Goal: Transaction & Acquisition: Purchase product/service

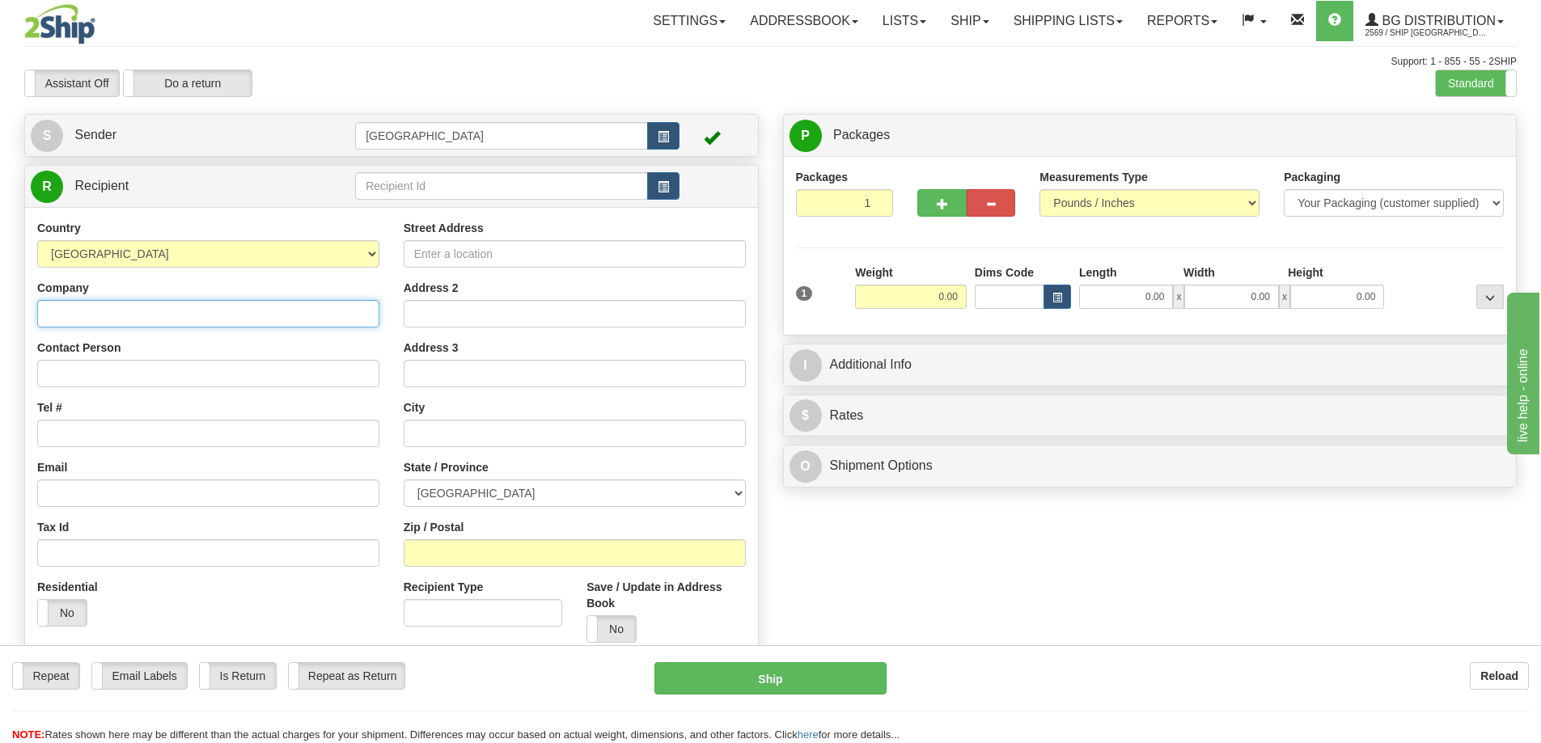
click at [287, 314] on input "Company" at bounding box center [208, 314] width 342 height 28
type input "ASSA ABLOY"
type input "RGA RECEIVING"
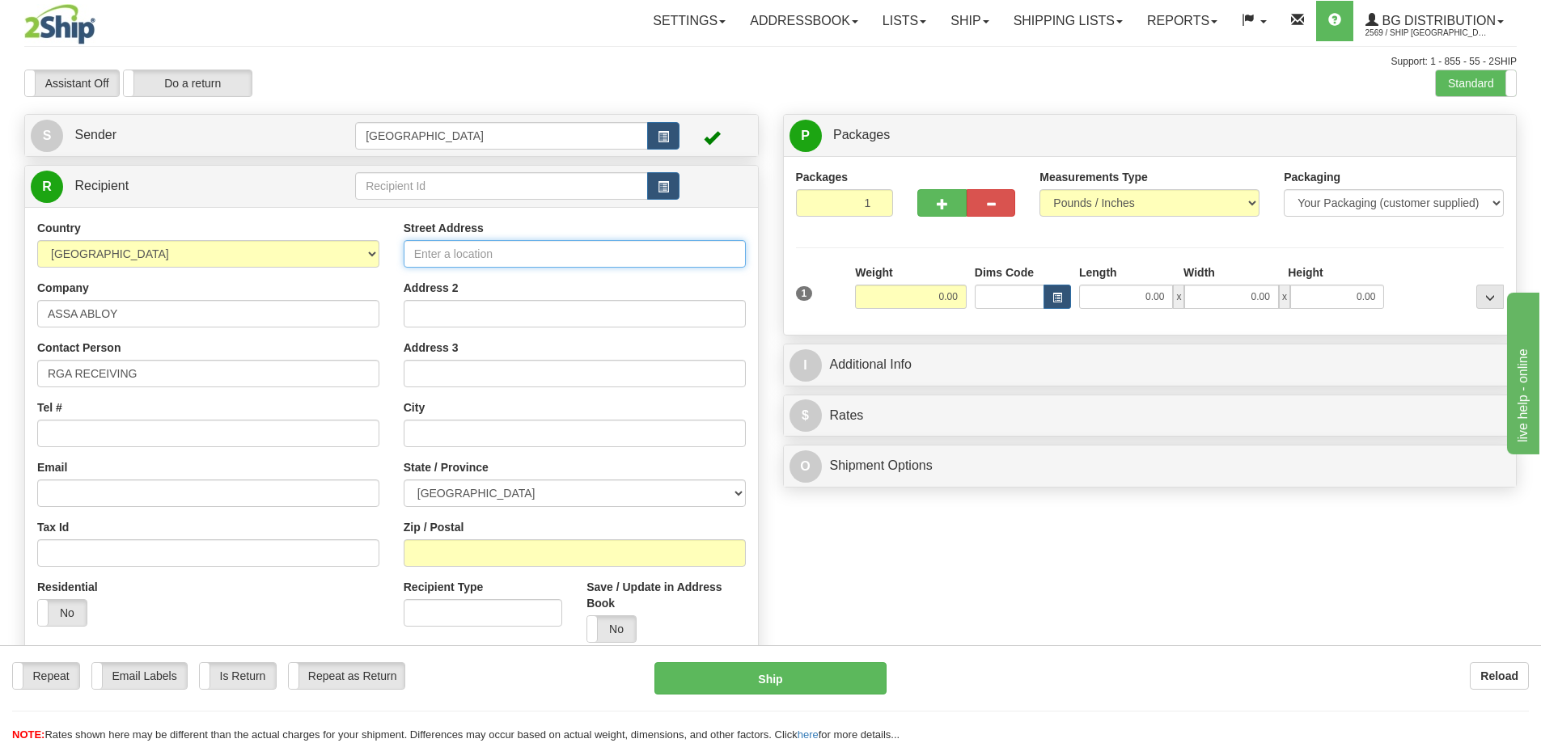
type input "[STREET_ADDRESS]"
type input "[PERSON_NAME]"
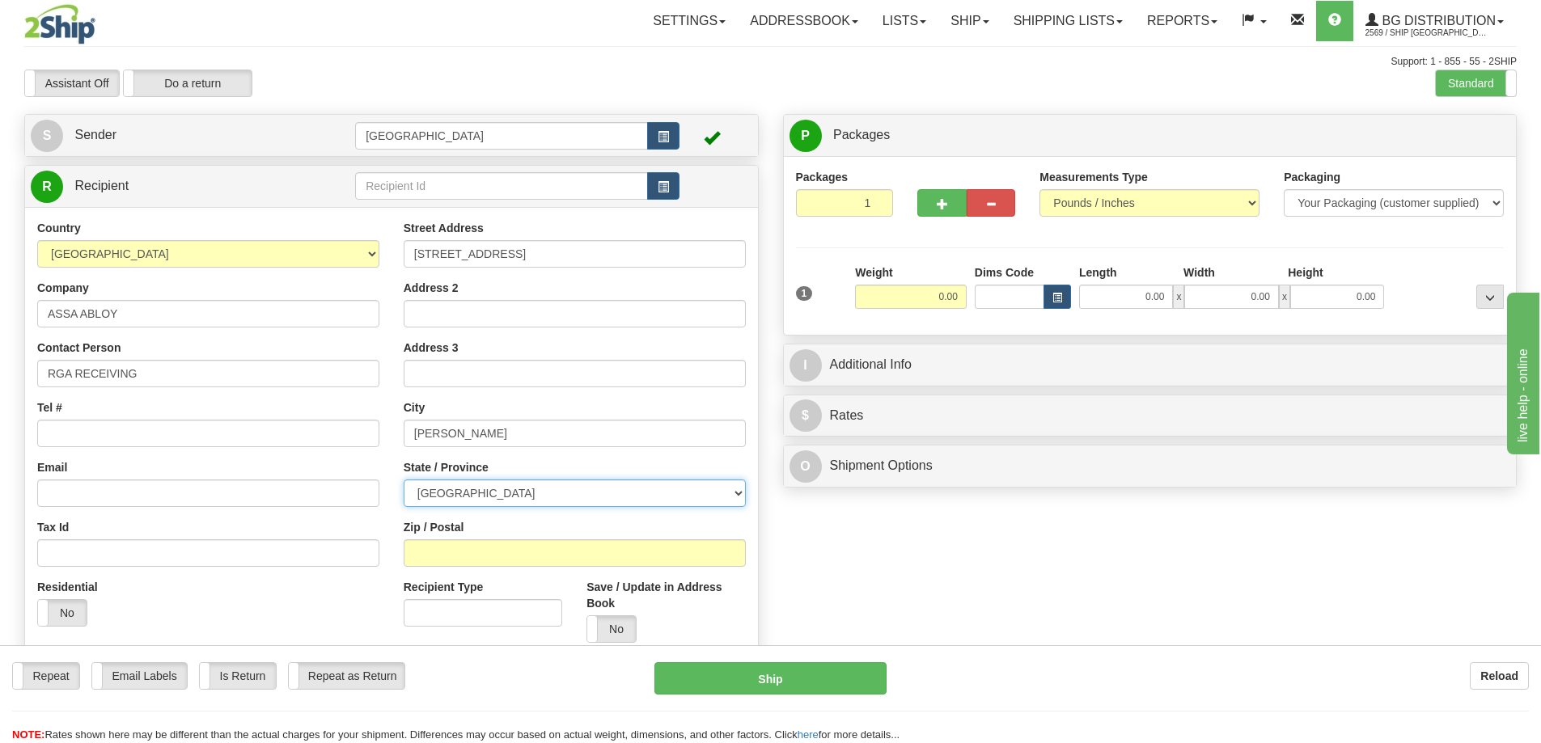
select select "ON"
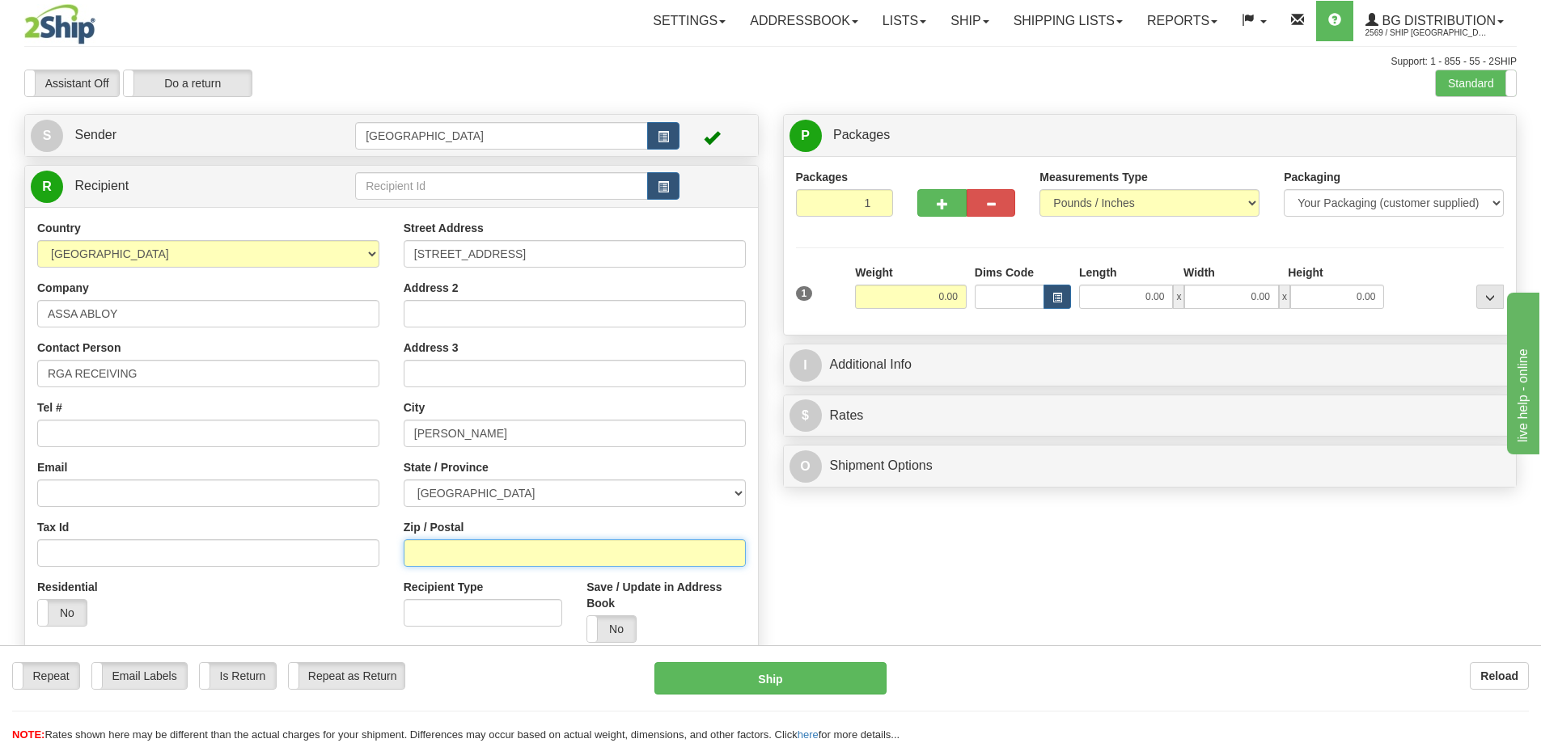
type input "L4K 4T9"
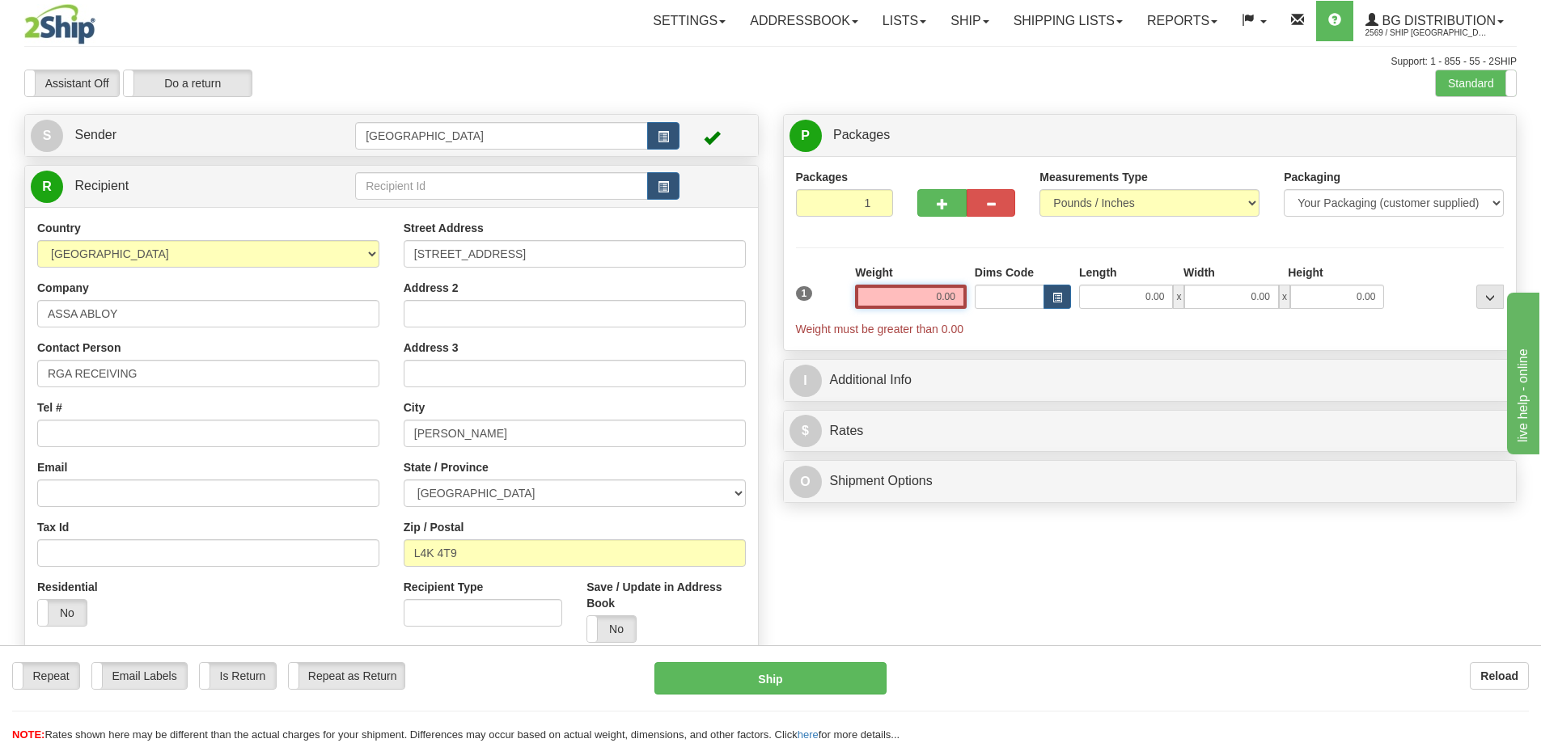
click at [955, 296] on input "0.00" at bounding box center [911, 297] width 112 height 24
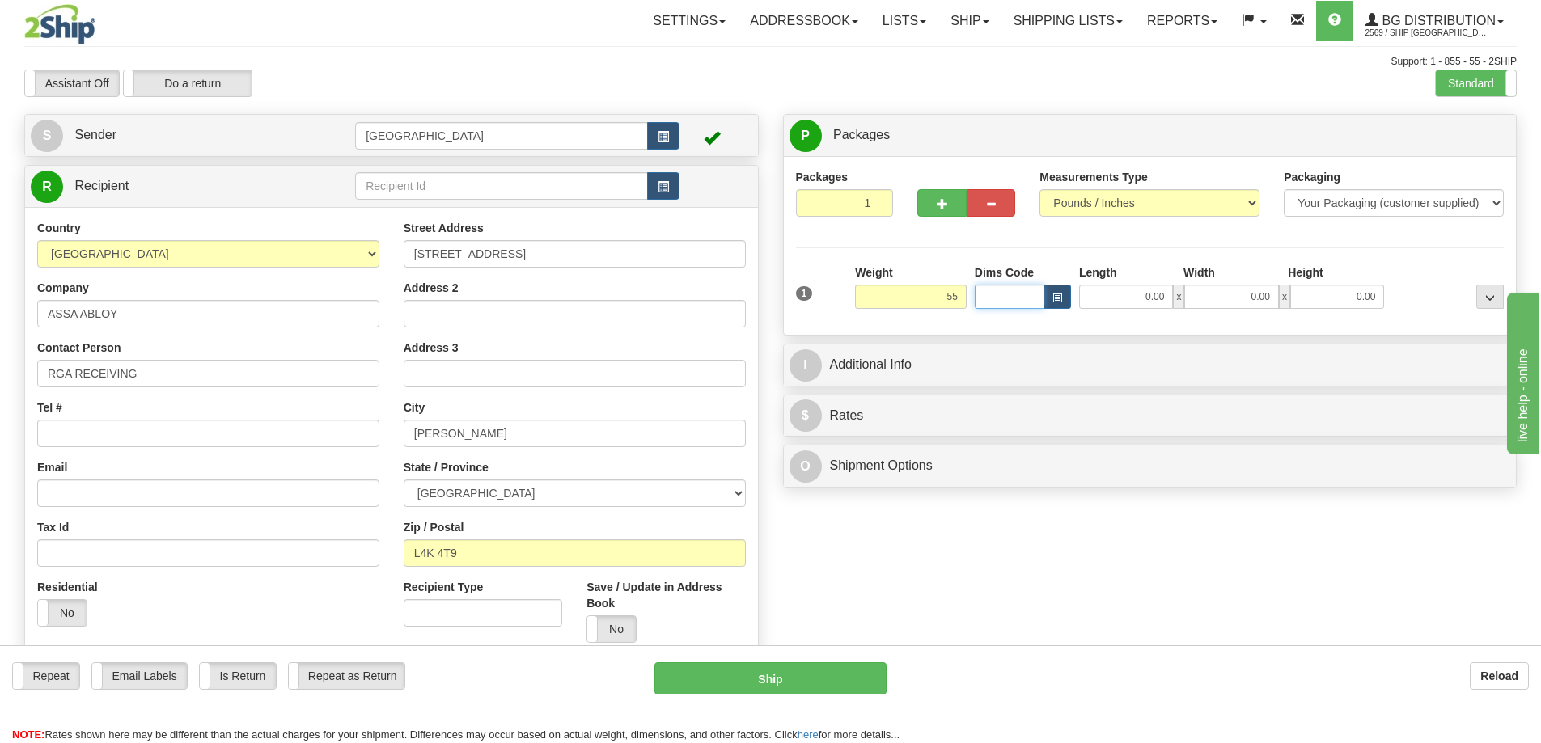
type input "55.00"
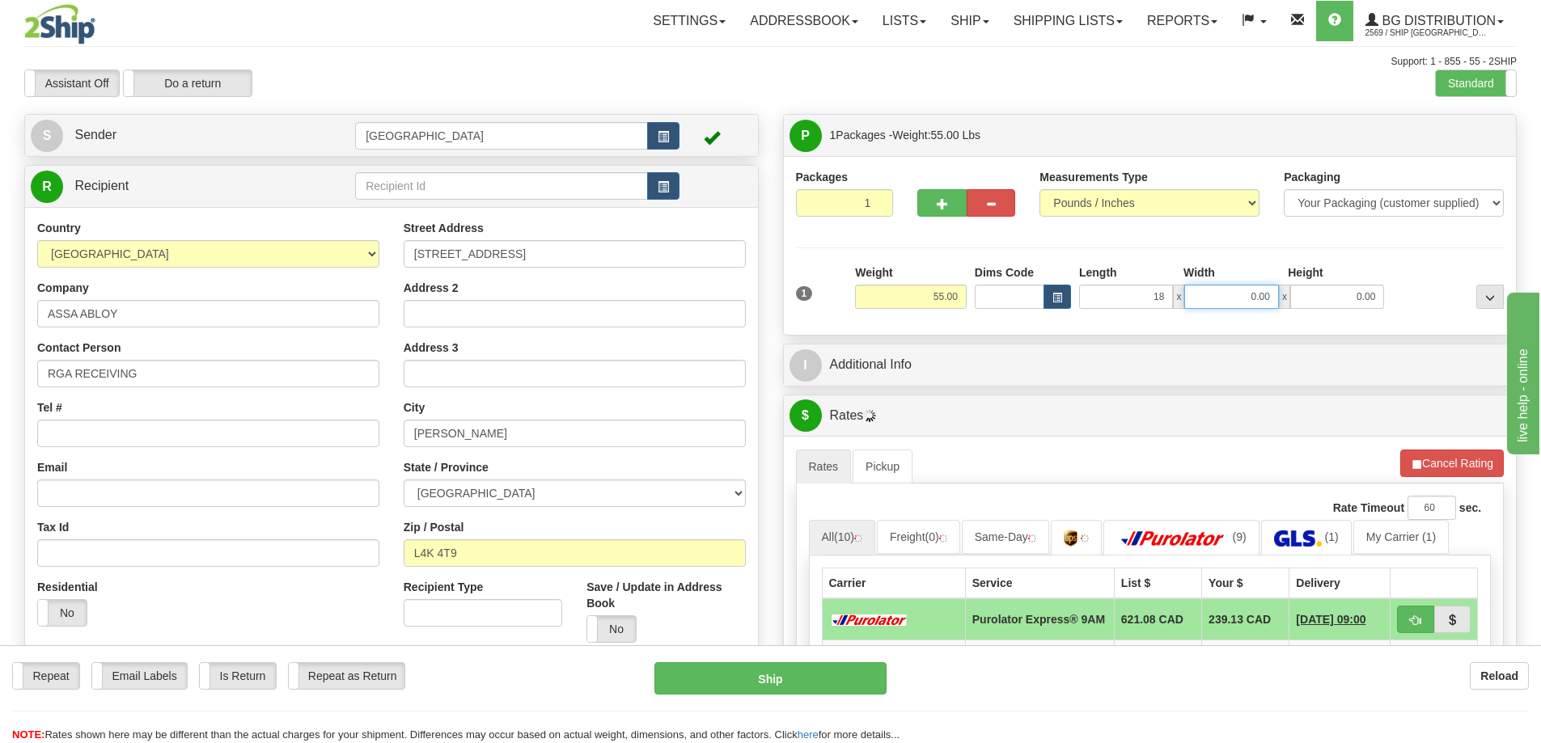
type input "18.00"
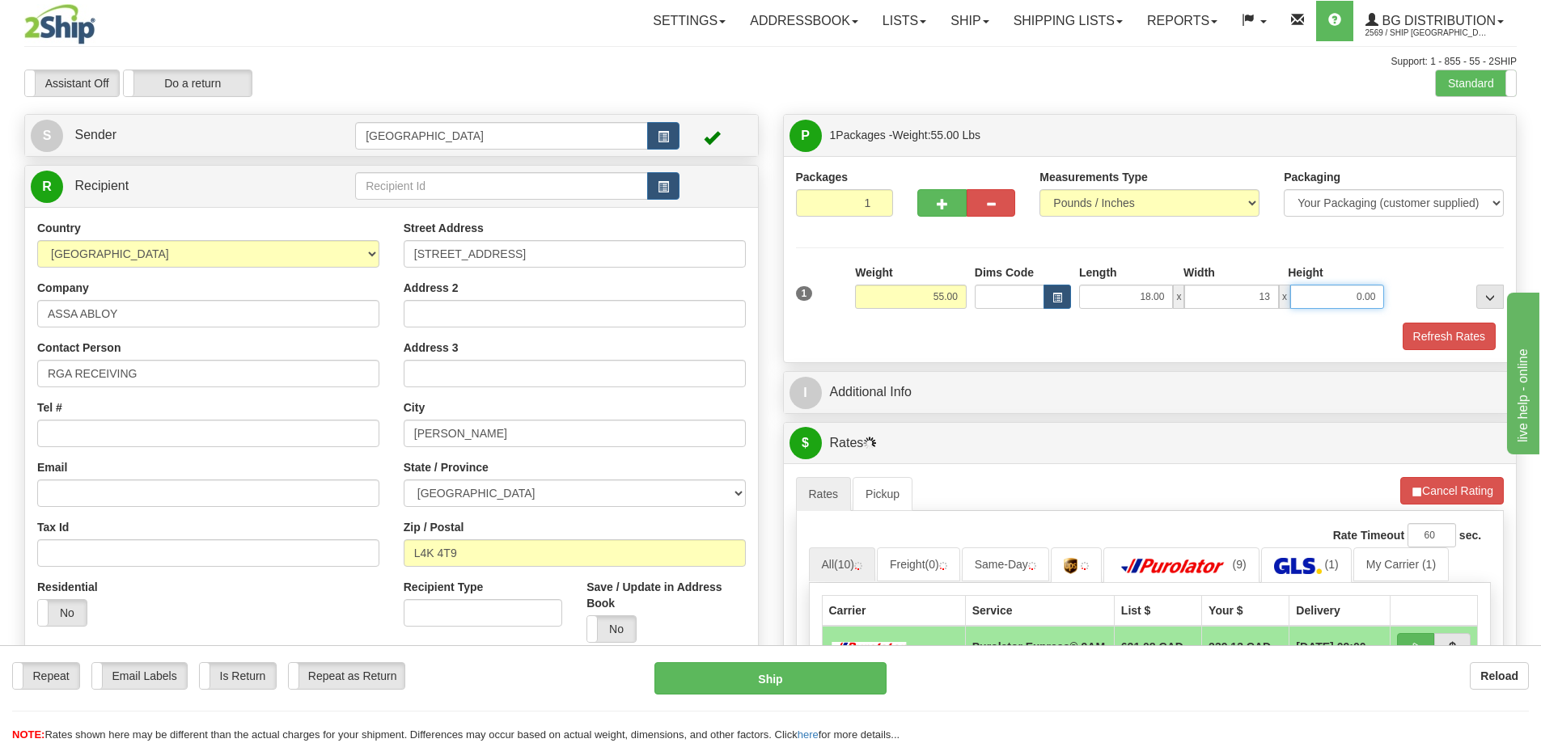
type input "13.00"
type input "1.00"
drag, startPoint x: 1377, startPoint y: 297, endPoint x: 1331, endPoint y: 303, distance: 46.6
click at [1331, 303] on input "1.00" at bounding box center [1337, 297] width 94 height 24
type input "13.00"
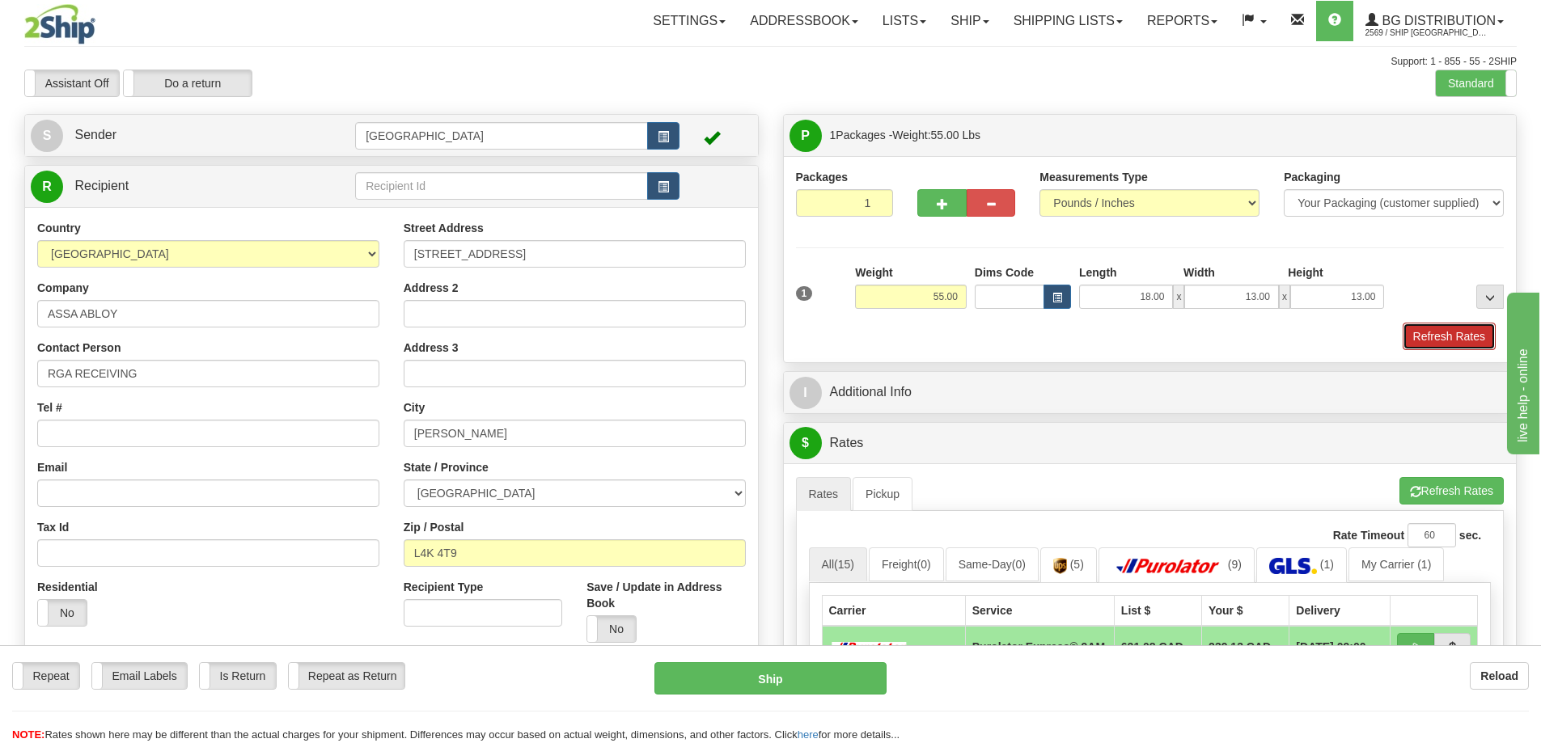
click at [1430, 339] on button "Refresh Rates" at bounding box center [1449, 337] width 93 height 28
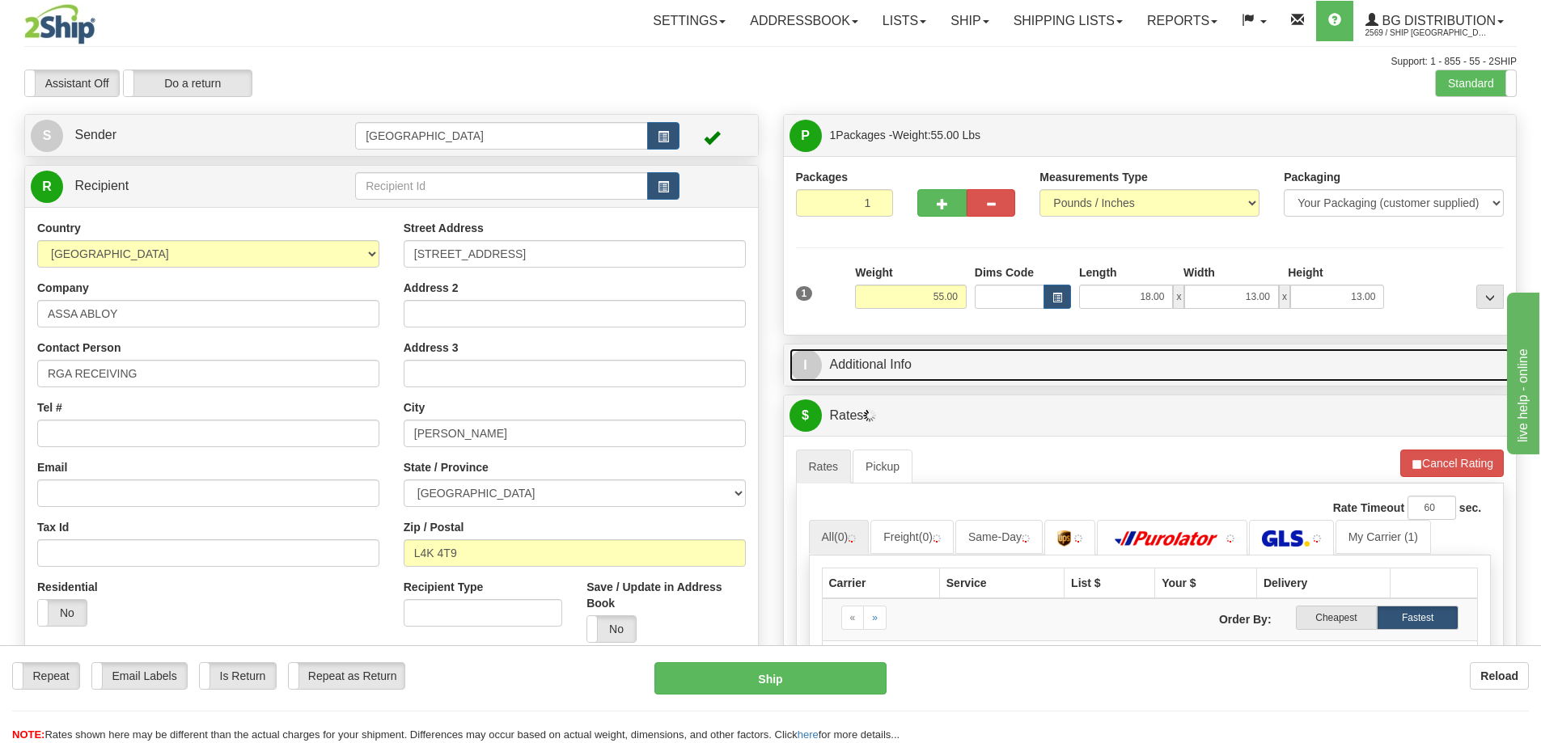
click at [1007, 363] on link "I Additional Info" at bounding box center [1149, 365] width 721 height 33
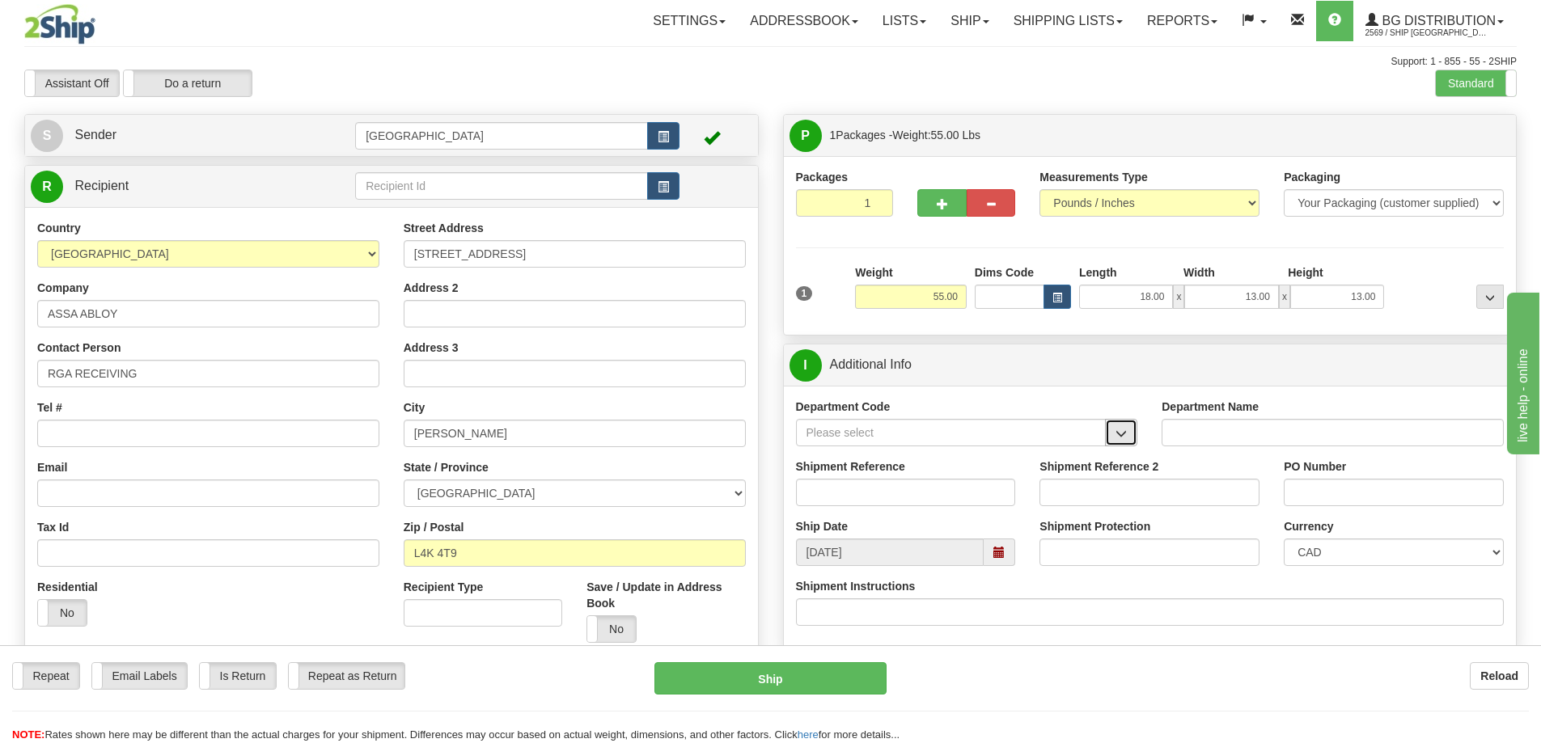
click at [1118, 430] on span "button" at bounding box center [1120, 434] width 11 height 11
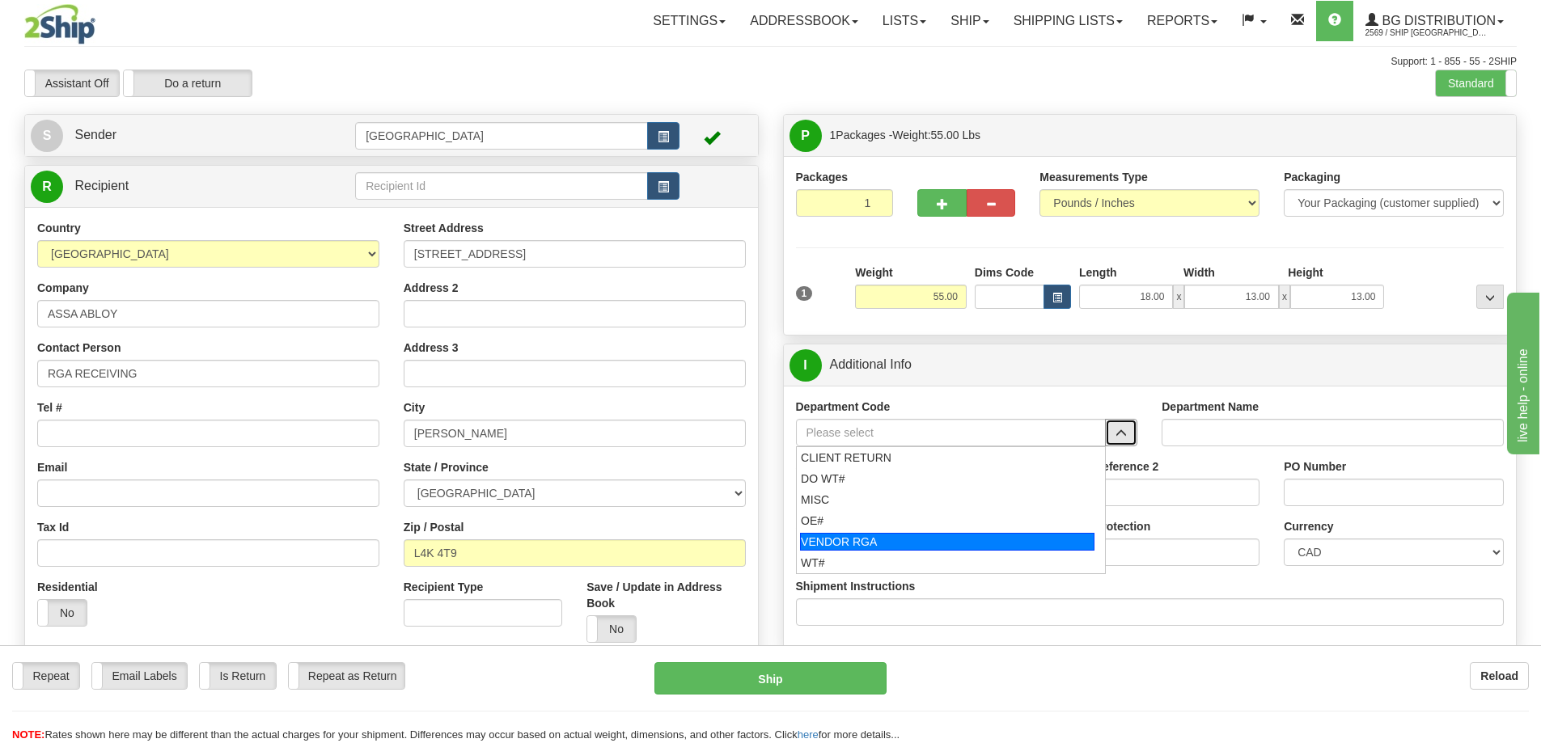
click at [837, 537] on div "VENDOR RGA" at bounding box center [947, 542] width 294 height 18
type input "VENDOR RGA"
type input "VENDOR RETURNS"
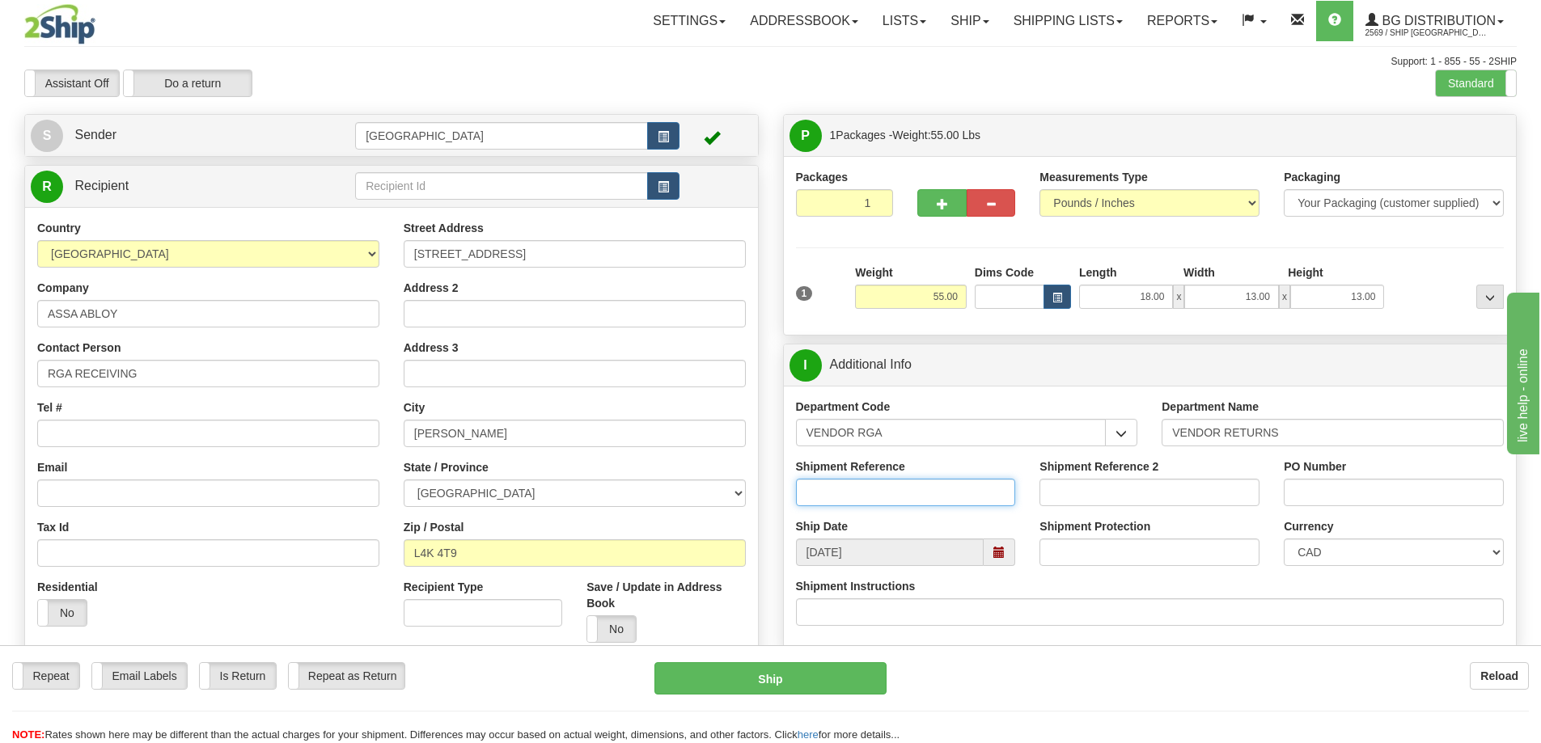
click at [949, 490] on input "Shipment Reference" at bounding box center [906, 493] width 220 height 28
type input "r"
type input "RGA# 1590648"
click at [1347, 489] on input "PO Number" at bounding box center [1394, 493] width 220 height 28
type input "N/A"
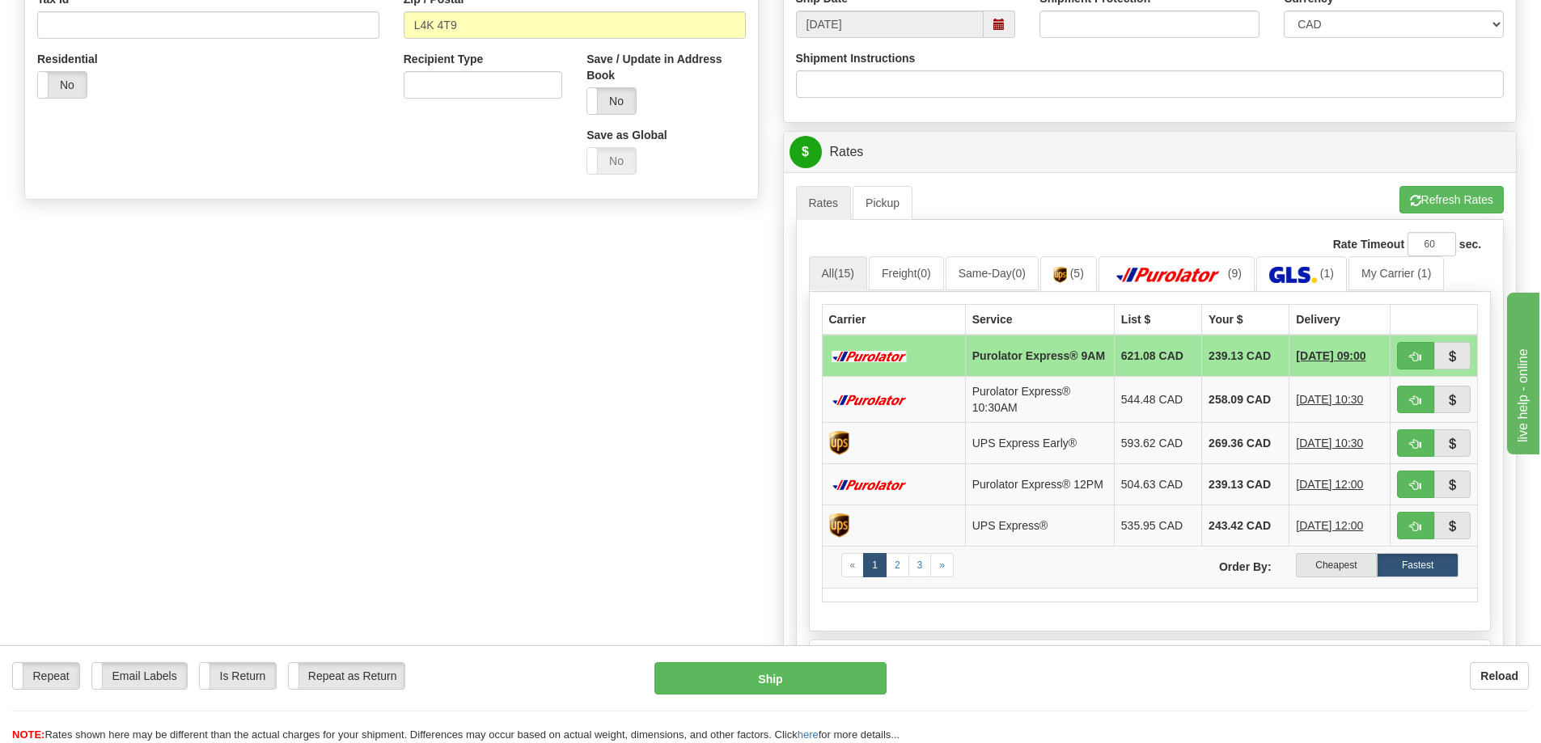
scroll to position [566, 0]
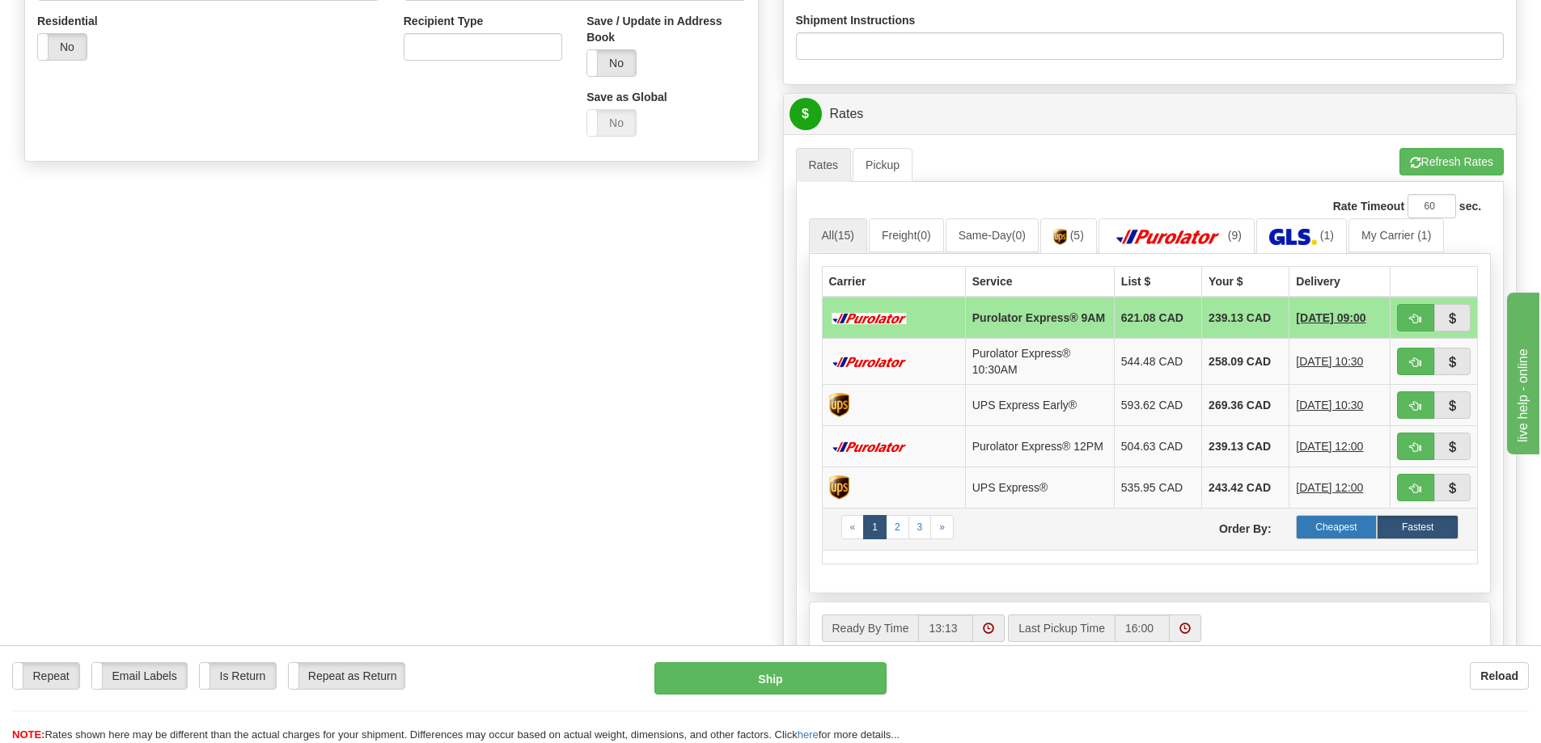
click at [1329, 533] on label "Cheapest" at bounding box center [1337, 527] width 82 height 24
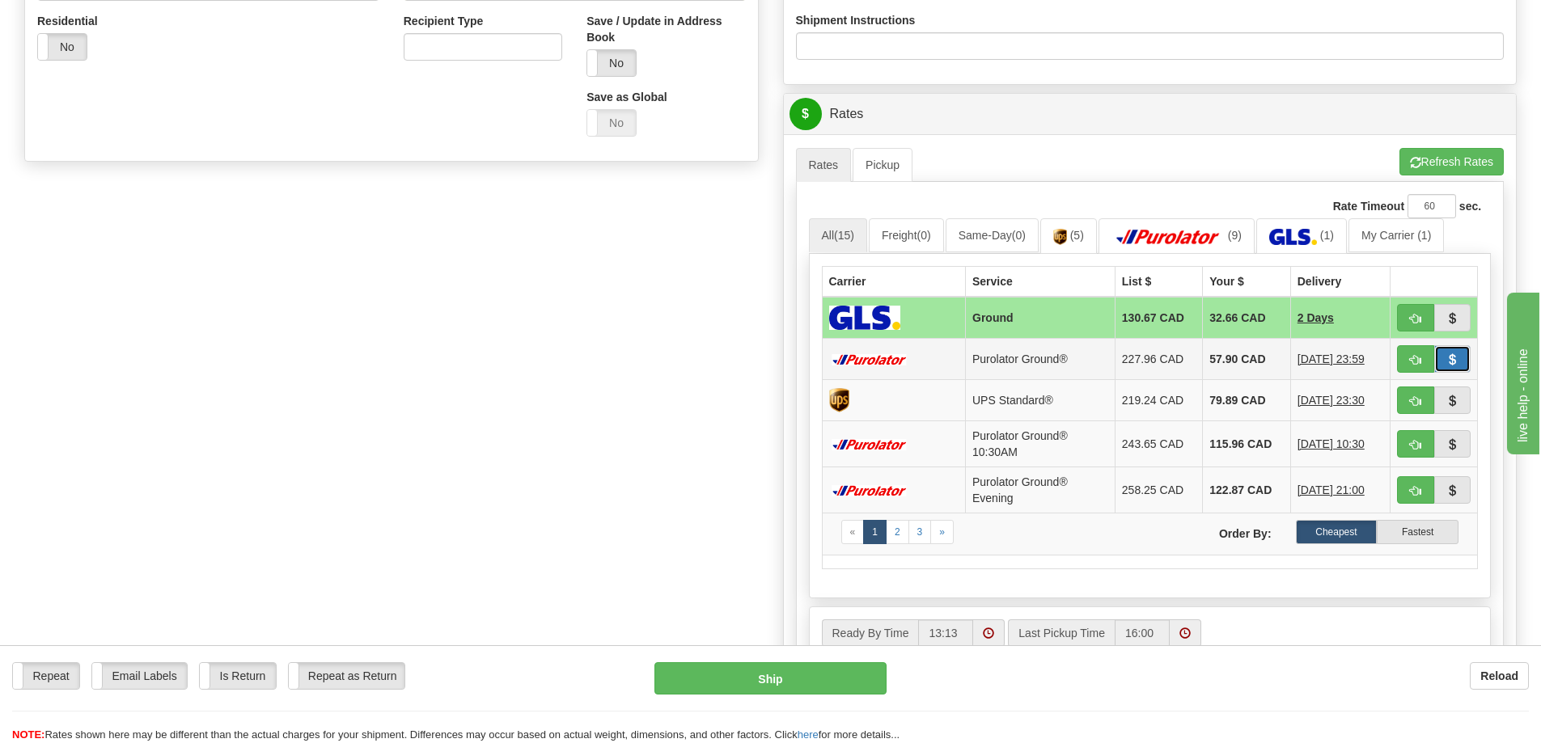
click at [1456, 356] on span "button" at bounding box center [1451, 360] width 11 height 11
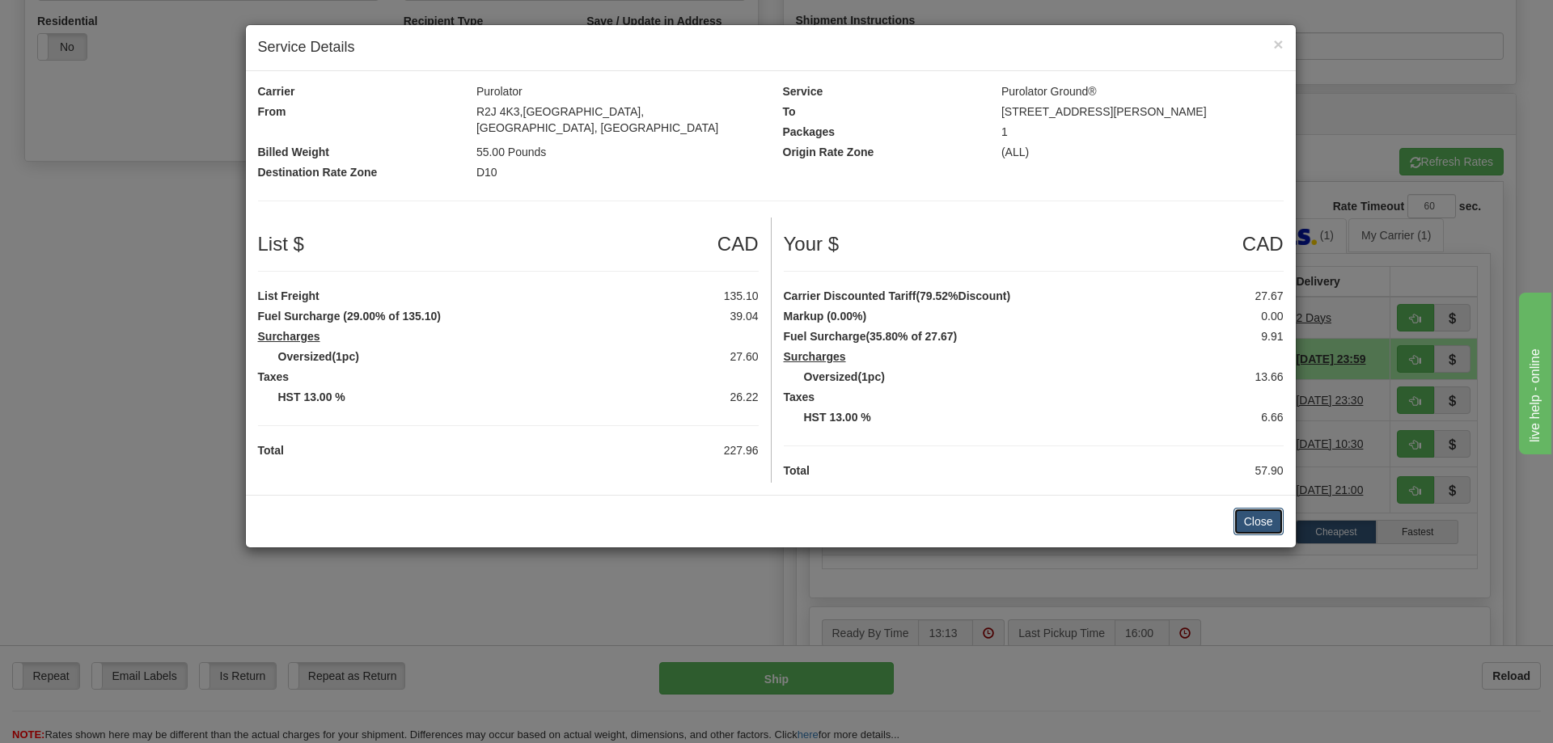
click at [1250, 508] on button "Close" at bounding box center [1258, 522] width 50 height 28
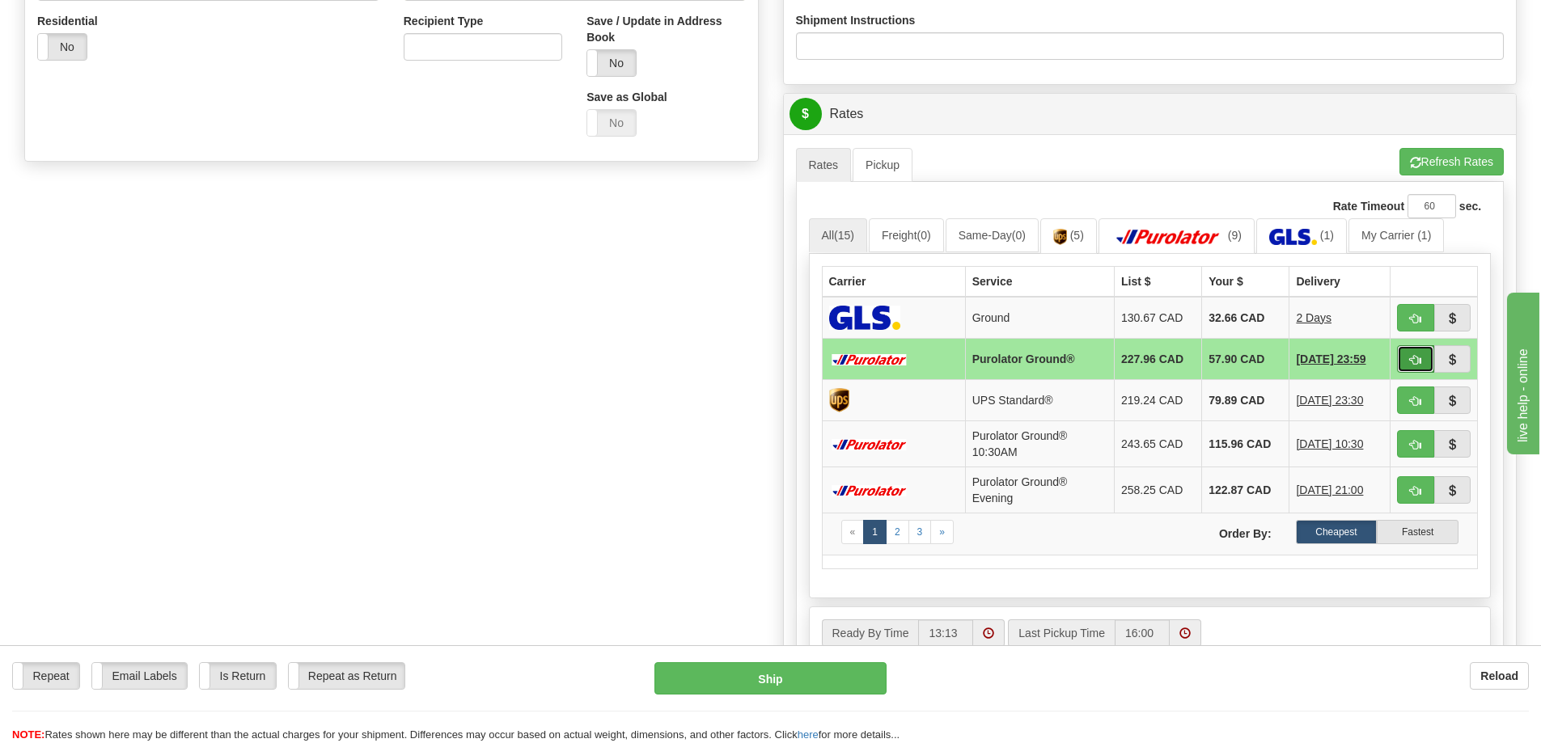
click at [1411, 356] on span "button" at bounding box center [1415, 360] width 11 height 11
type input "260"
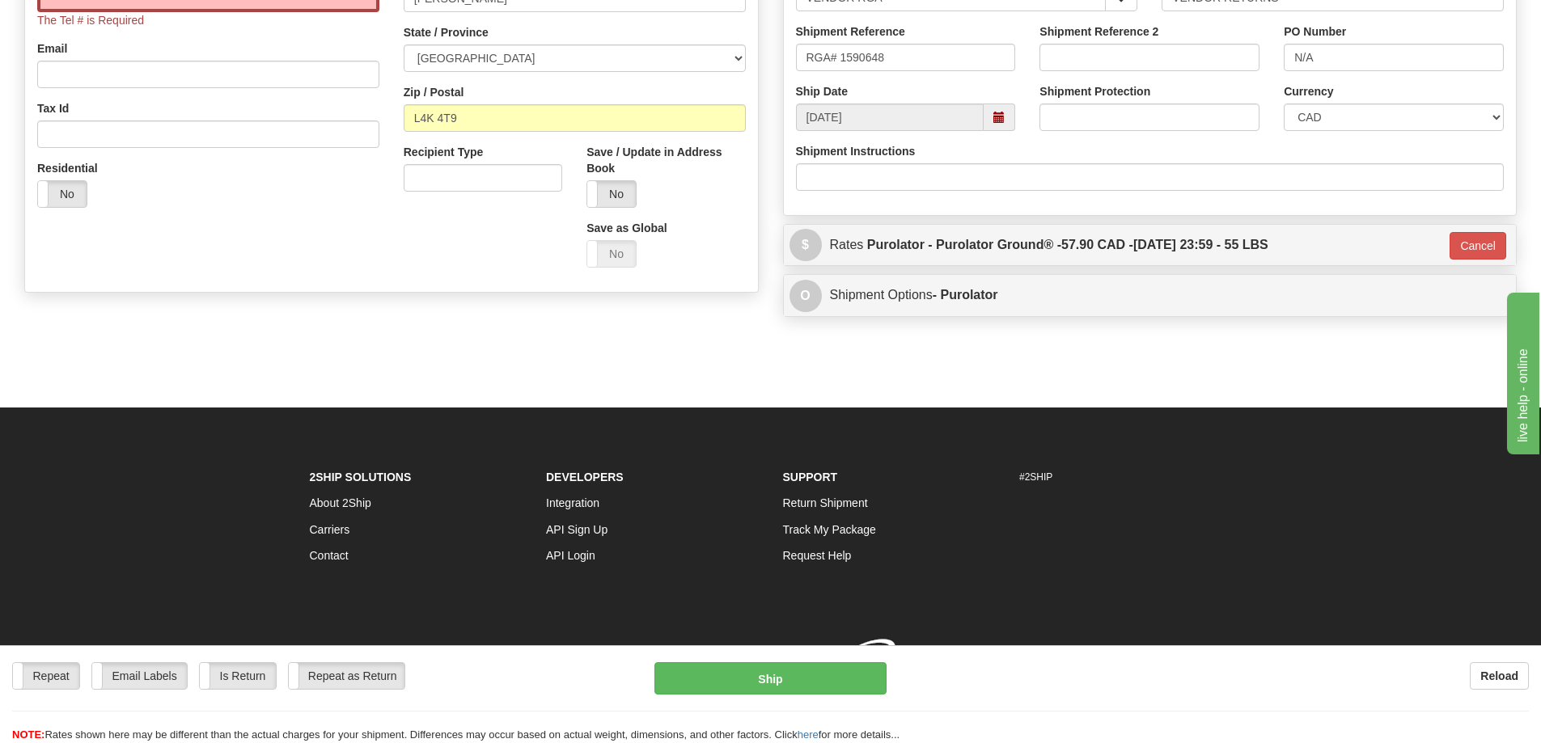
scroll to position [459, 0]
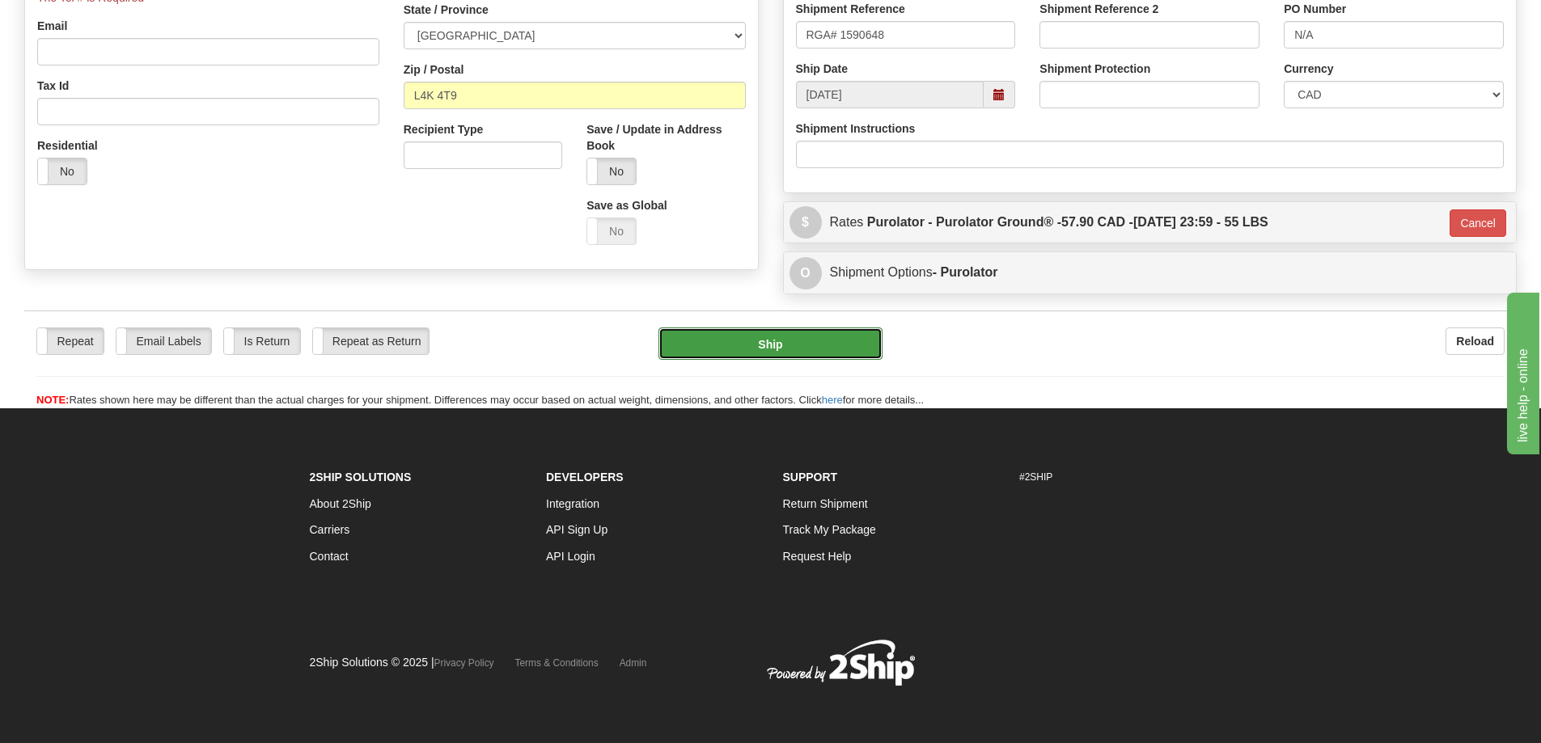
click at [807, 338] on button "Ship" at bounding box center [770, 344] width 224 height 32
click at [776, 344] on button "Ship" at bounding box center [770, 344] width 224 height 32
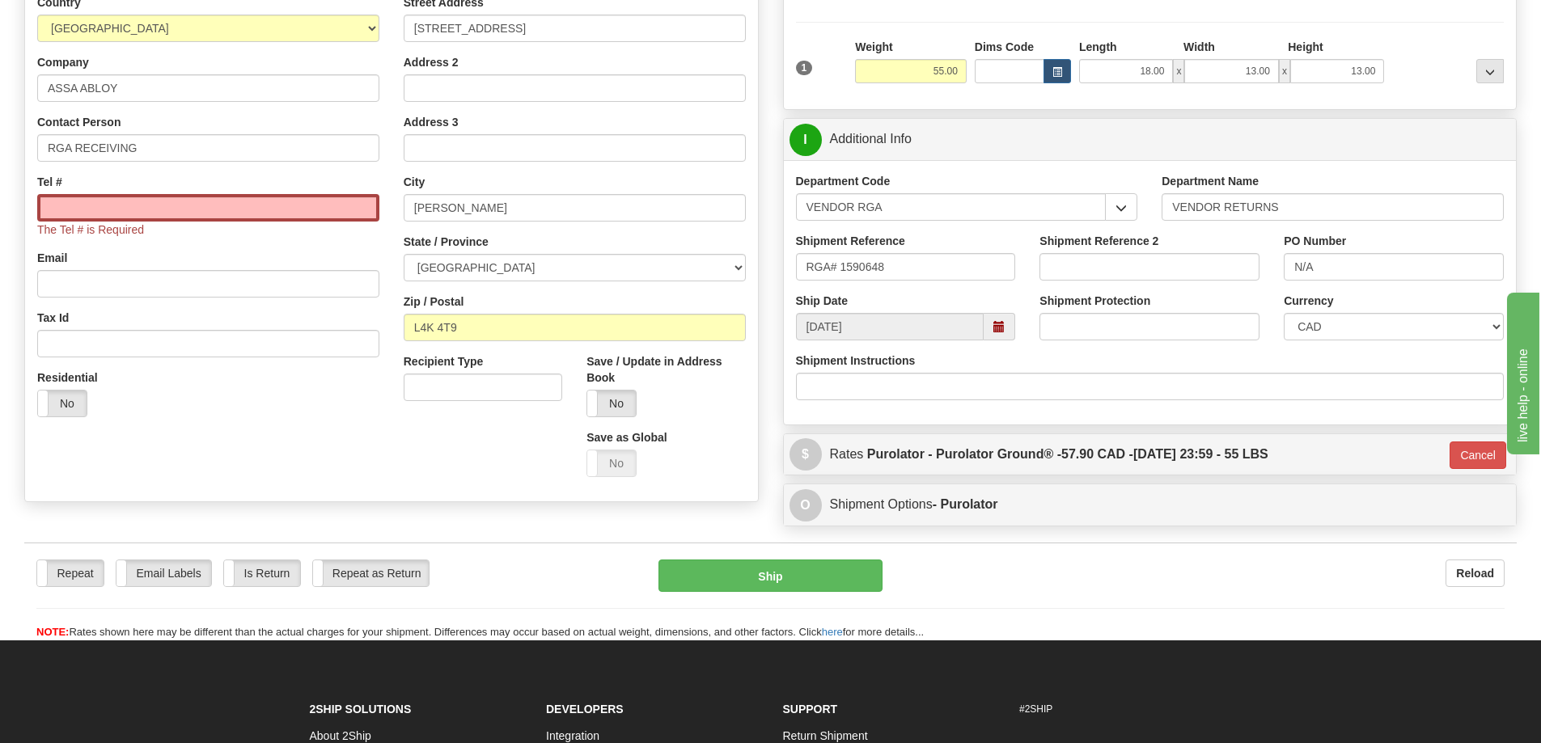
scroll to position [135, 0]
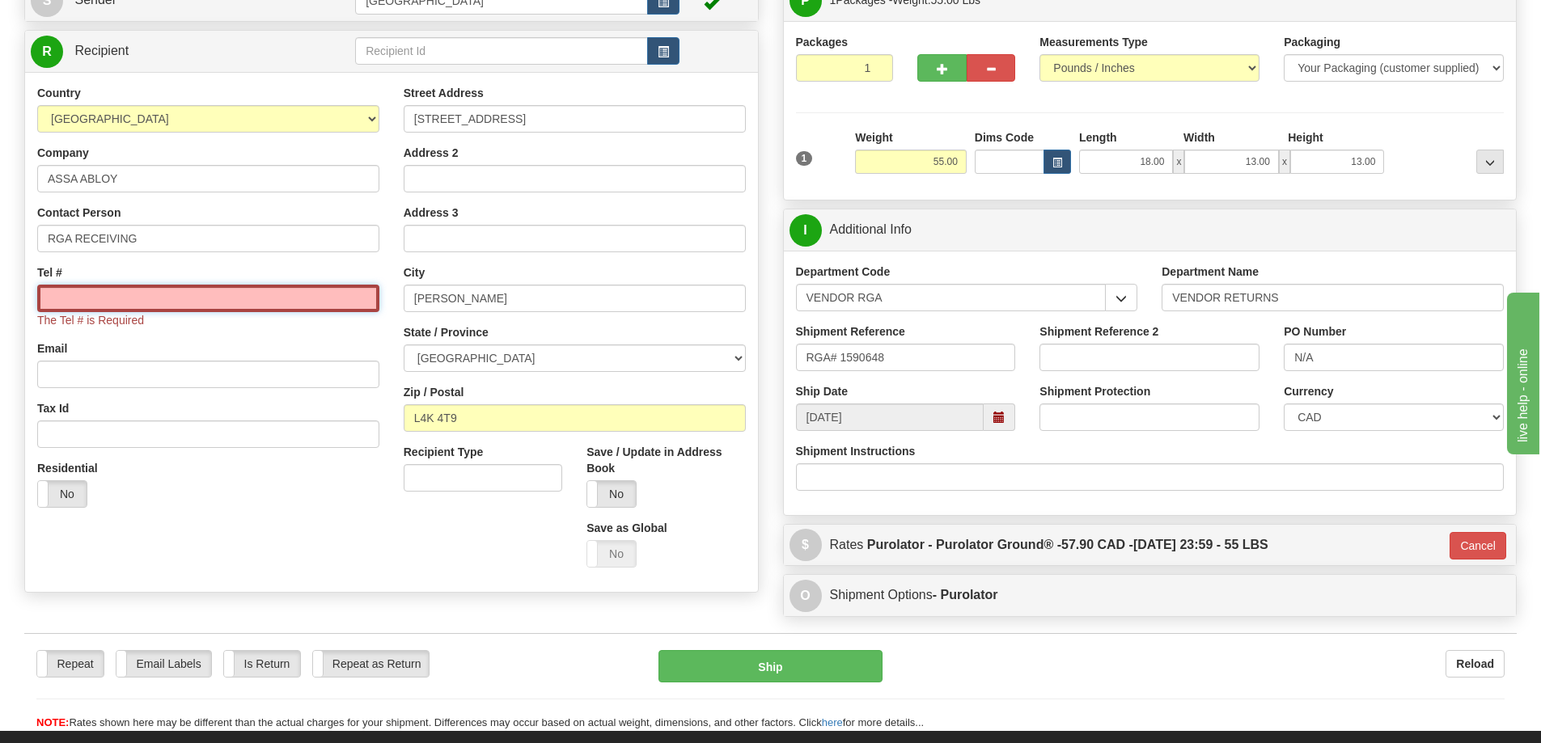
click at [257, 292] on input "Tel #" at bounding box center [208, 299] width 342 height 28
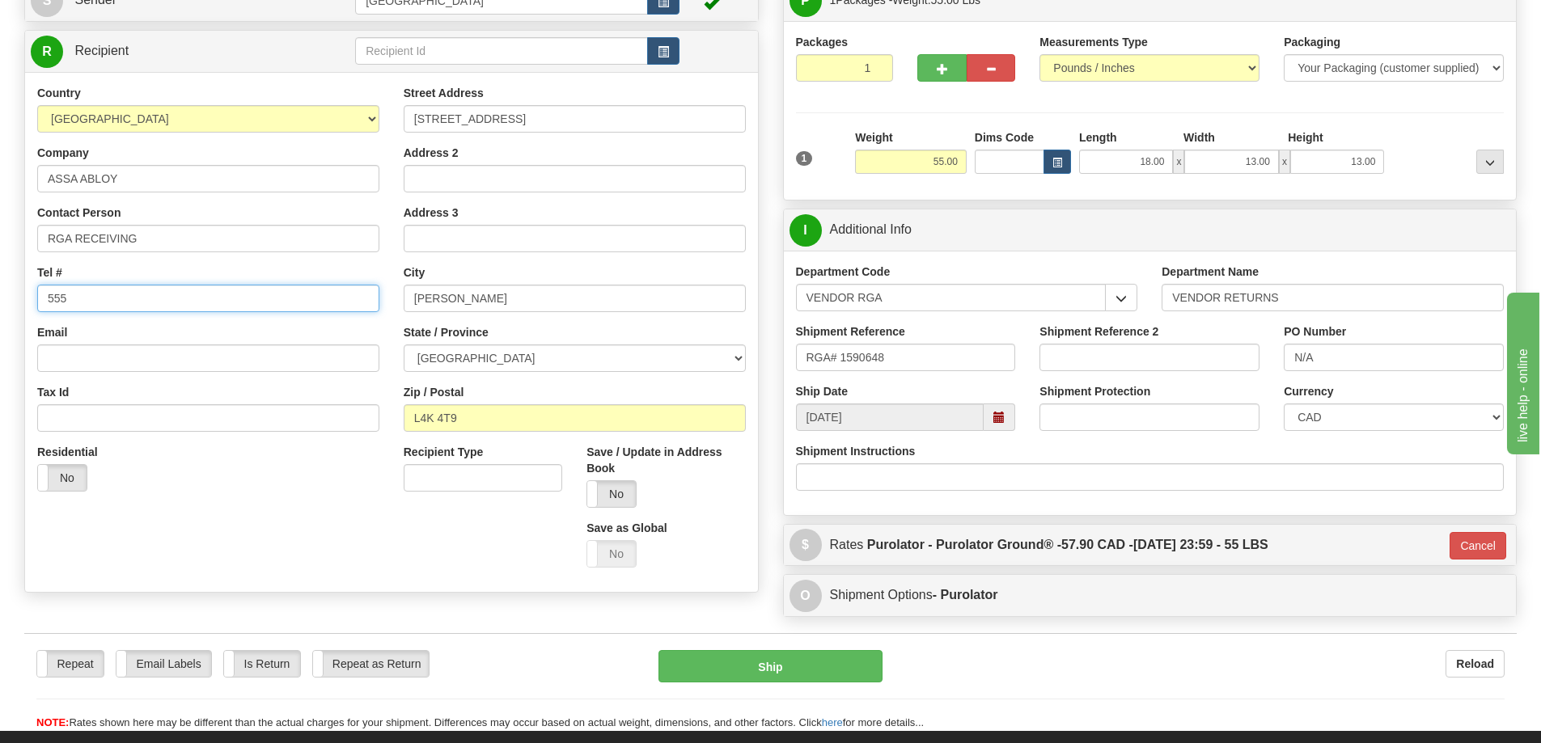
type input "[PHONE_NUMBER]"
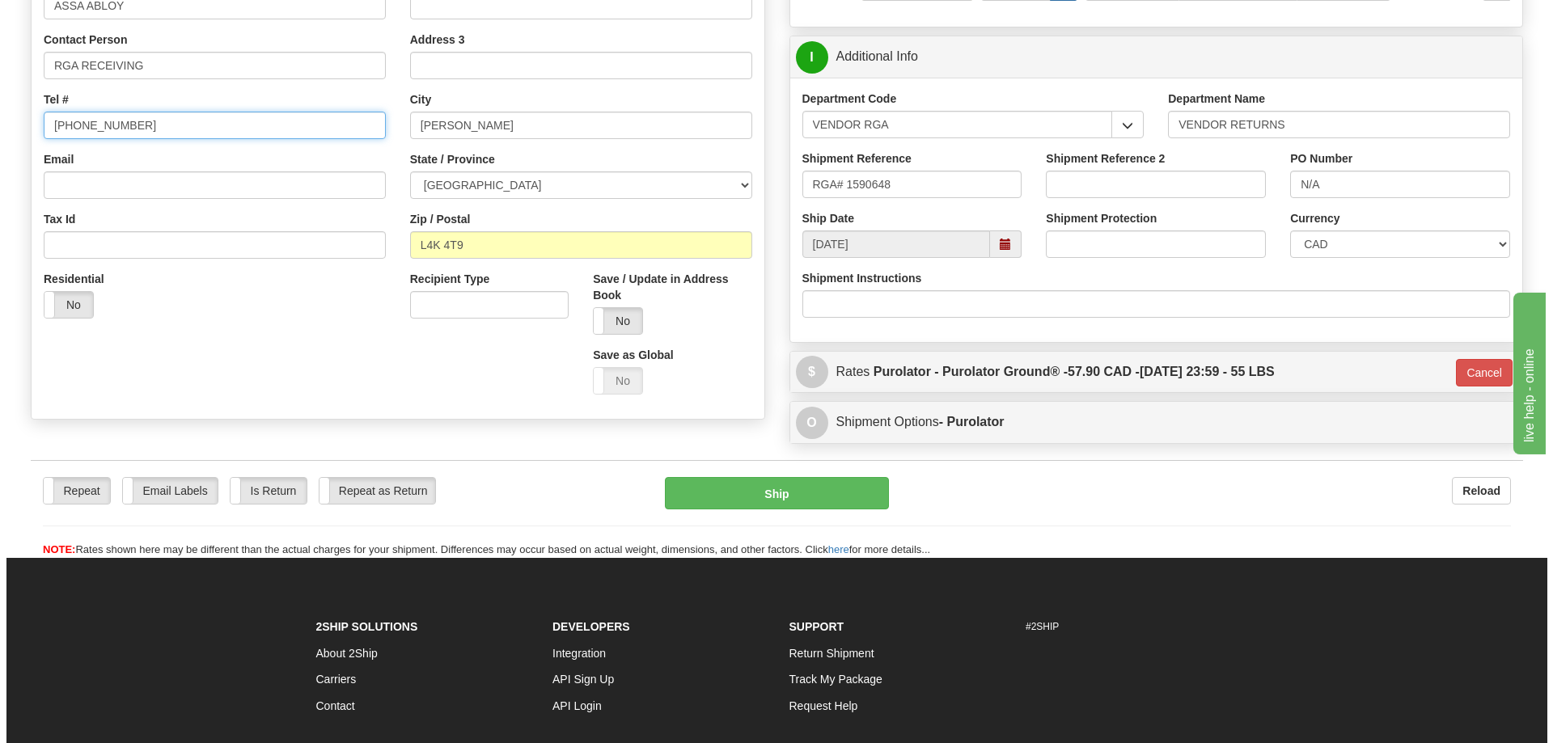
scroll to position [459, 0]
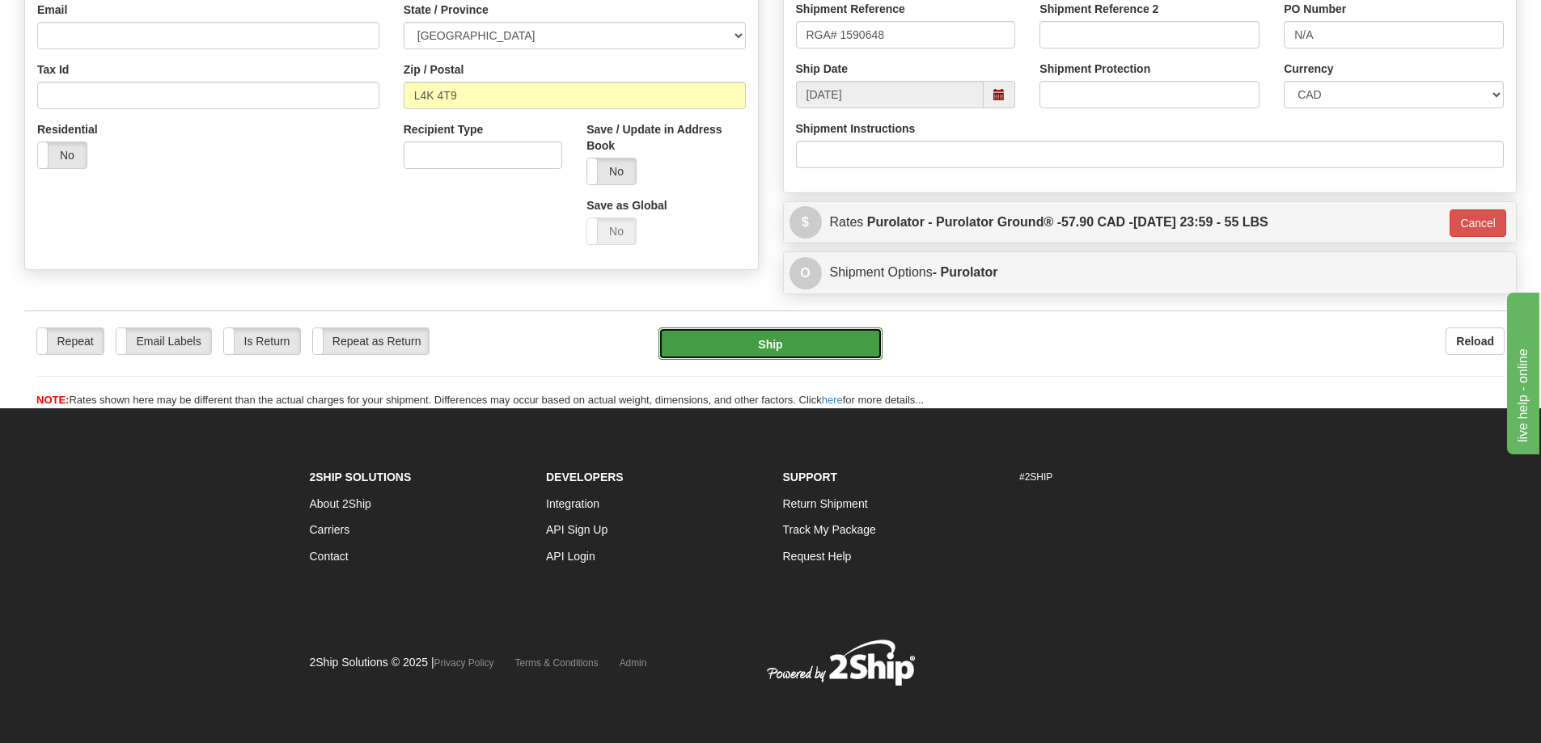
click at [768, 344] on button "Ship" at bounding box center [770, 344] width 224 height 32
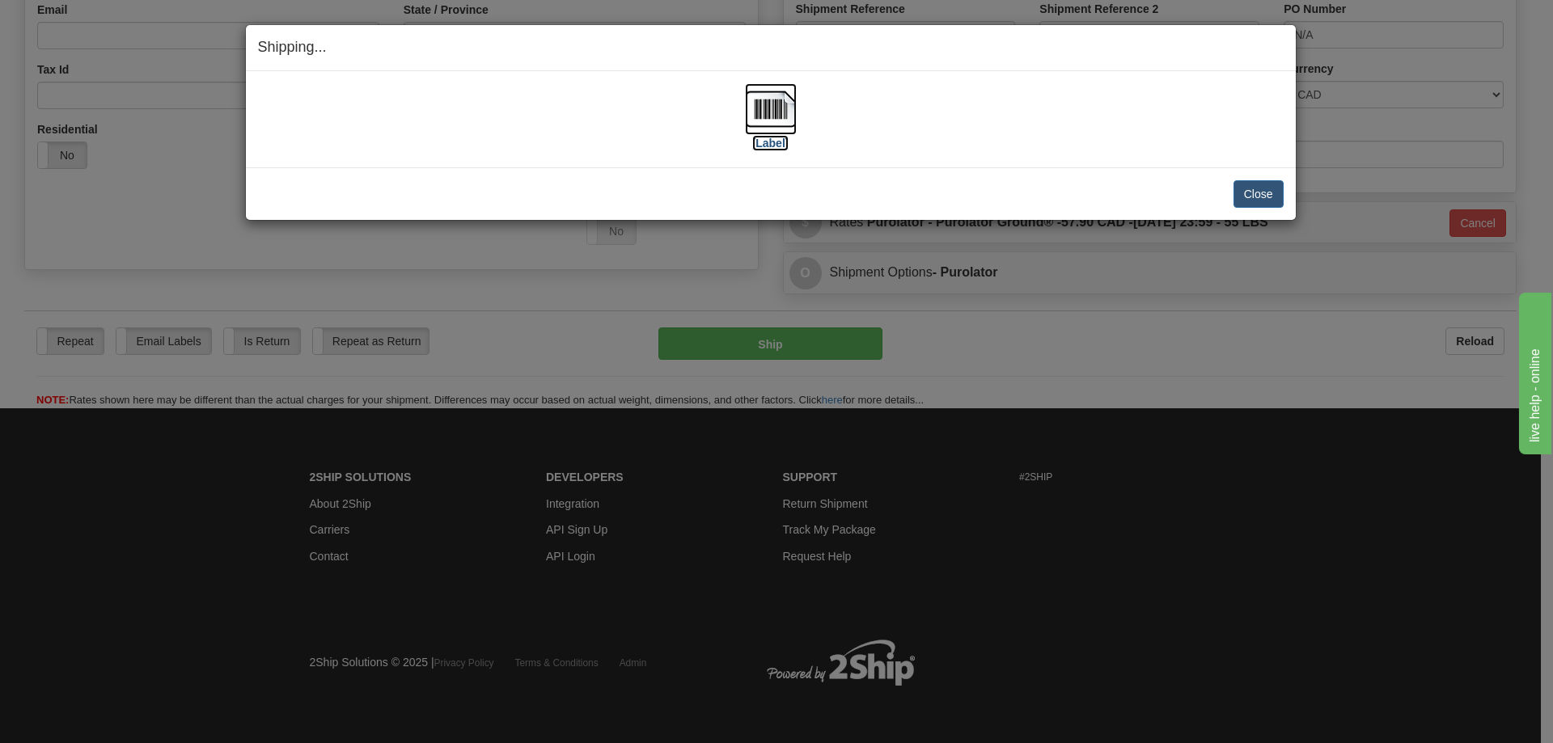
click at [772, 145] on label "[Label]" at bounding box center [770, 143] width 37 height 16
click at [1257, 193] on button "Close" at bounding box center [1258, 194] width 50 height 28
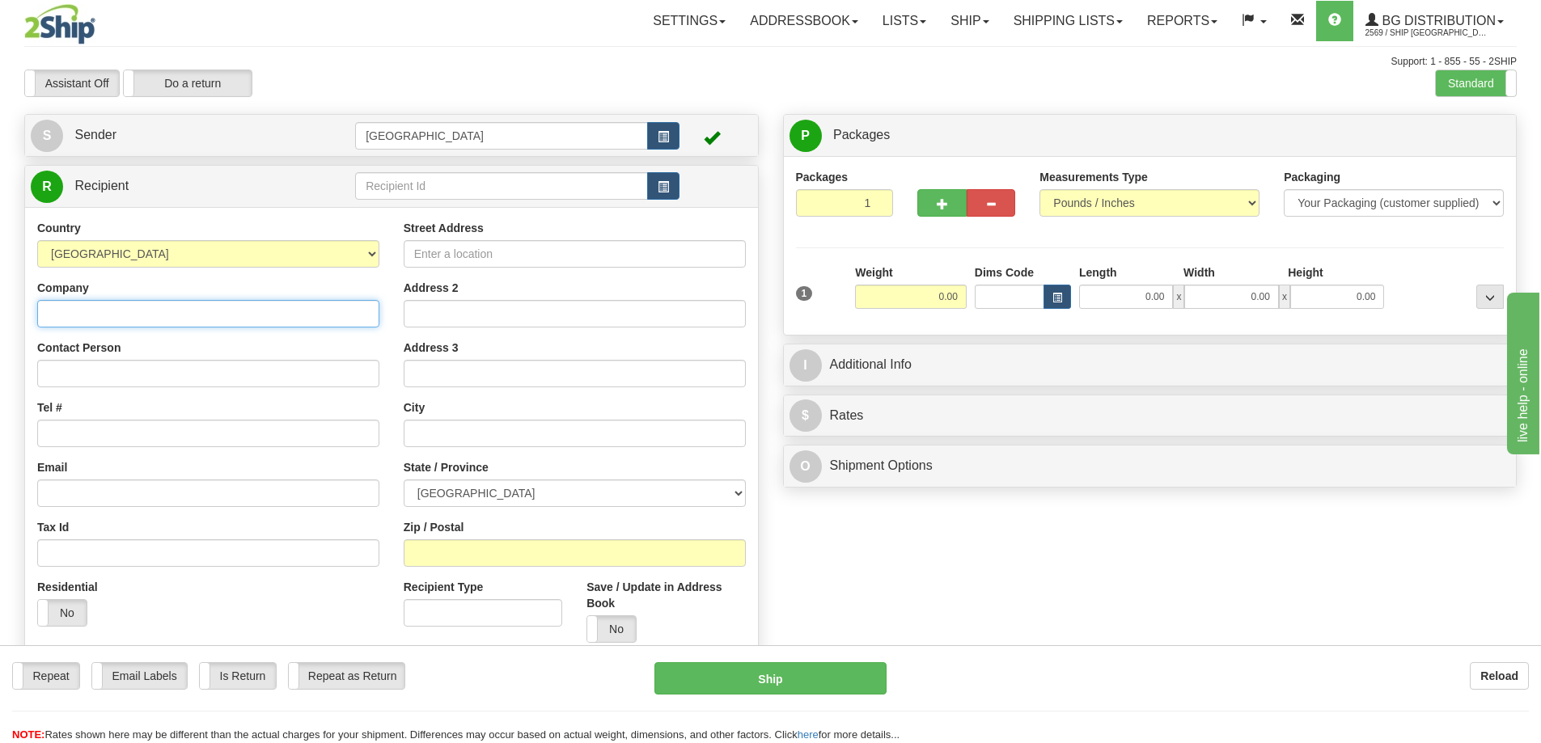
click at [138, 318] on input "Company" at bounding box center [208, 314] width 342 height 28
type input "ASSA ABLOY"
type input "RGA RECEIVING"
type input "[STREET_ADDRESS]"
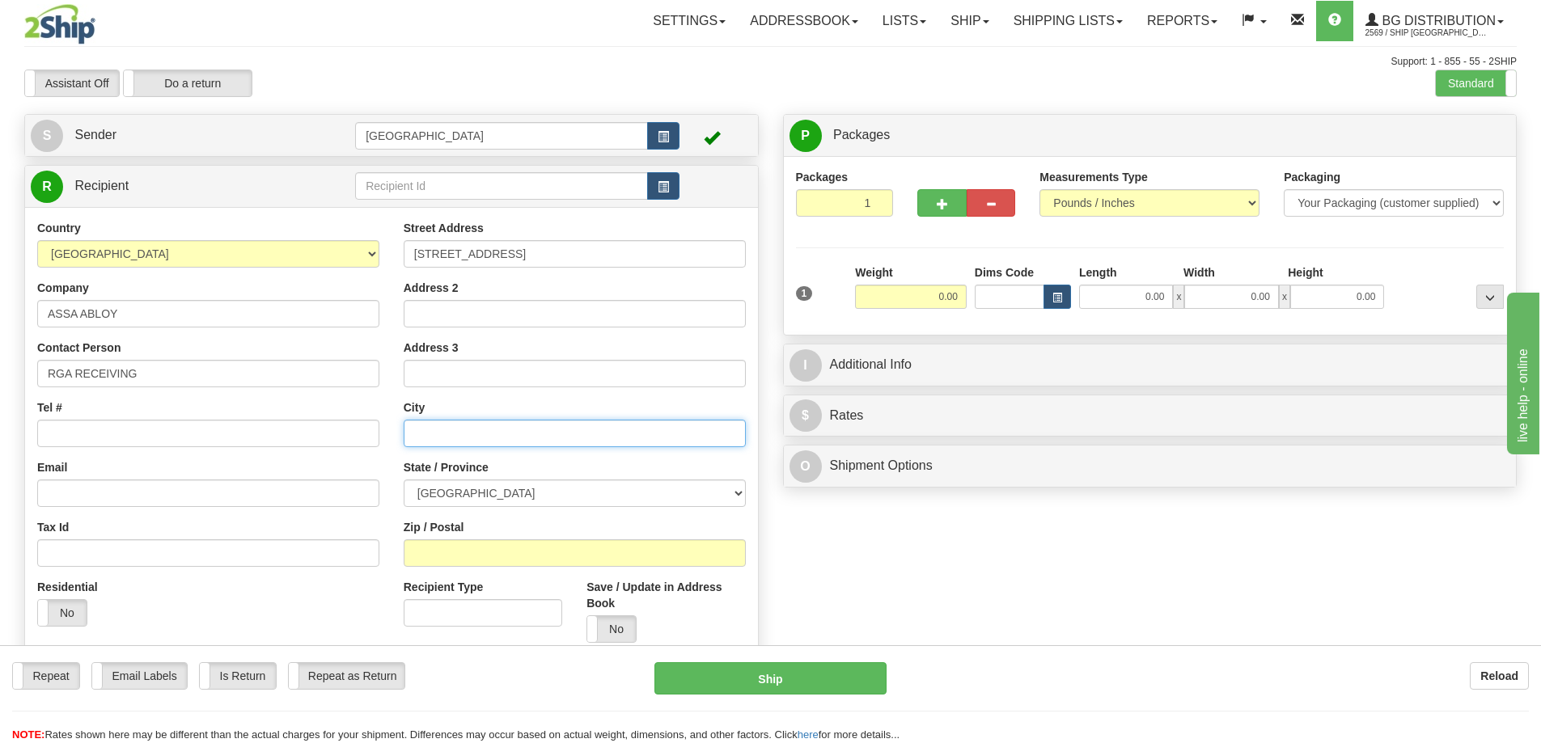
type input "[PERSON_NAME]"
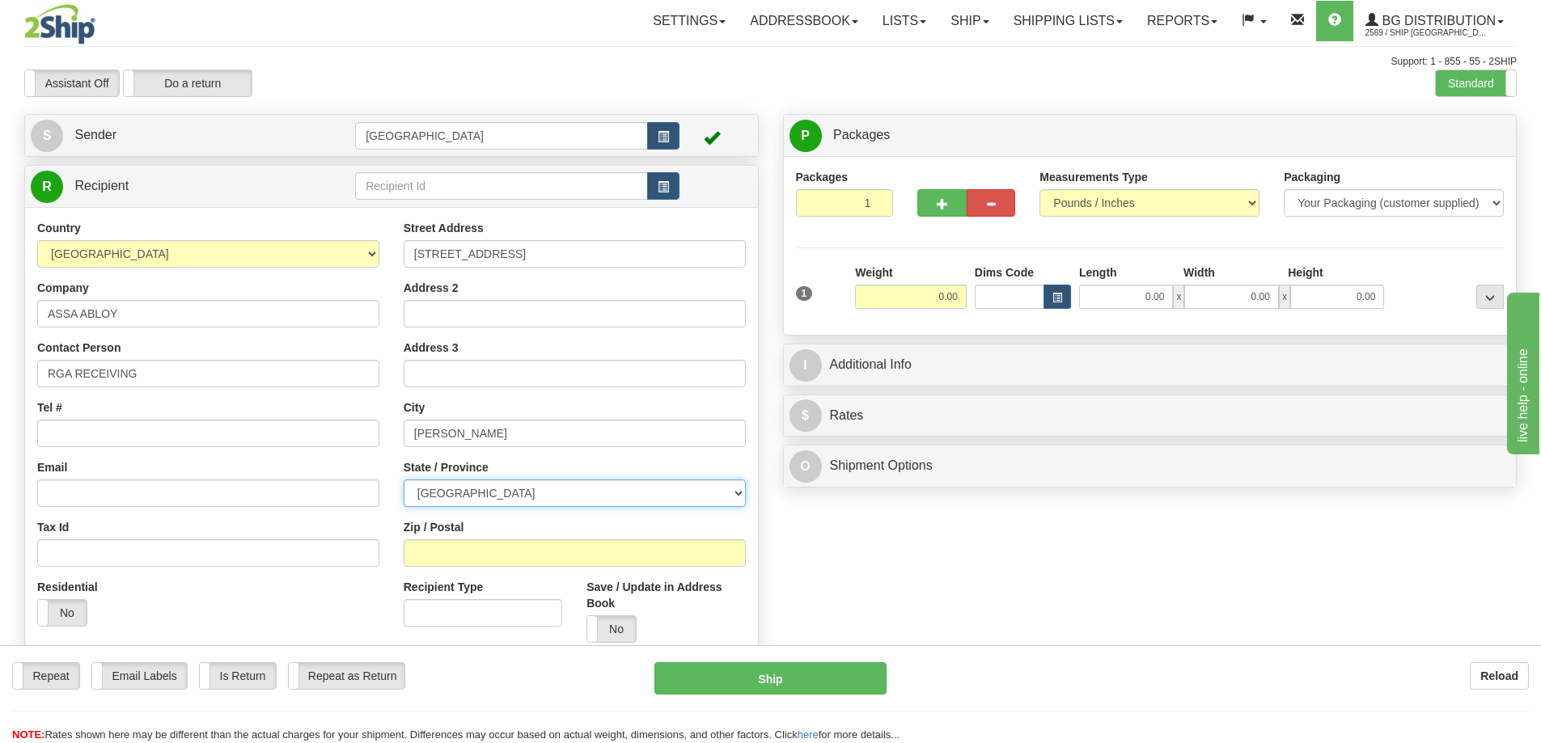
select select "ON"
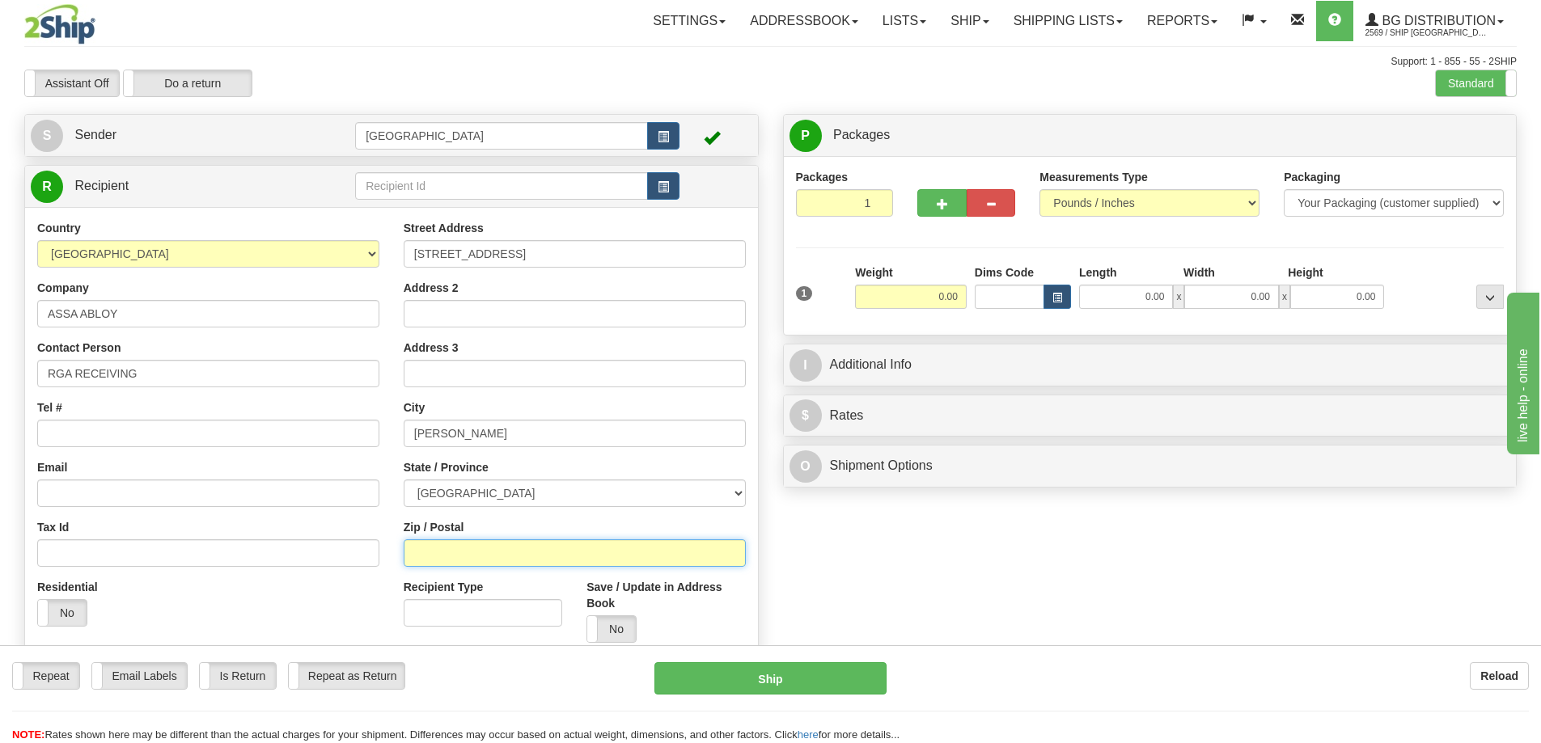
type input "L4K 4T9"
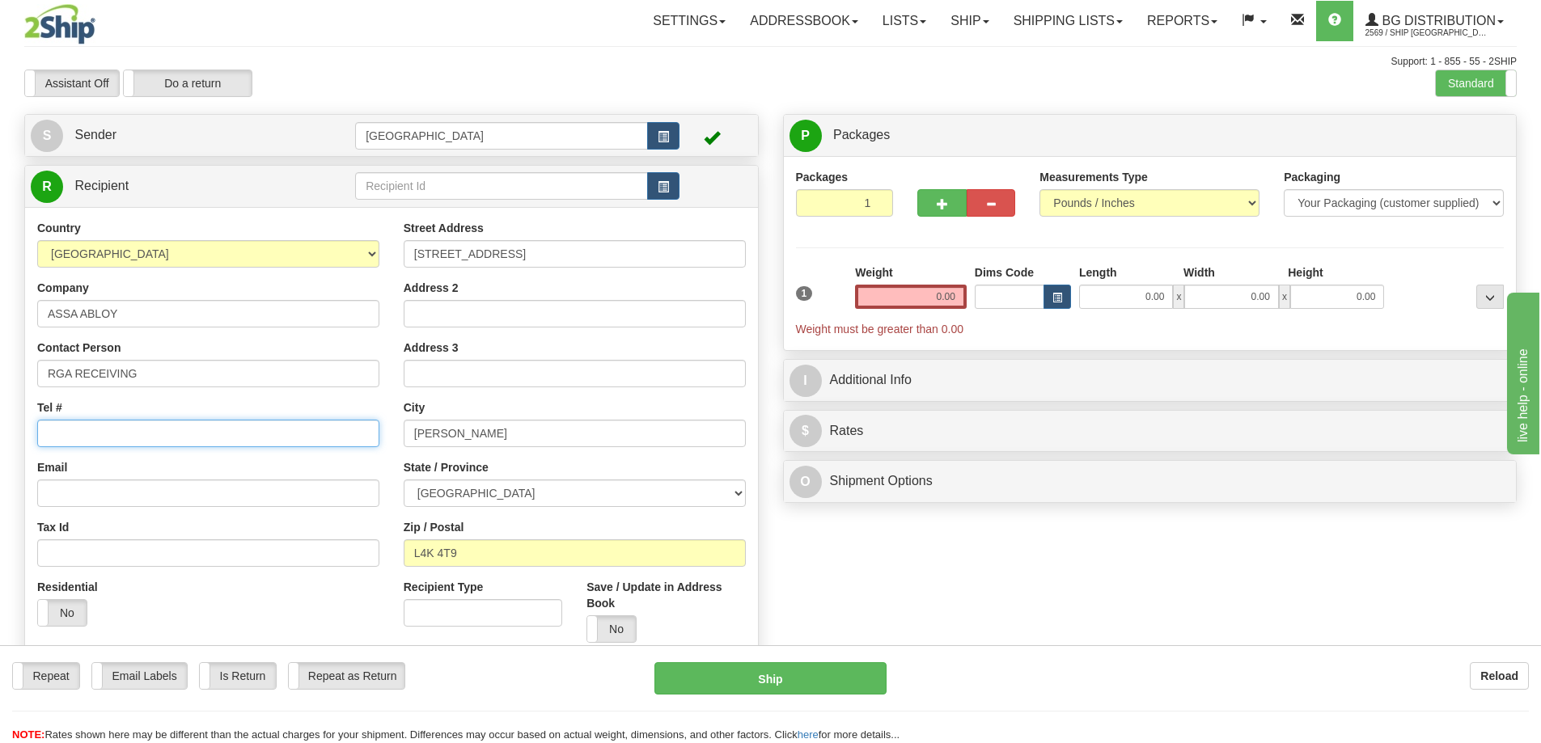
click at [201, 435] on input "Tel #" at bounding box center [208, 434] width 342 height 28
type input "[PHONE_NUMBER]"
click at [955, 297] on input "0.00" at bounding box center [911, 297] width 112 height 24
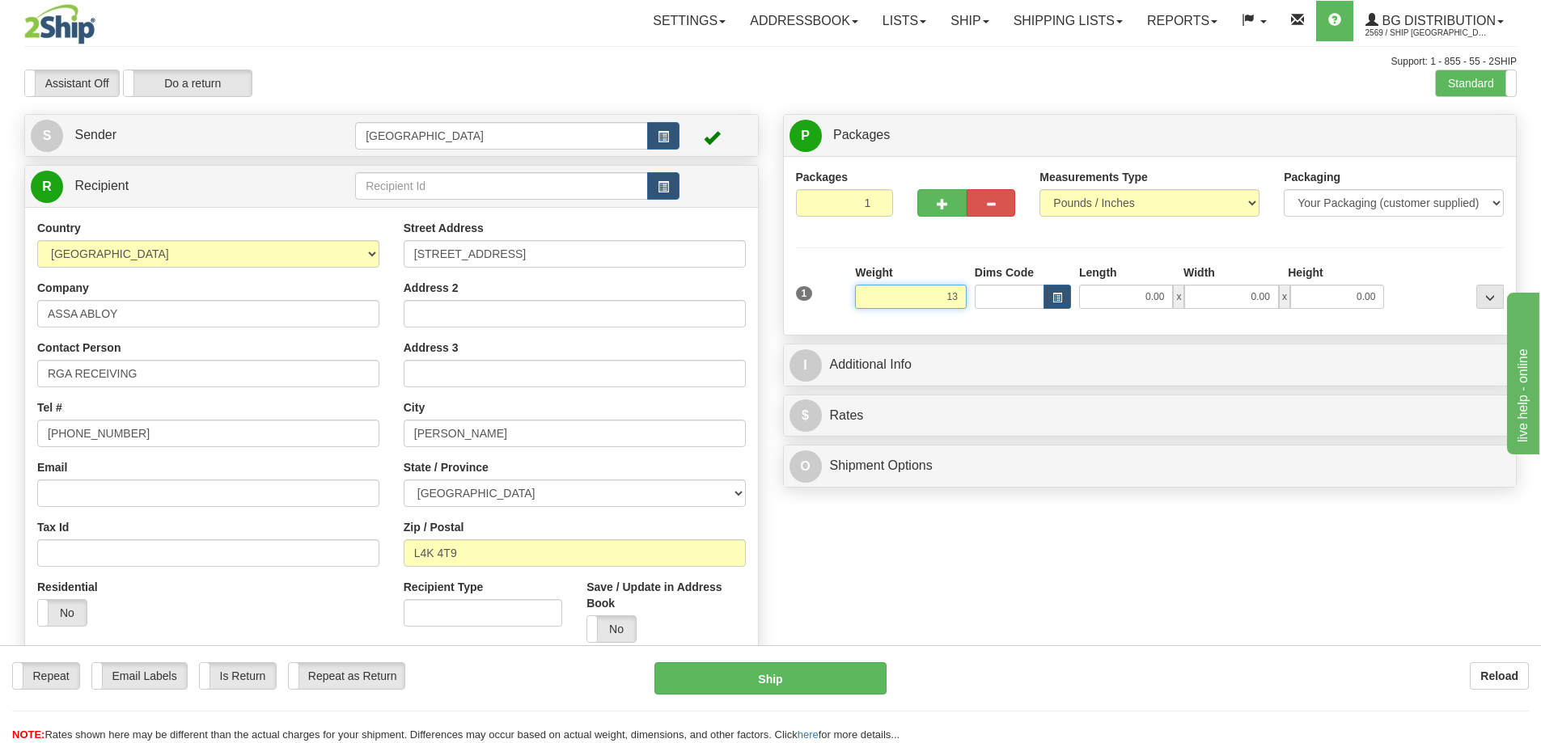
type input "13.00"
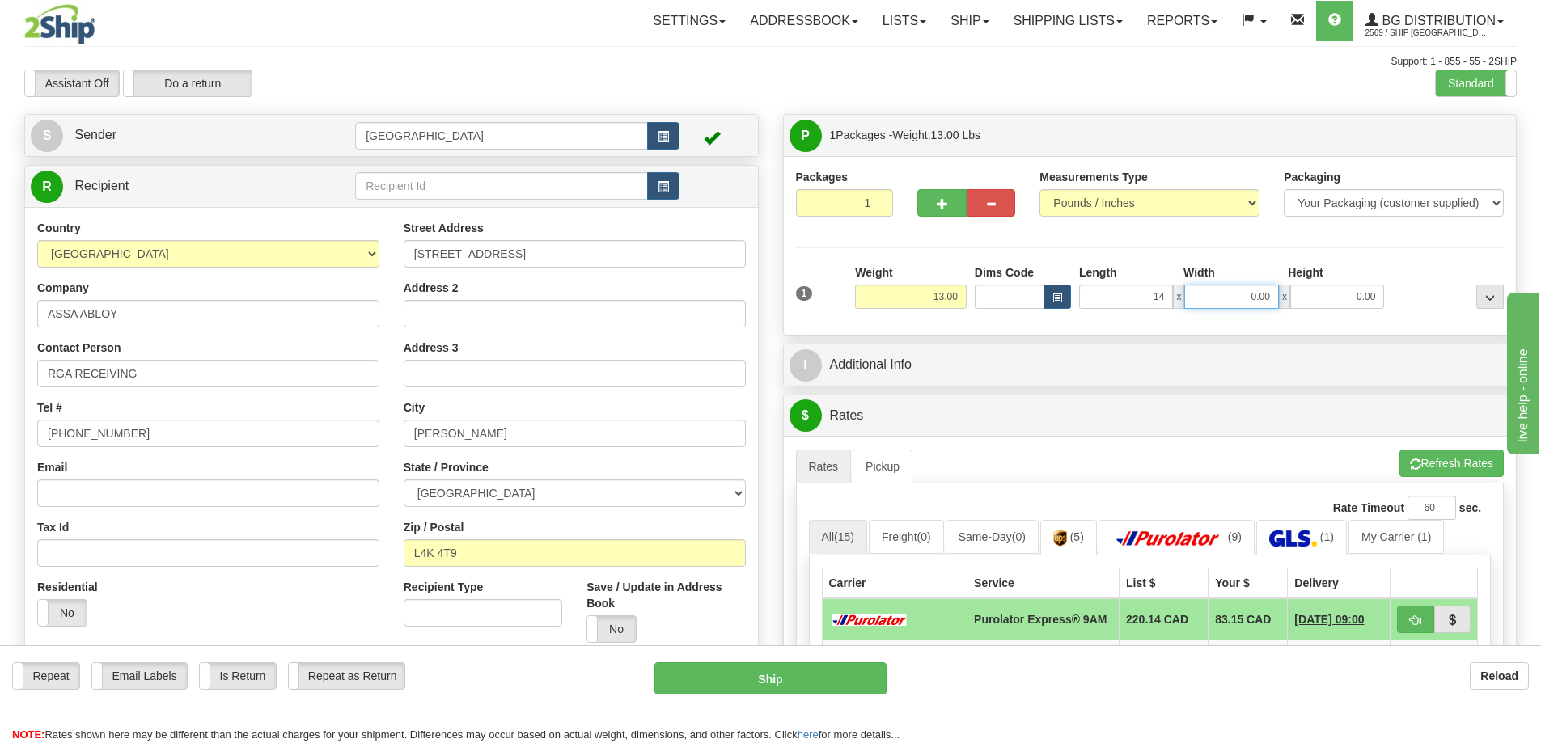
type input "14.00"
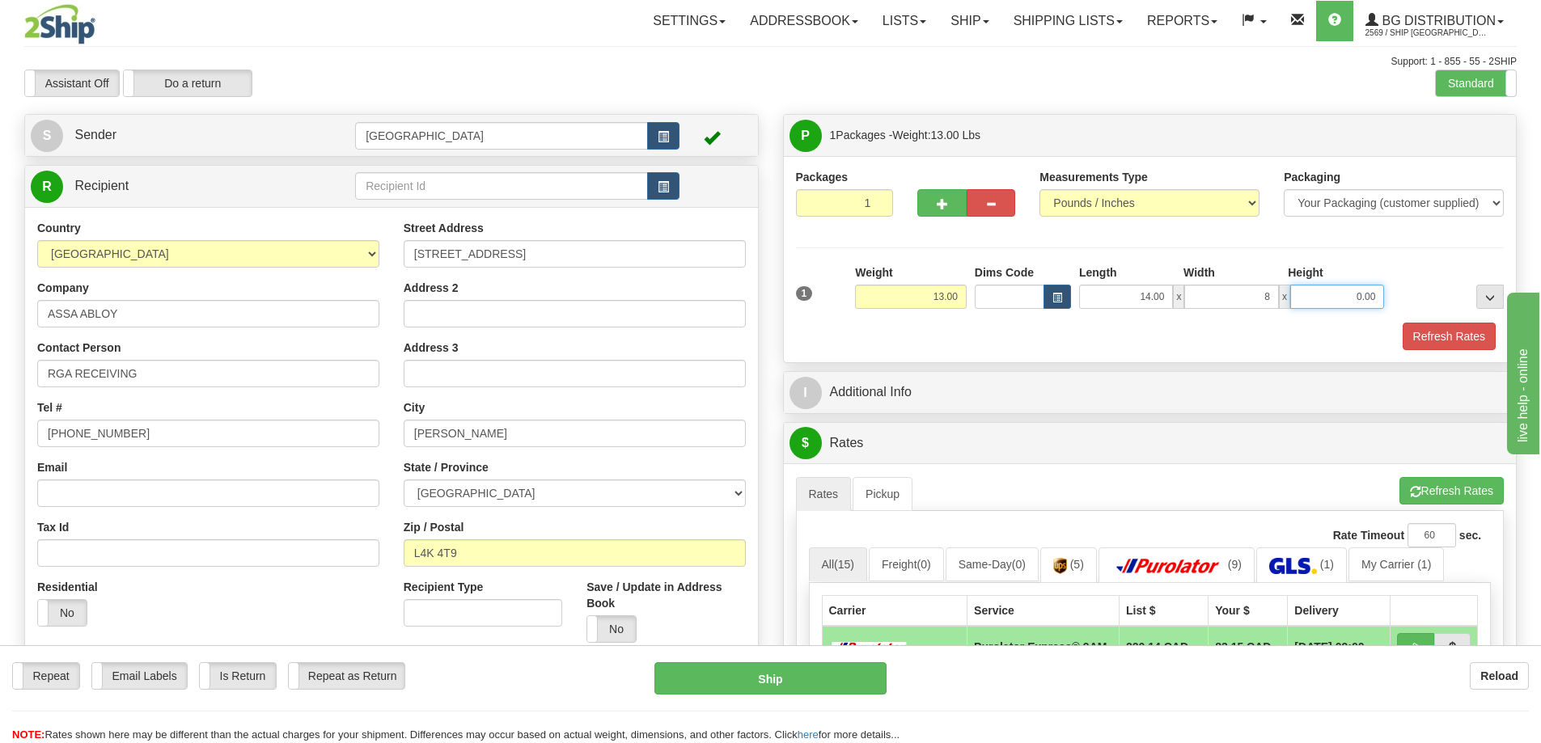
type input "8.00"
click at [1432, 339] on button "Refresh Rates" at bounding box center [1449, 337] width 93 height 28
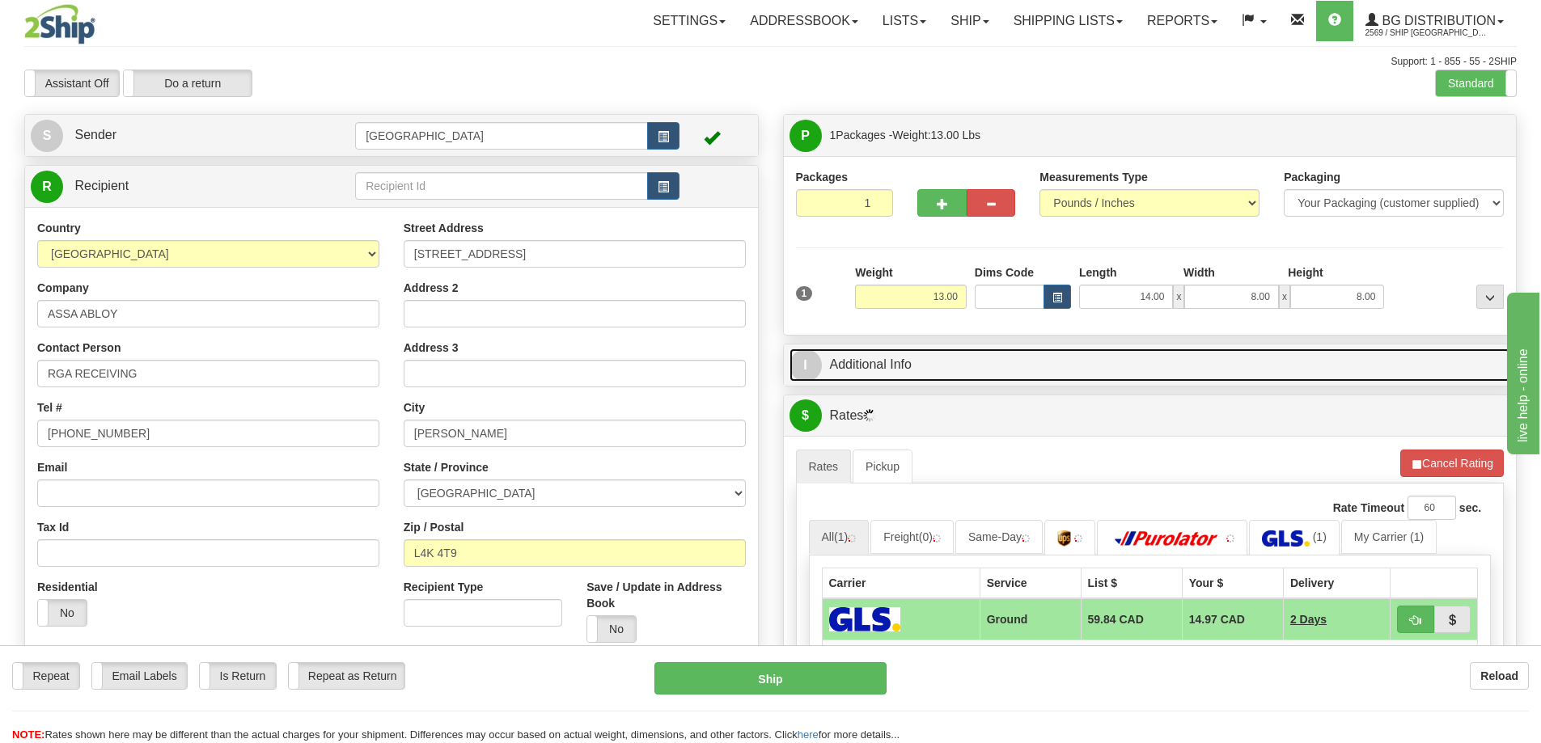
click at [1067, 371] on link "I Additional Info" at bounding box center [1149, 365] width 721 height 33
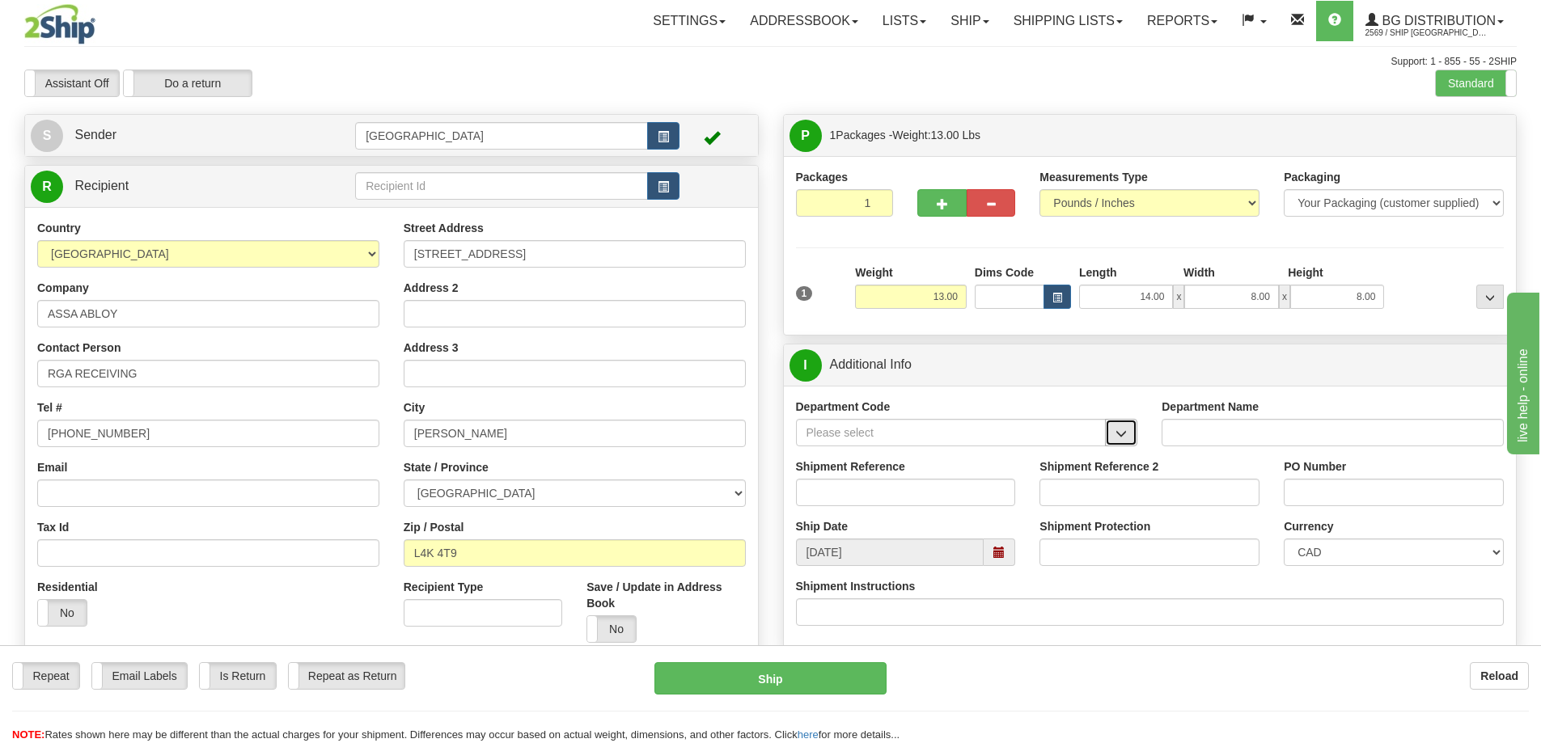
click at [1119, 433] on span "button" at bounding box center [1120, 434] width 11 height 11
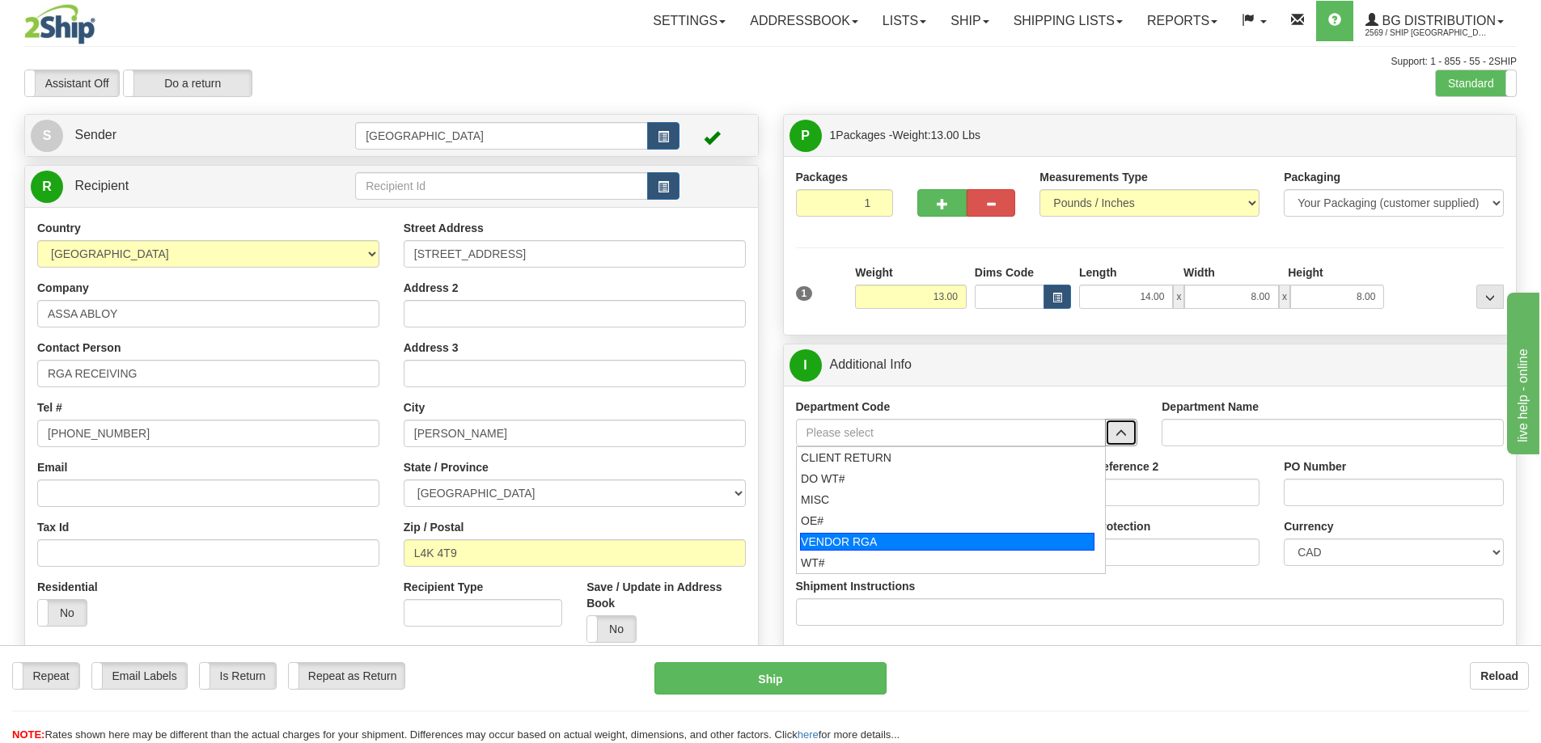
click at [890, 544] on div "VENDOR RGA" at bounding box center [947, 542] width 294 height 18
type input "VENDOR RGA"
type input "VENDOR RETURNS"
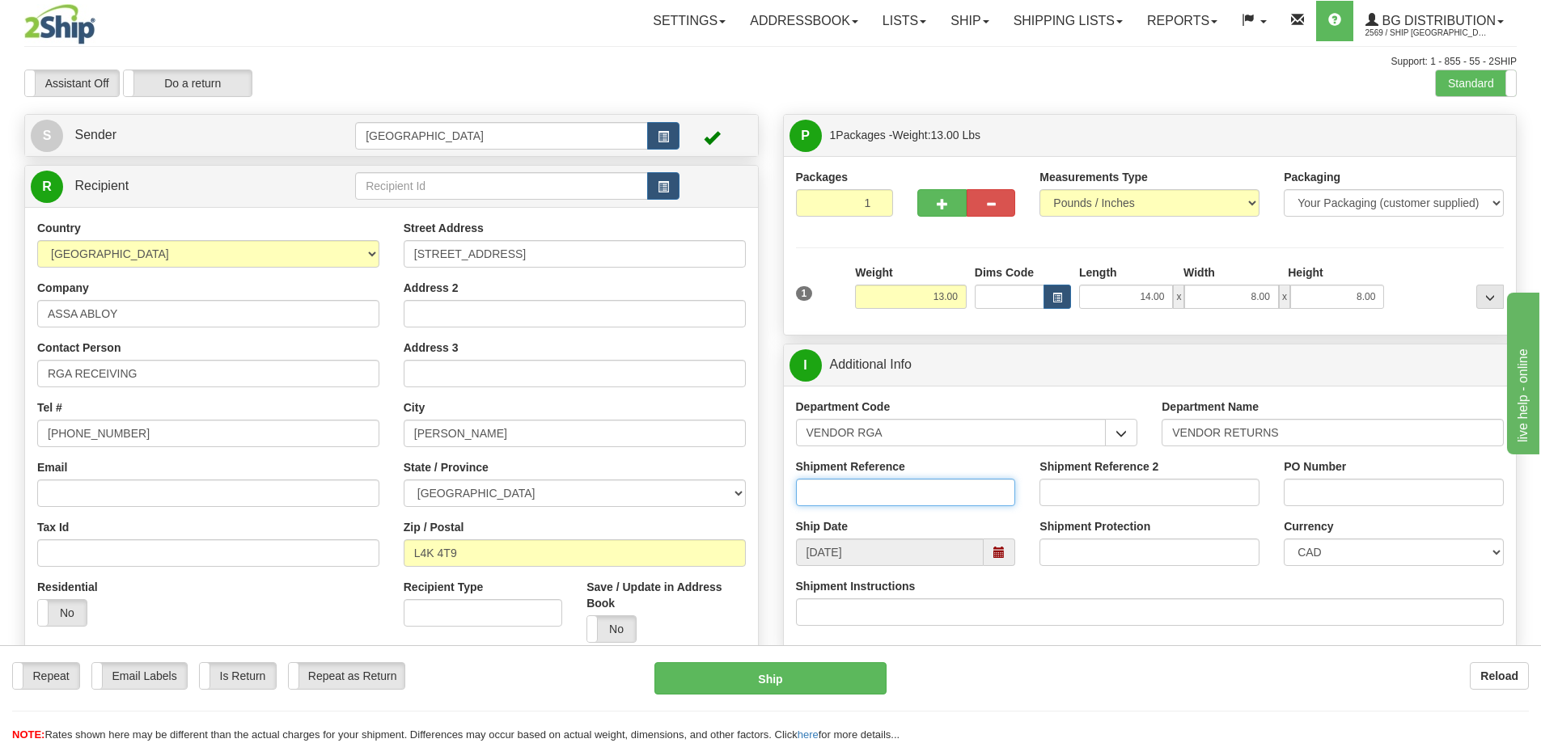
click at [908, 493] on input "Shipment Reference" at bounding box center [906, 493] width 220 height 28
type input "RGA# 1590641"
click at [1307, 489] on input "PO Number" at bounding box center [1394, 493] width 220 height 28
type input "N/A"
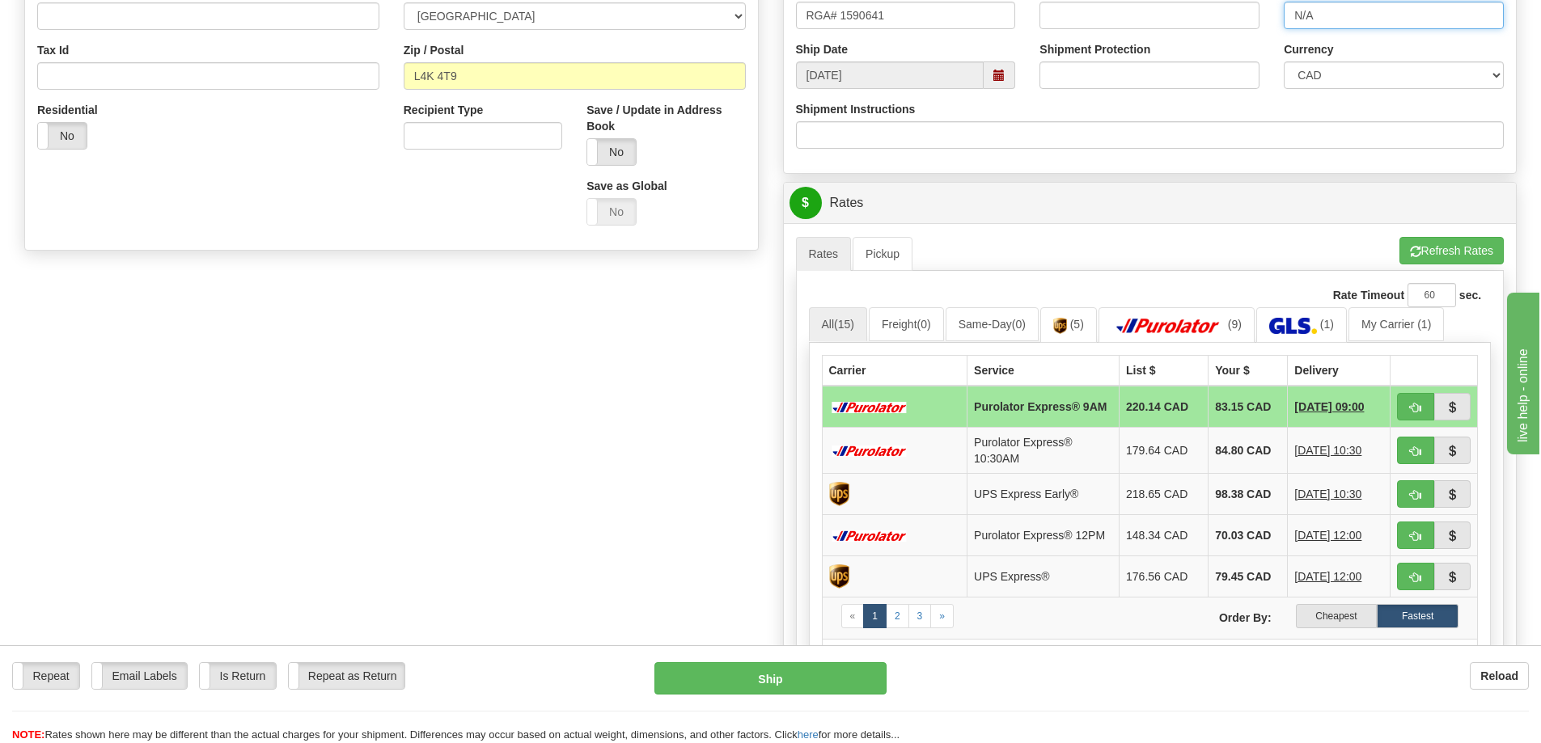
scroll to position [485, 0]
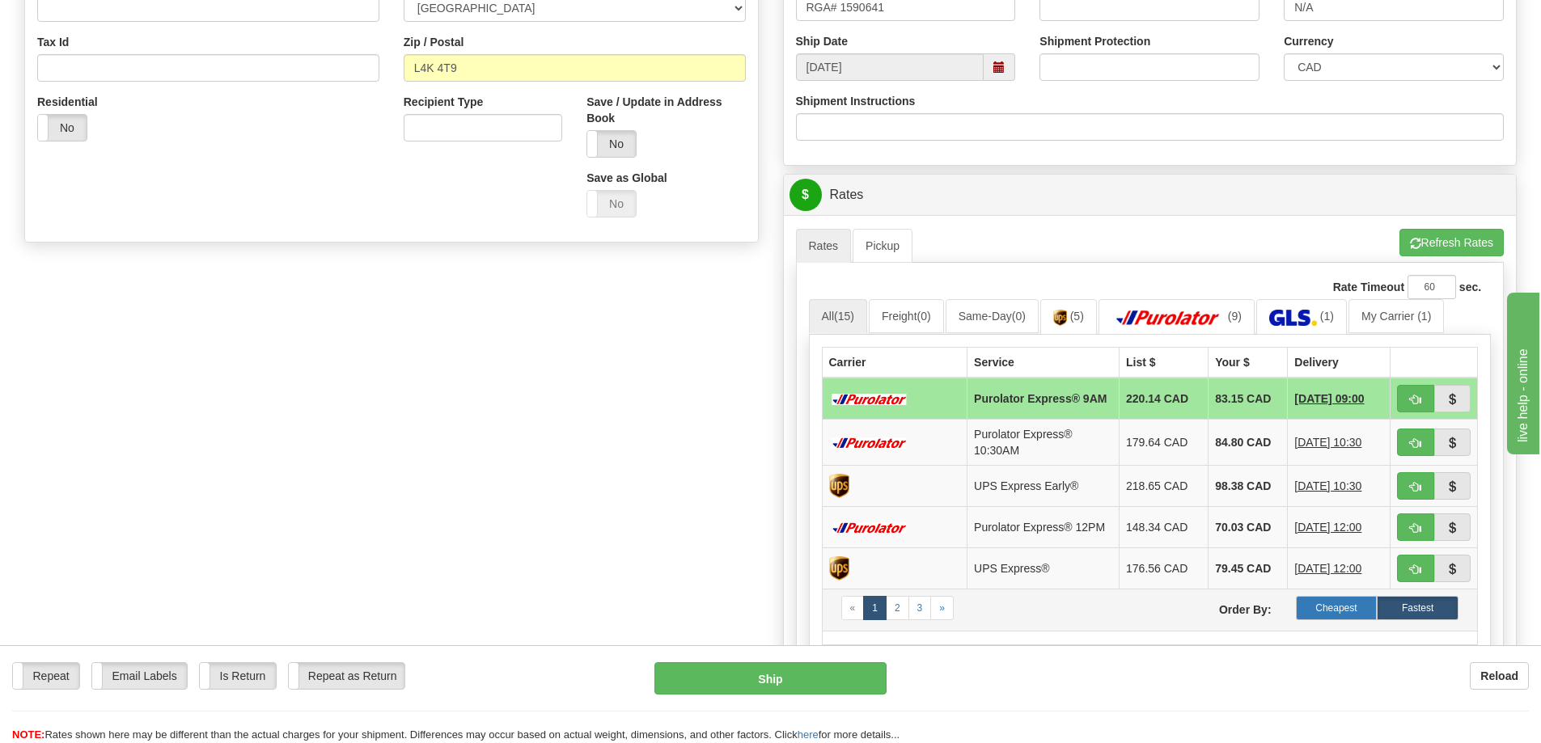
click at [1331, 615] on label "Cheapest" at bounding box center [1337, 608] width 82 height 24
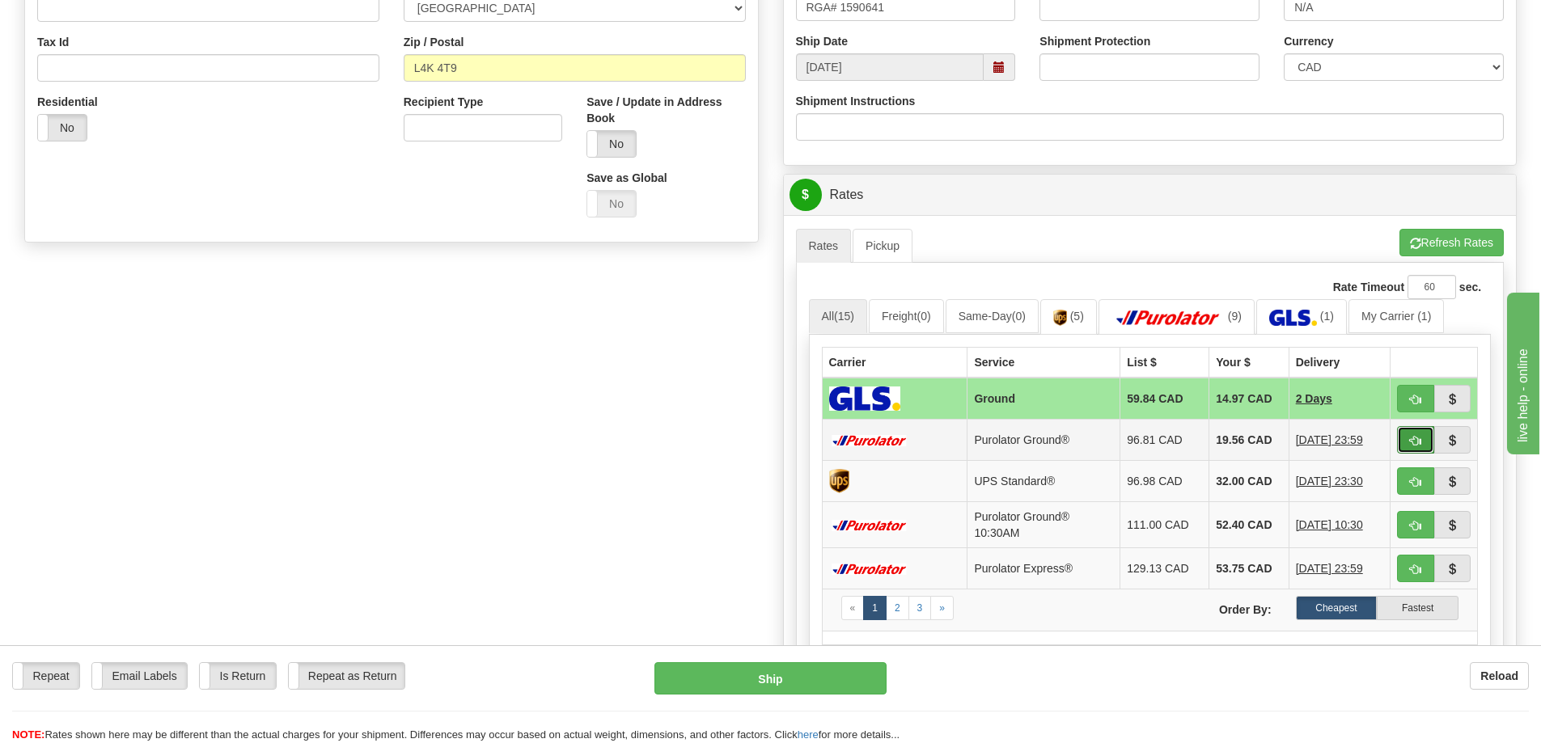
click at [1410, 438] on span "button" at bounding box center [1415, 441] width 11 height 11
type input "260"
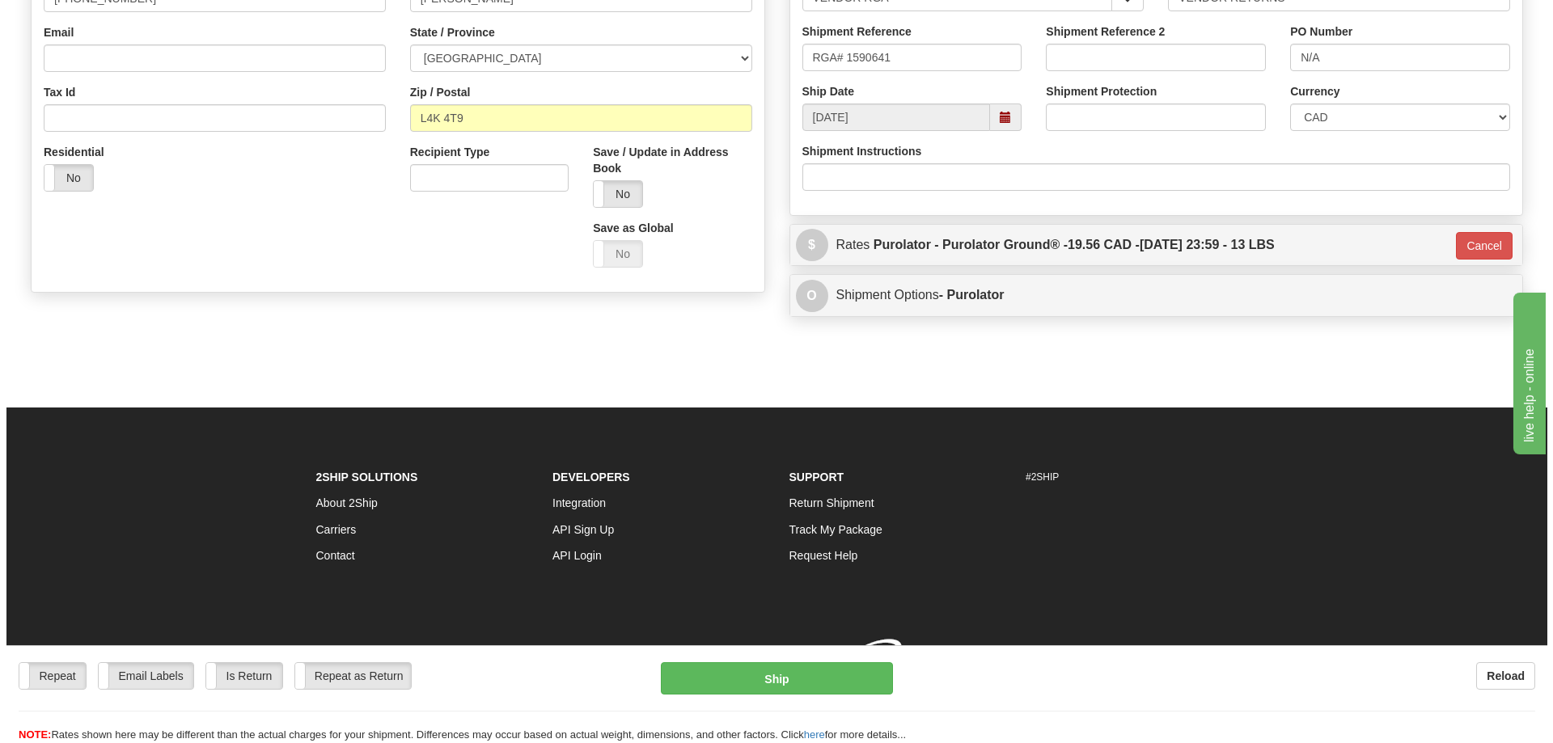
scroll to position [459, 0]
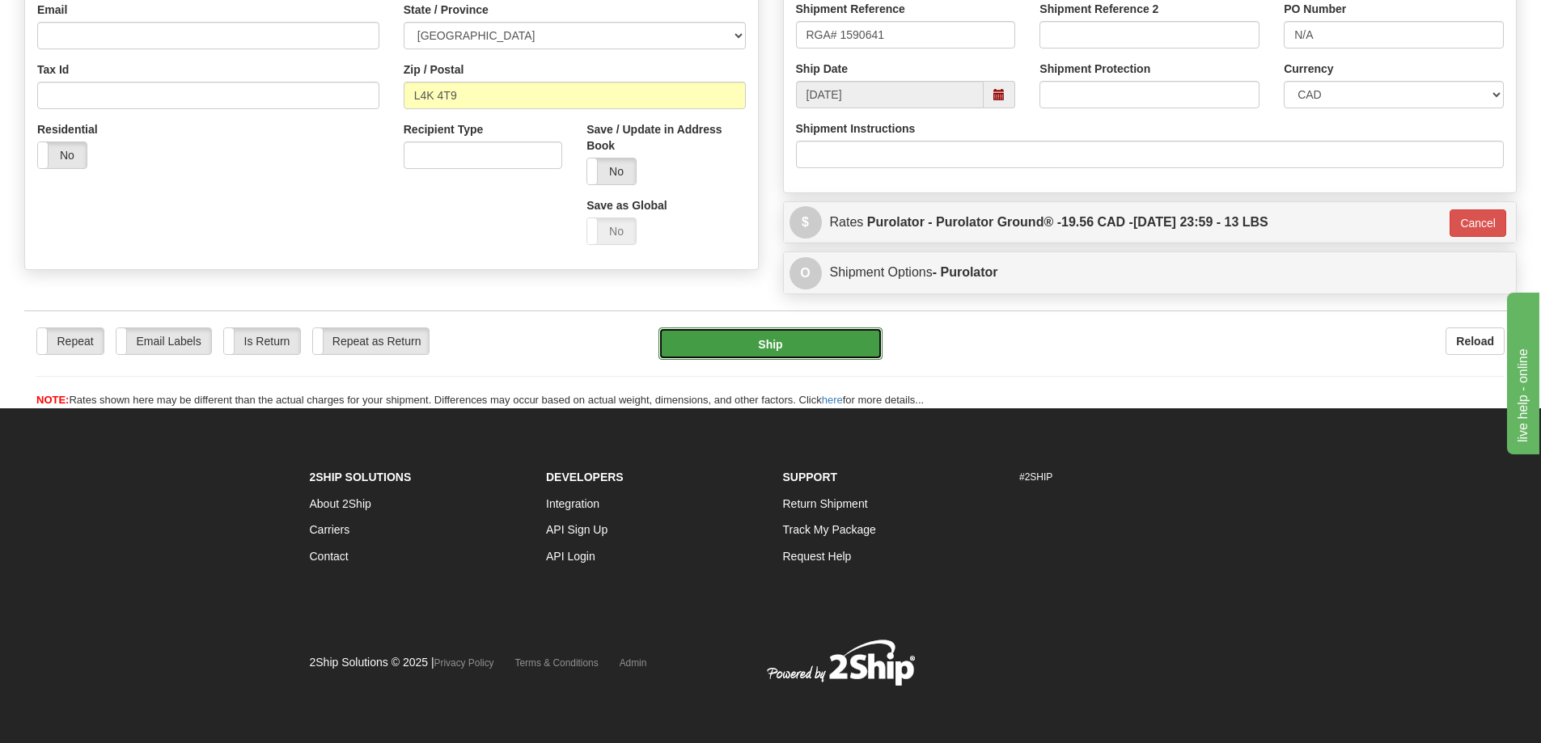
click at [798, 345] on button "Ship" at bounding box center [770, 344] width 224 height 32
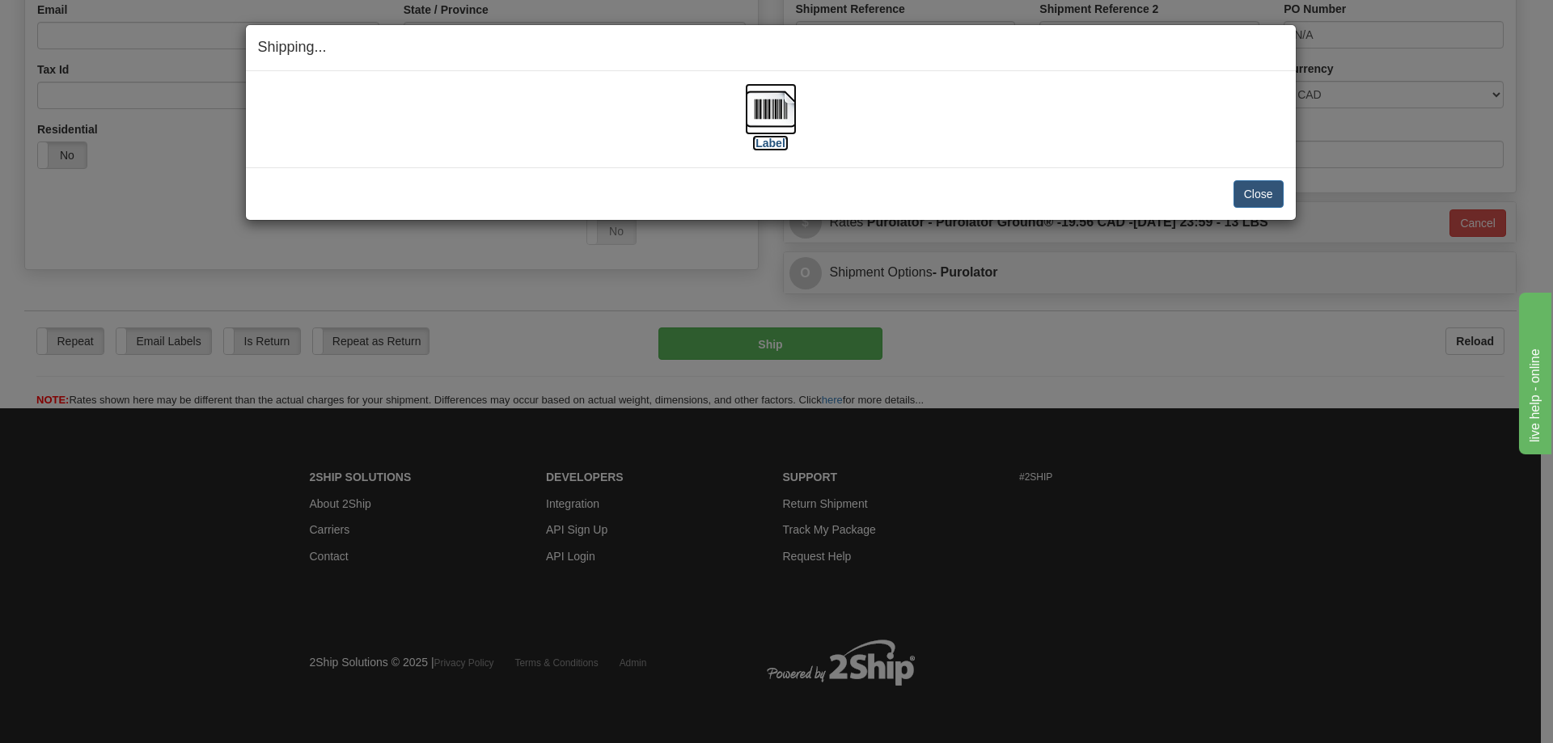
click at [768, 146] on label "[Label]" at bounding box center [770, 143] width 37 height 16
click at [1253, 195] on button "Close" at bounding box center [1258, 194] width 50 height 28
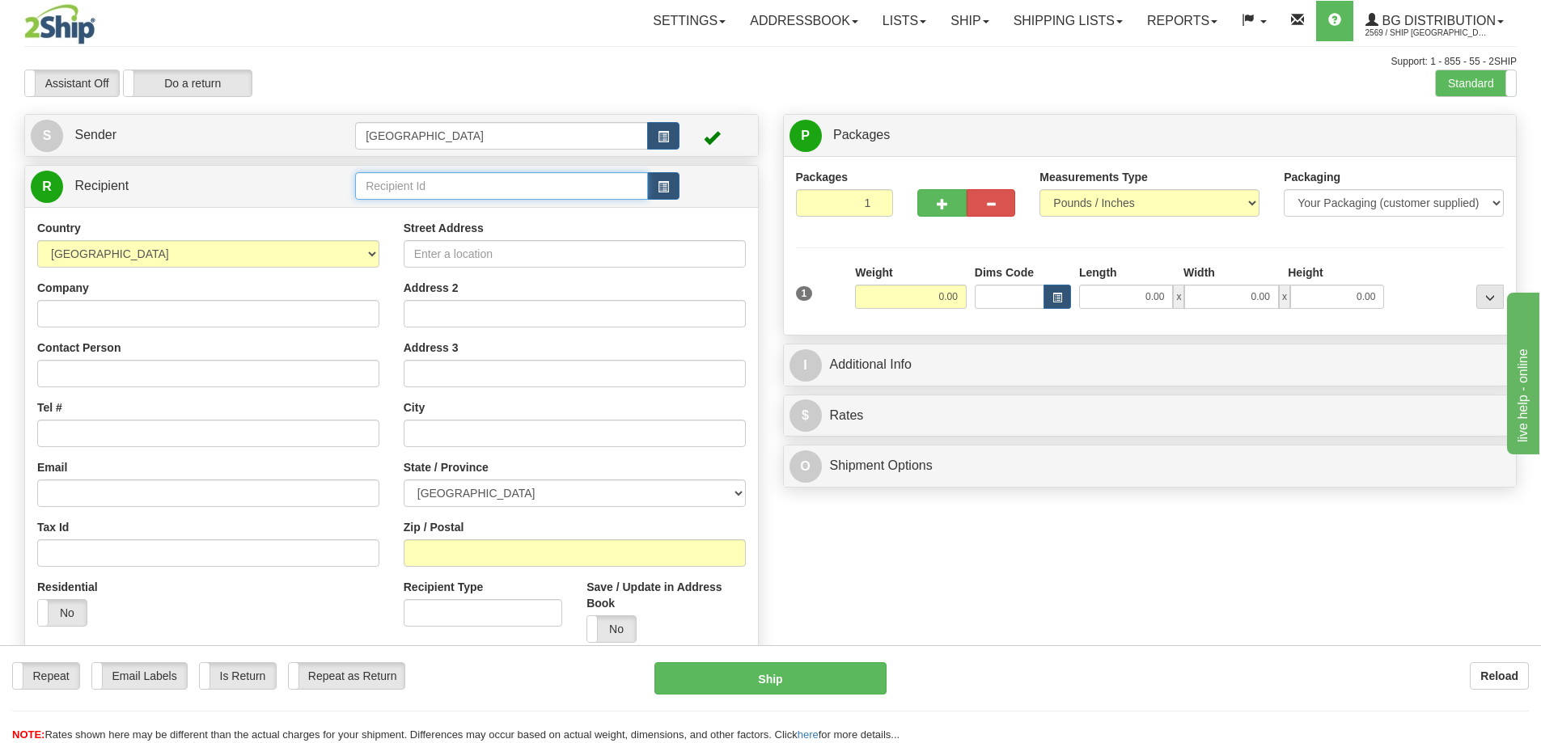
click at [402, 184] on input "text" at bounding box center [501, 186] width 293 height 28
click at [375, 214] on div "80102" at bounding box center [498, 211] width 277 height 18
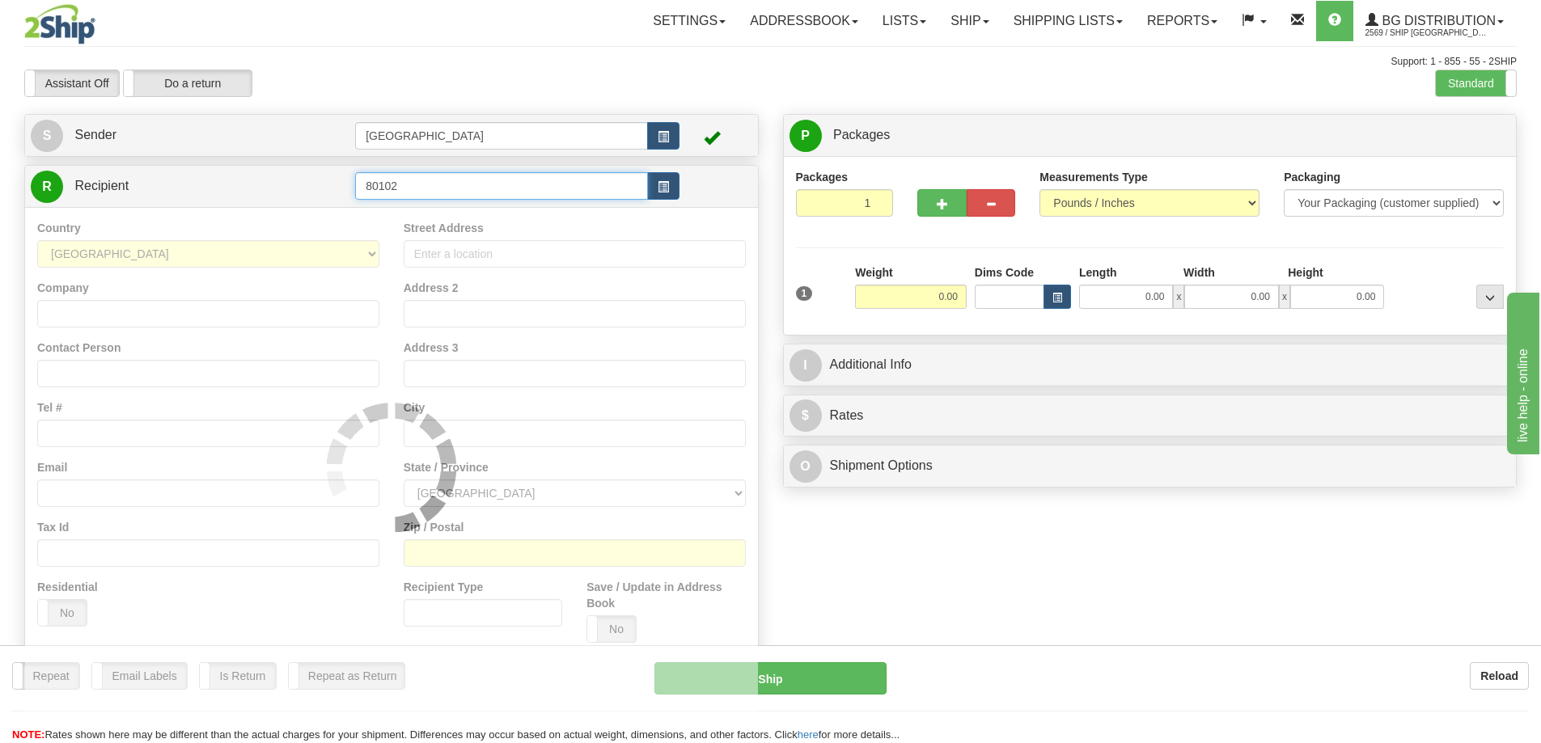
type input "80102"
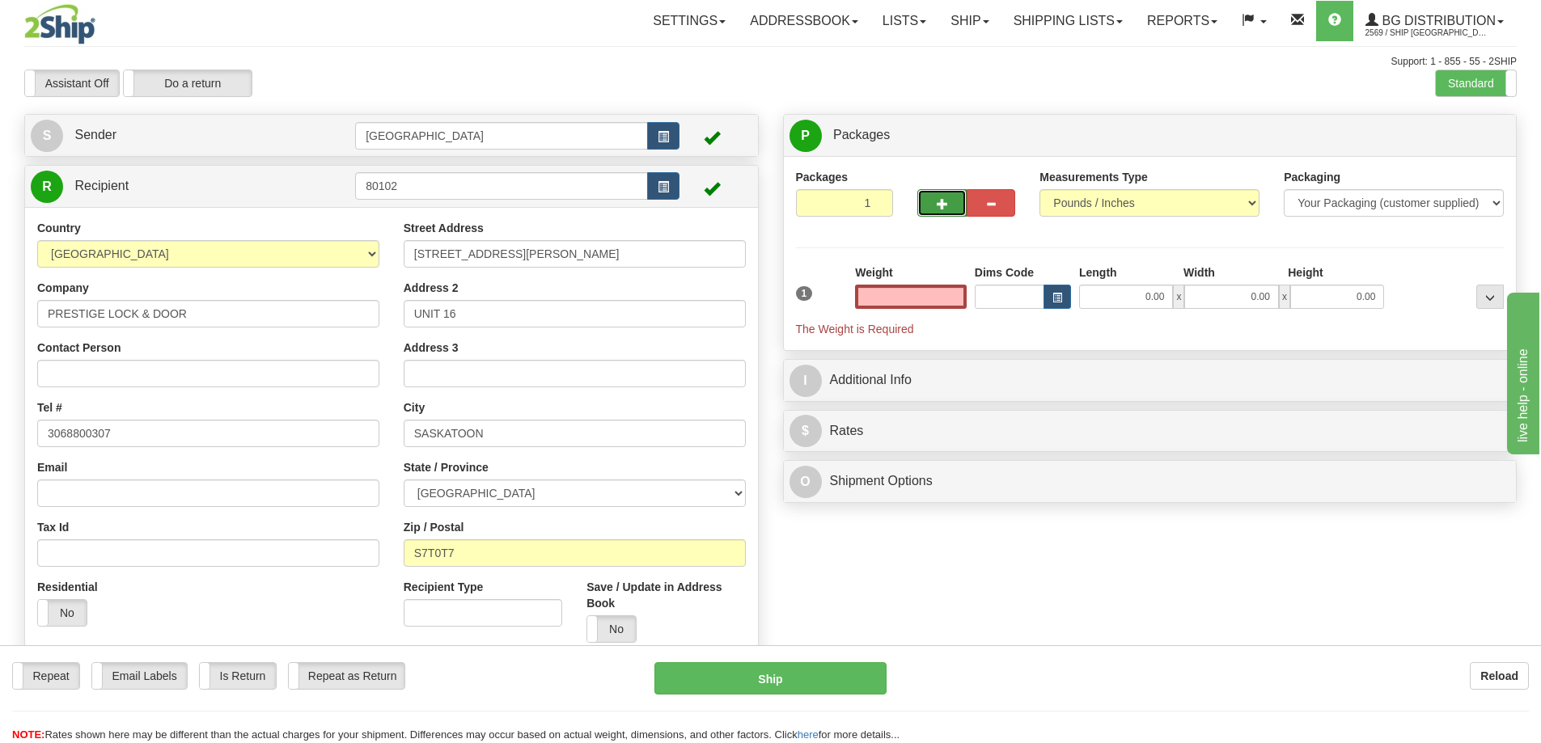
type input "0.00"
click at [937, 204] on span "button" at bounding box center [942, 204] width 11 height 11
type input "3"
click at [1463, 135] on span "Package Level" at bounding box center [1469, 135] width 64 height 11
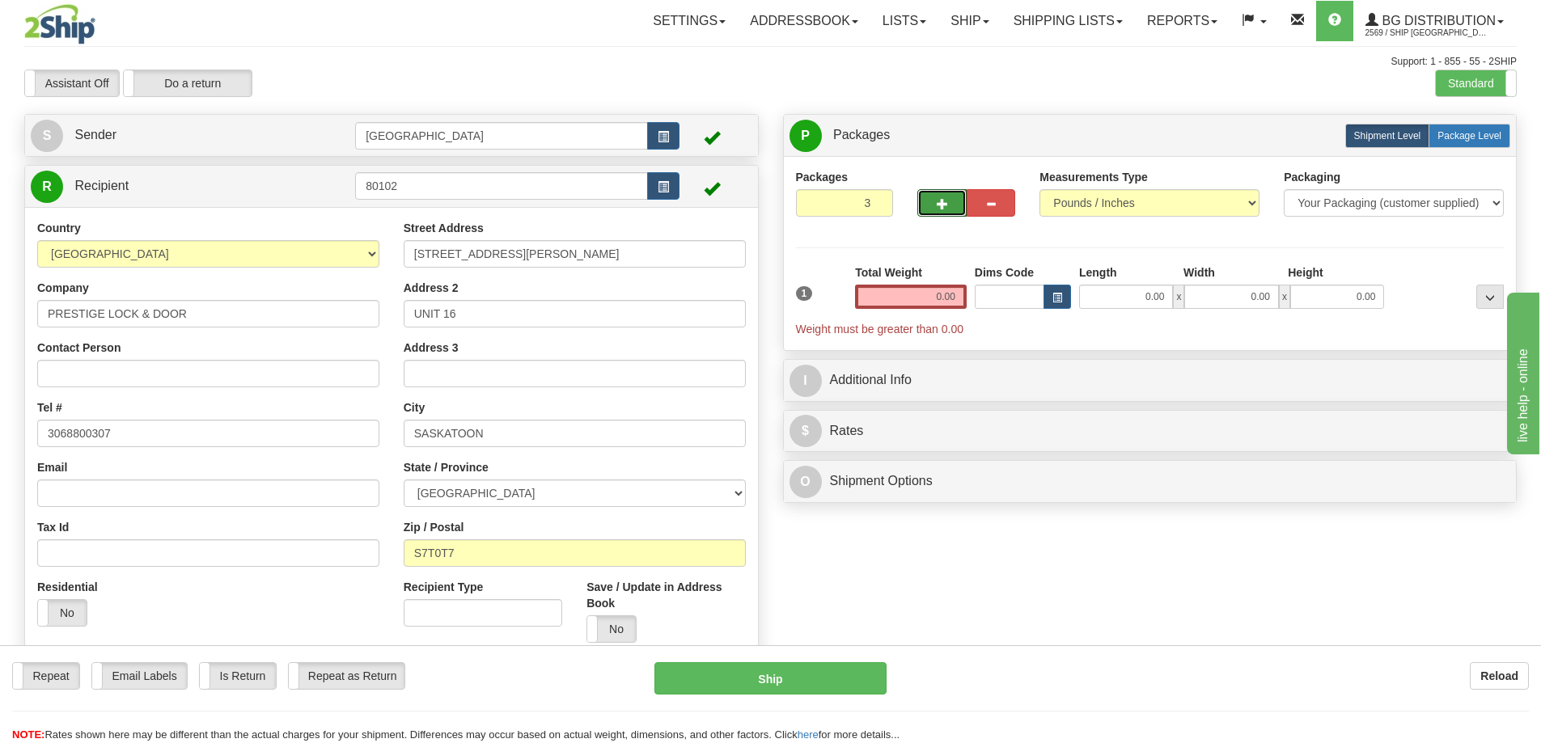
radio input "true"
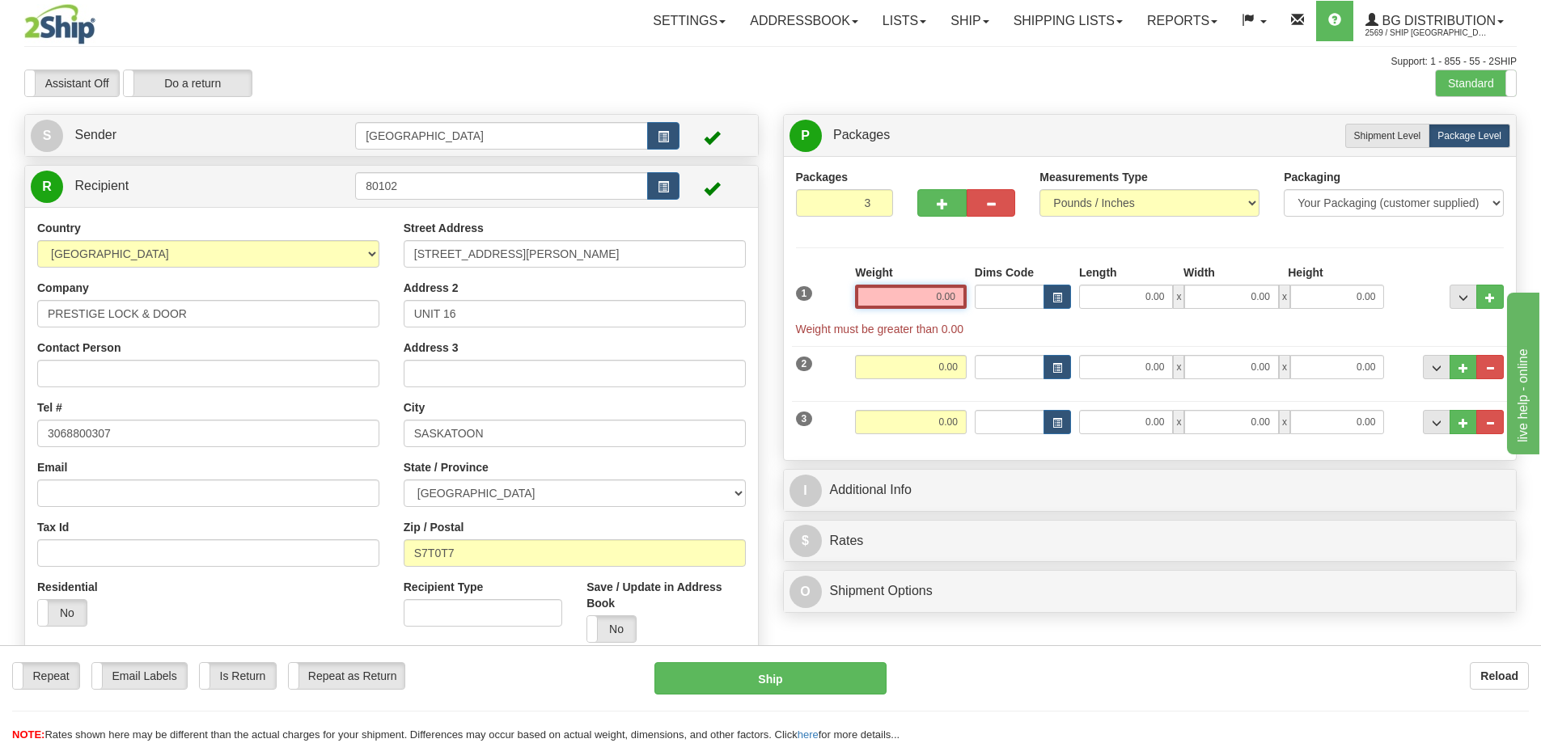
click at [957, 298] on input "0.00" at bounding box center [911, 297] width 112 height 24
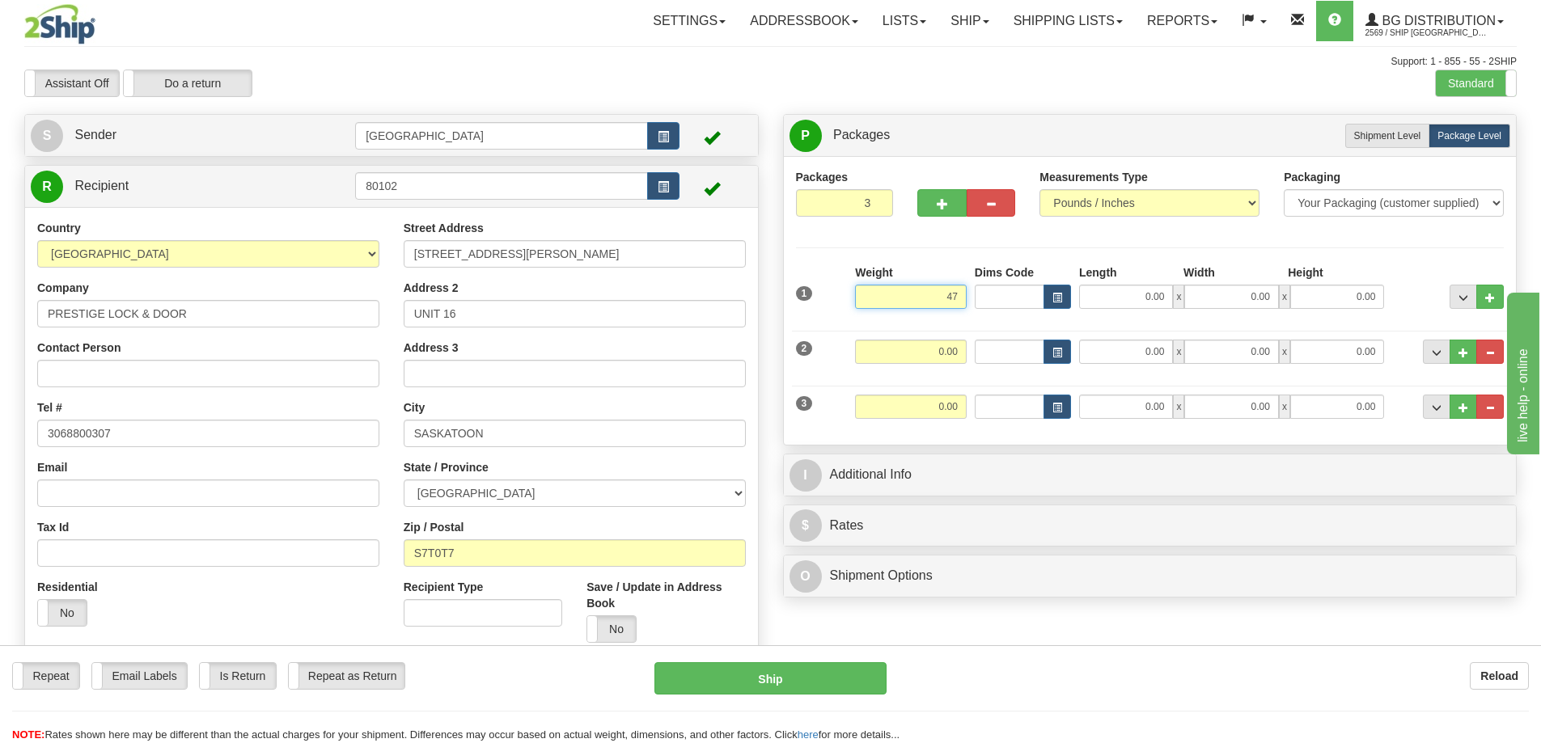
type input "47.00"
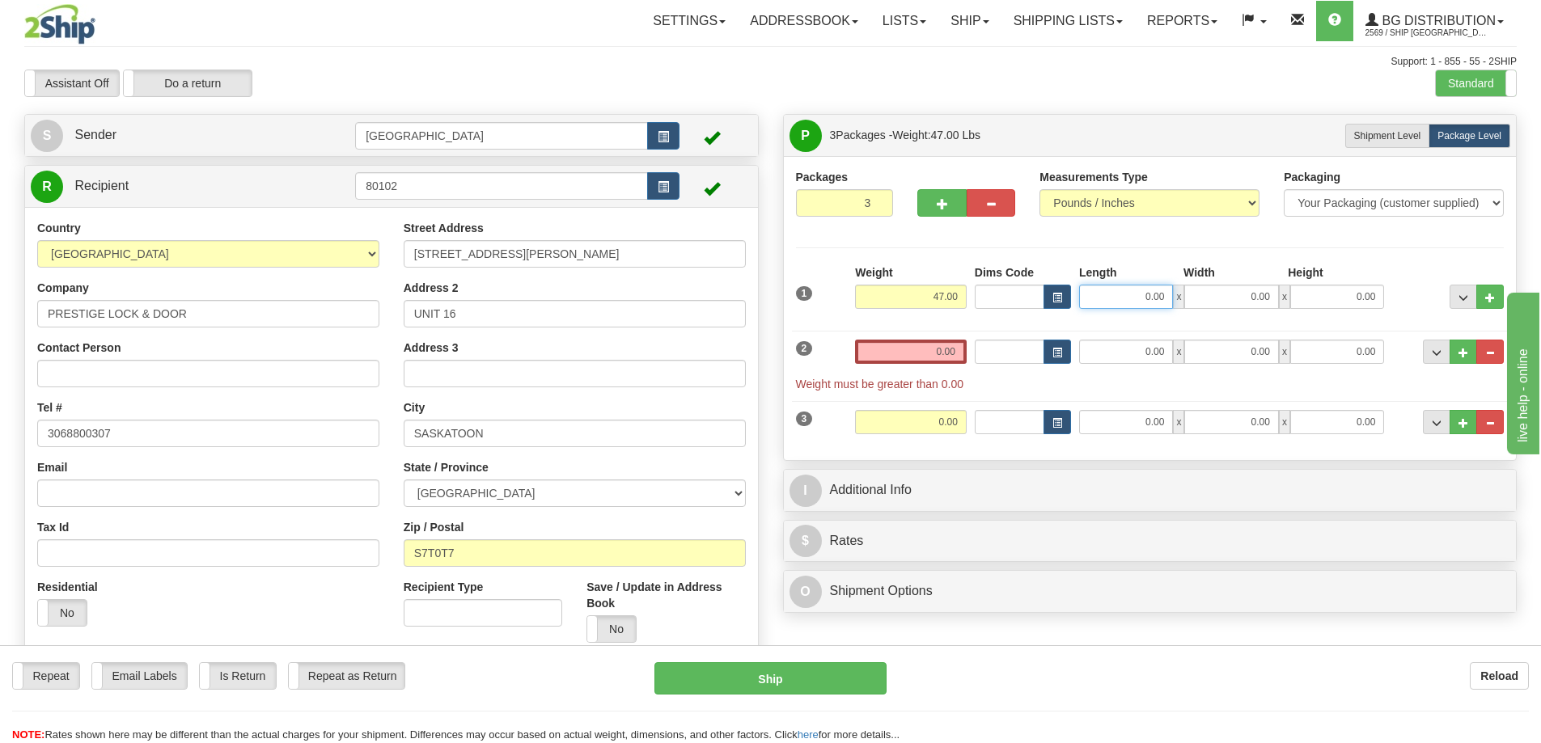
click at [1161, 293] on input "0.00" at bounding box center [1126, 297] width 94 height 24
type input "12.00"
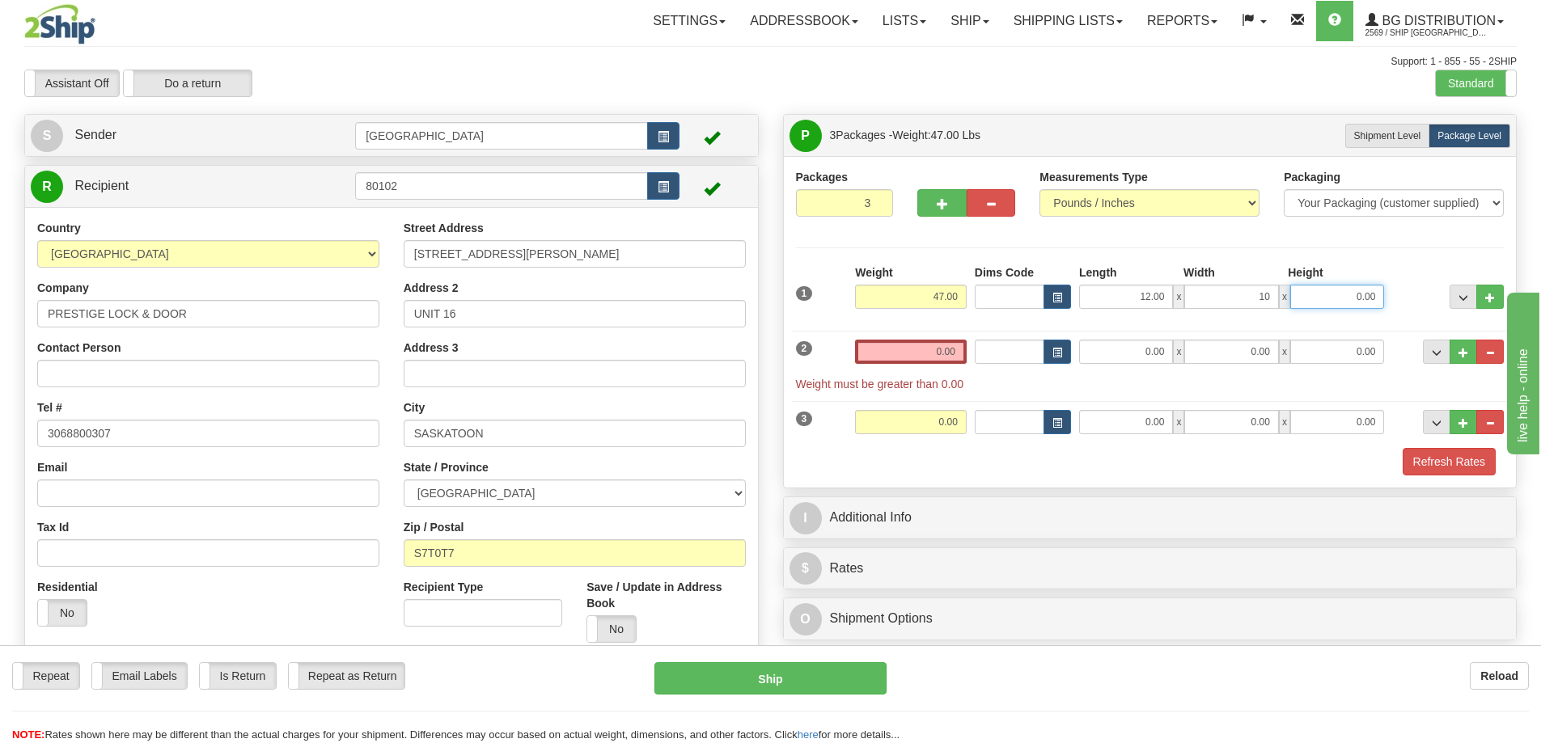
type input "10.00"
type input "8.00"
click at [952, 351] on input "0.00" at bounding box center [911, 352] width 112 height 24
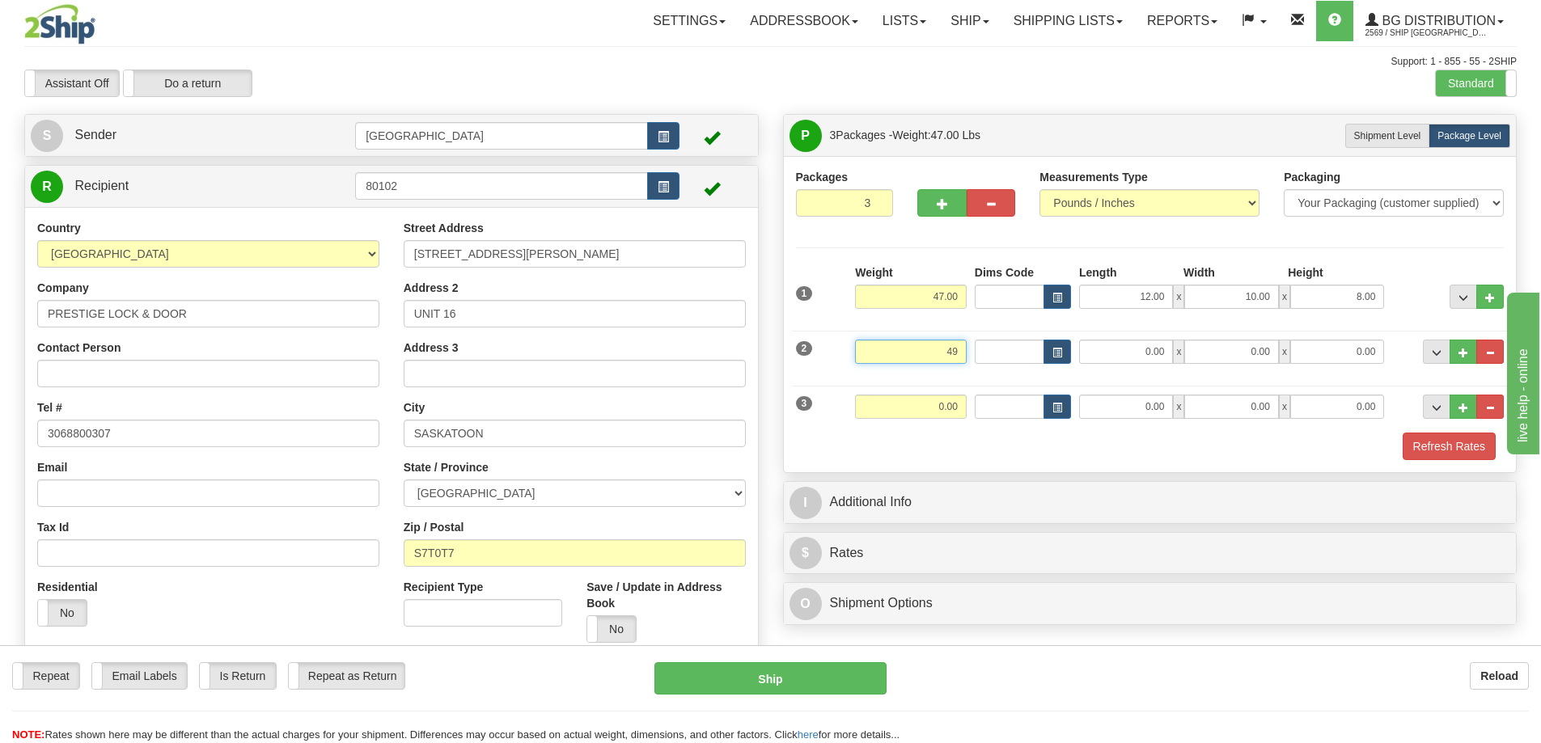
type input "49.00"
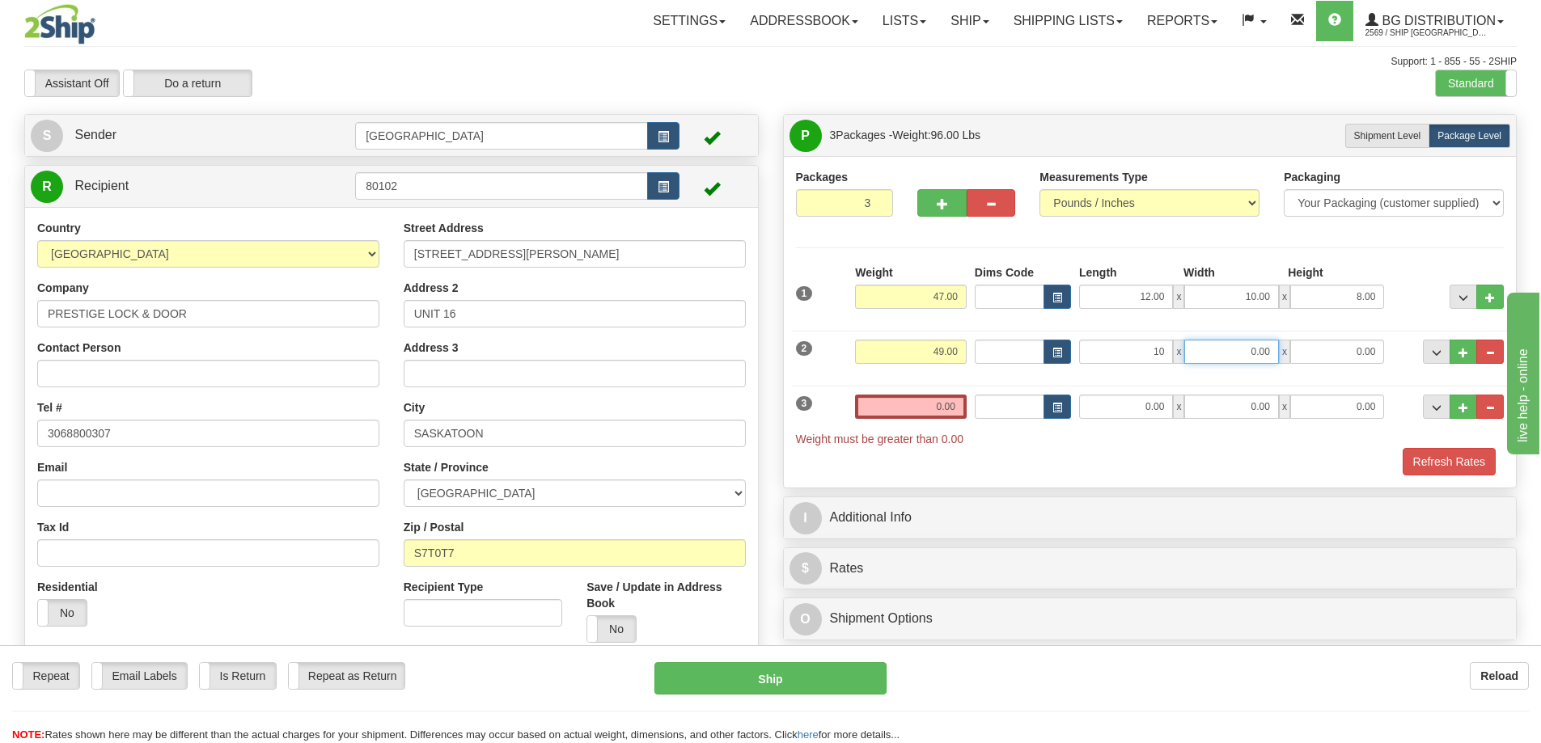
type input "10.00"
type input "7.00"
type input "8.00"
click at [957, 408] on input "0.00" at bounding box center [911, 407] width 112 height 24
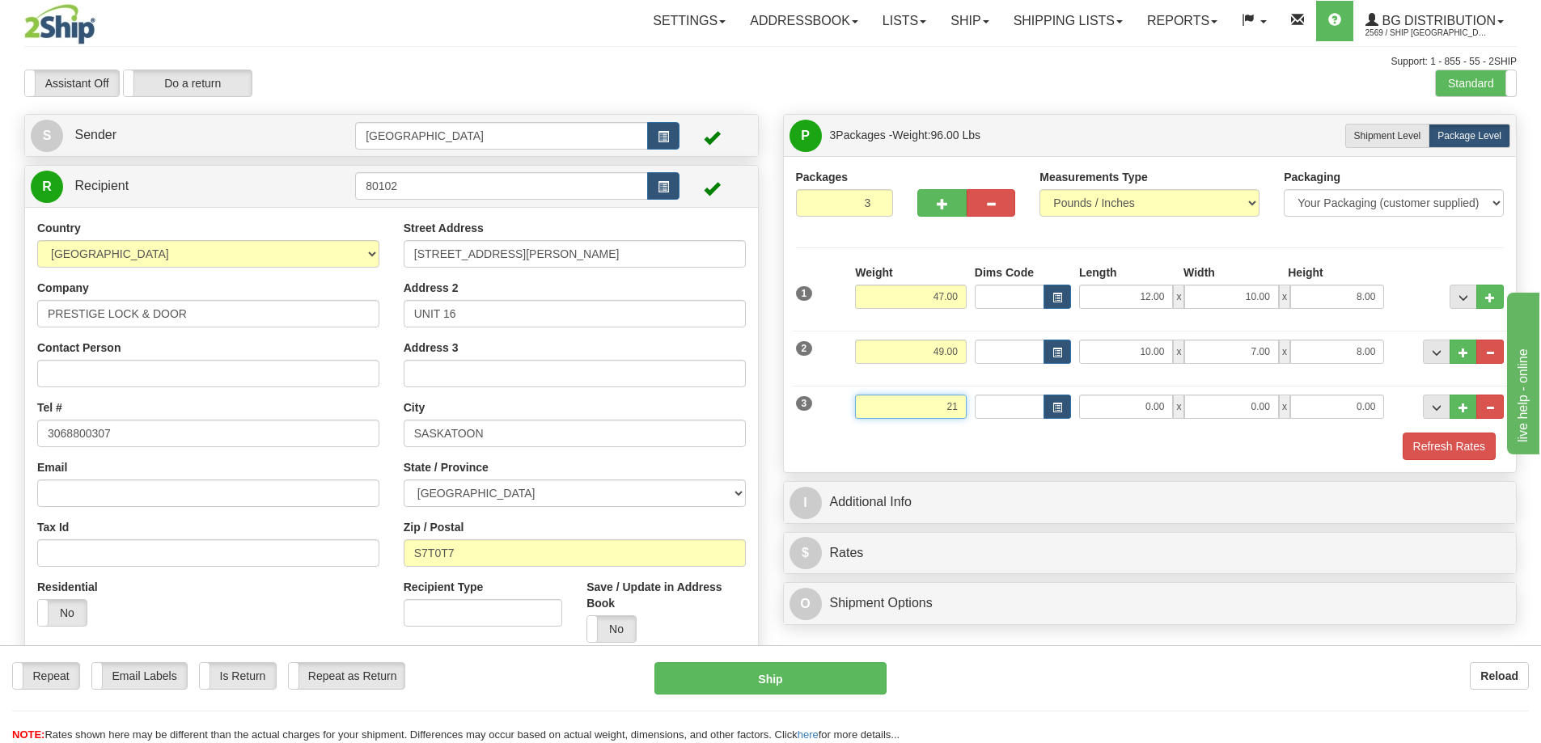
type input "21.00"
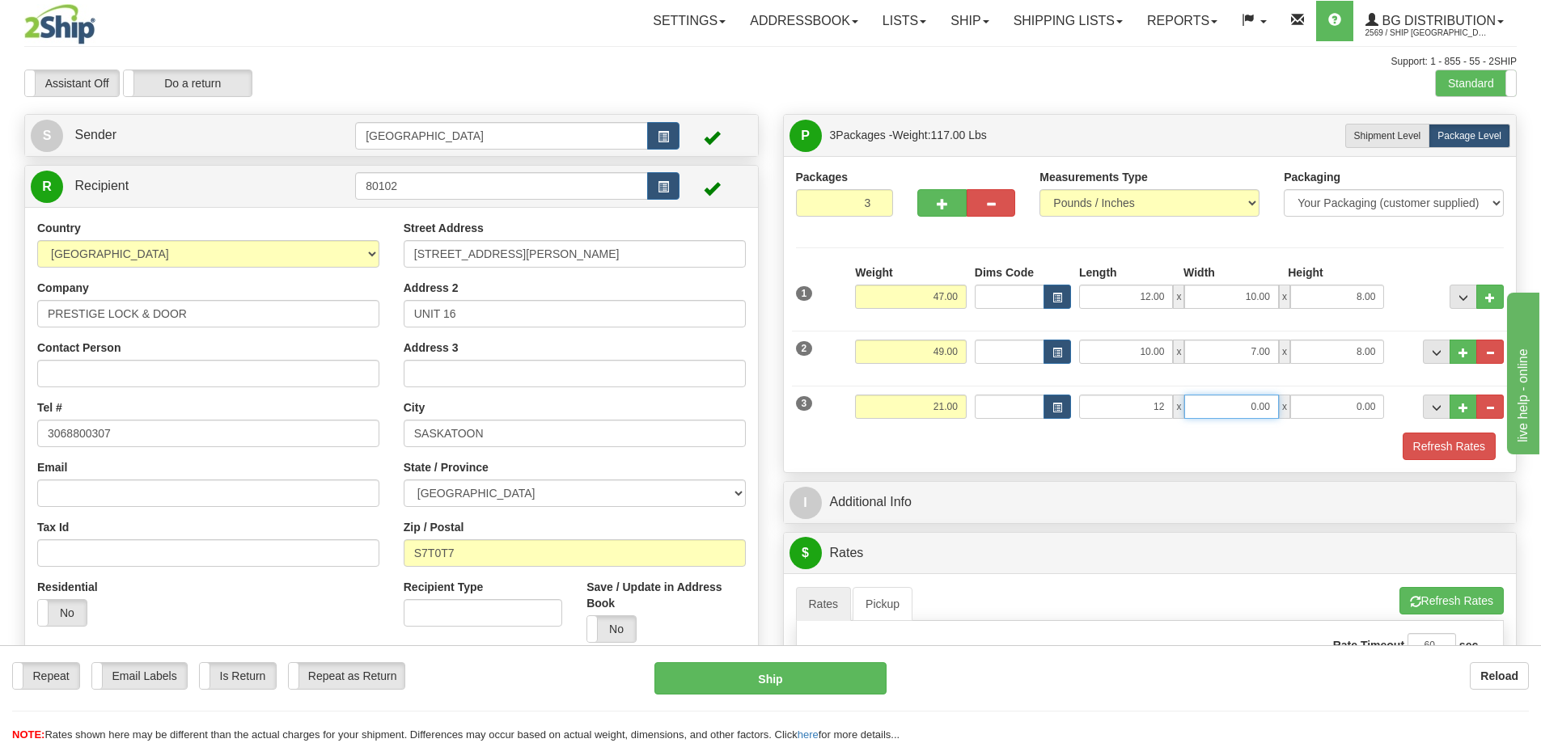
type input "12.00"
type input "6.00"
type input "7.00"
click at [1422, 447] on button "Refresh Rates" at bounding box center [1449, 447] width 93 height 28
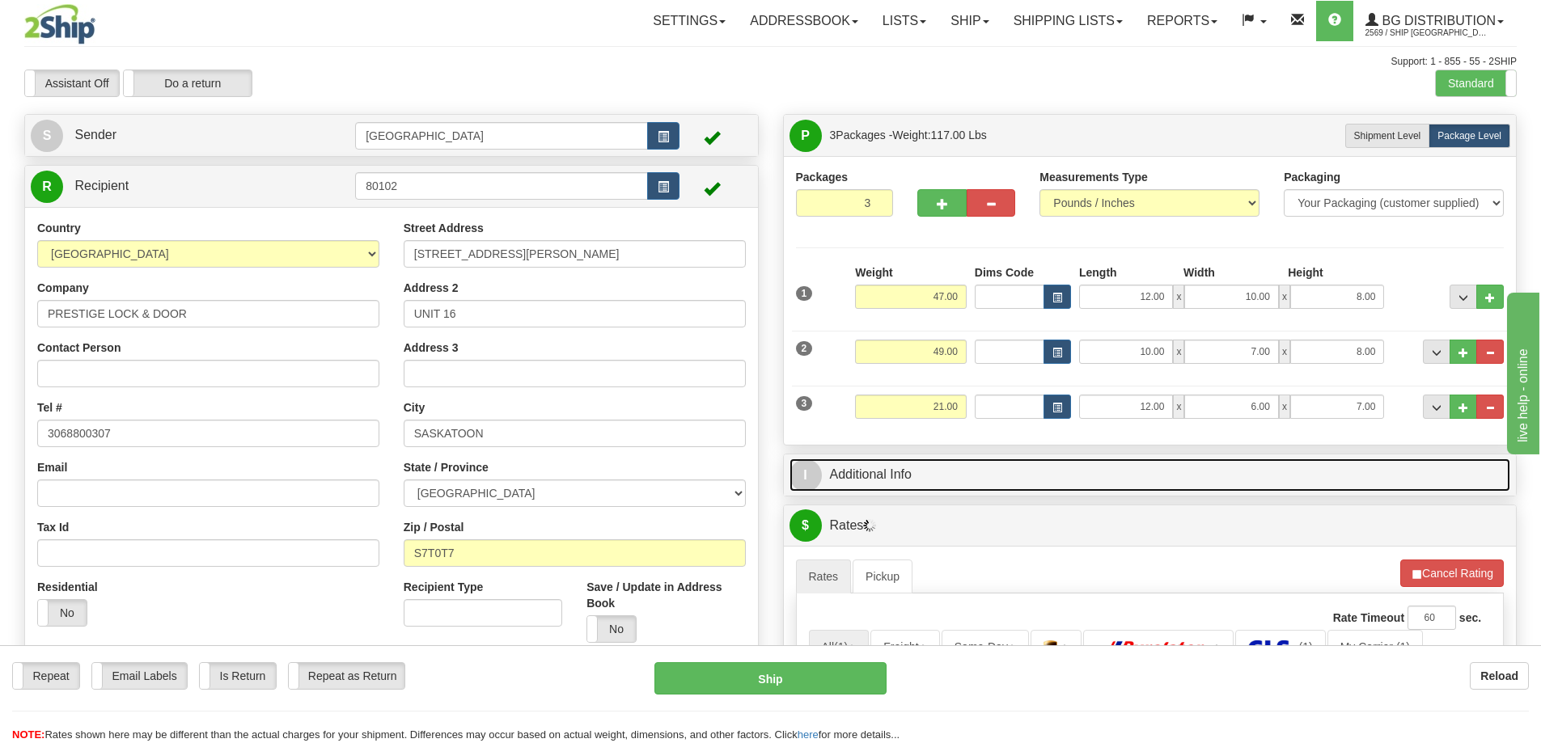
click at [1081, 480] on link "I Additional Info" at bounding box center [1149, 475] width 721 height 33
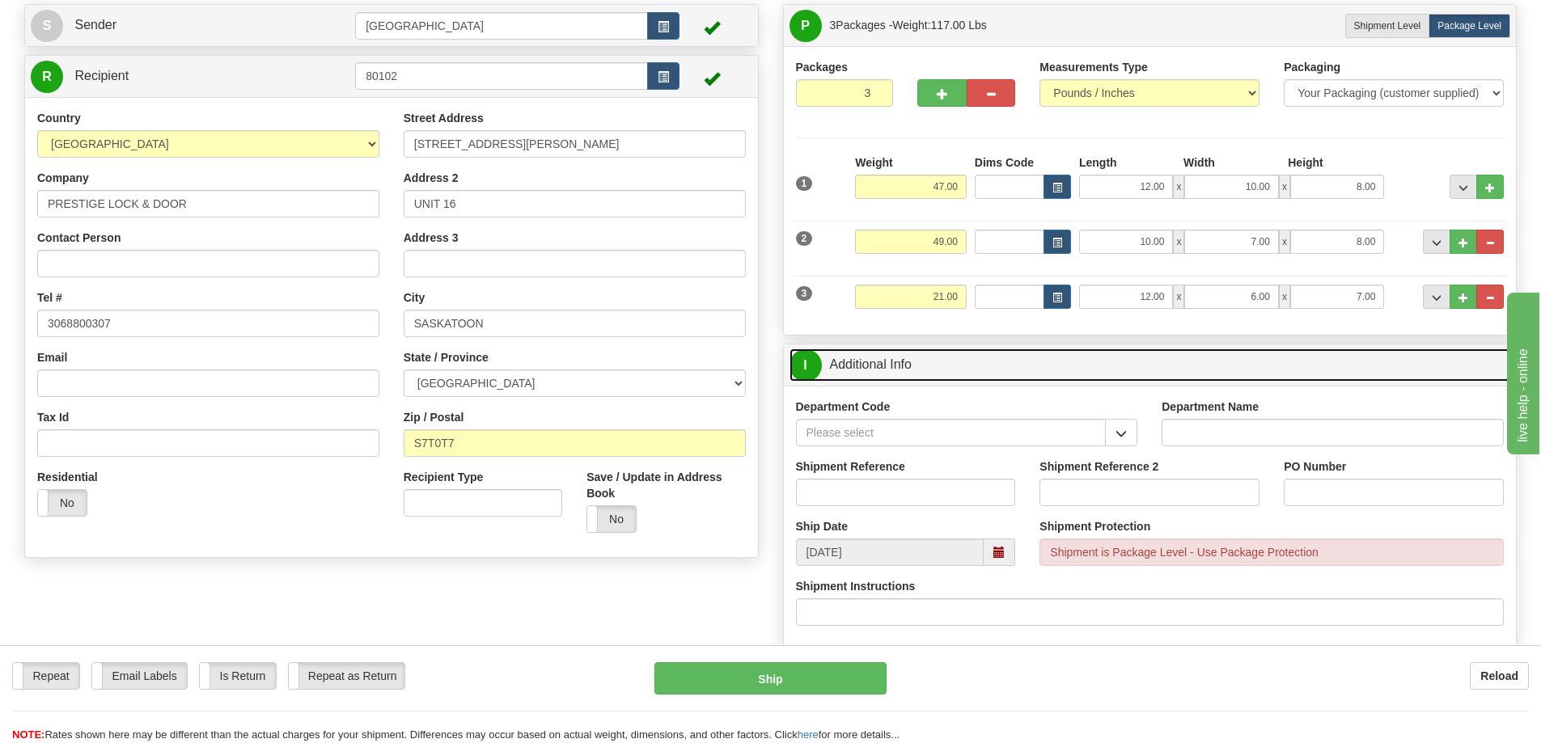
scroll to position [324, 0]
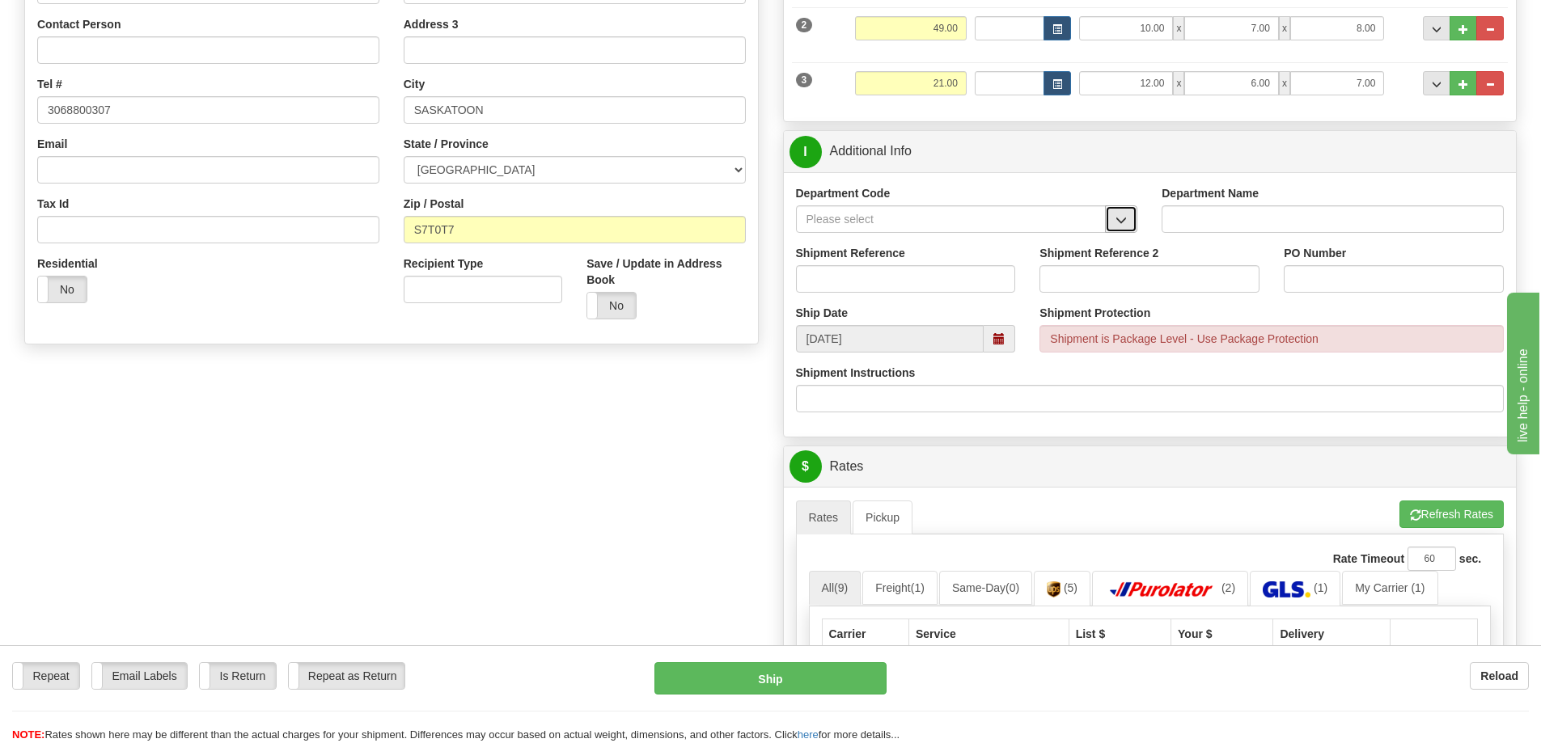
click at [1116, 222] on span "button" at bounding box center [1120, 220] width 11 height 11
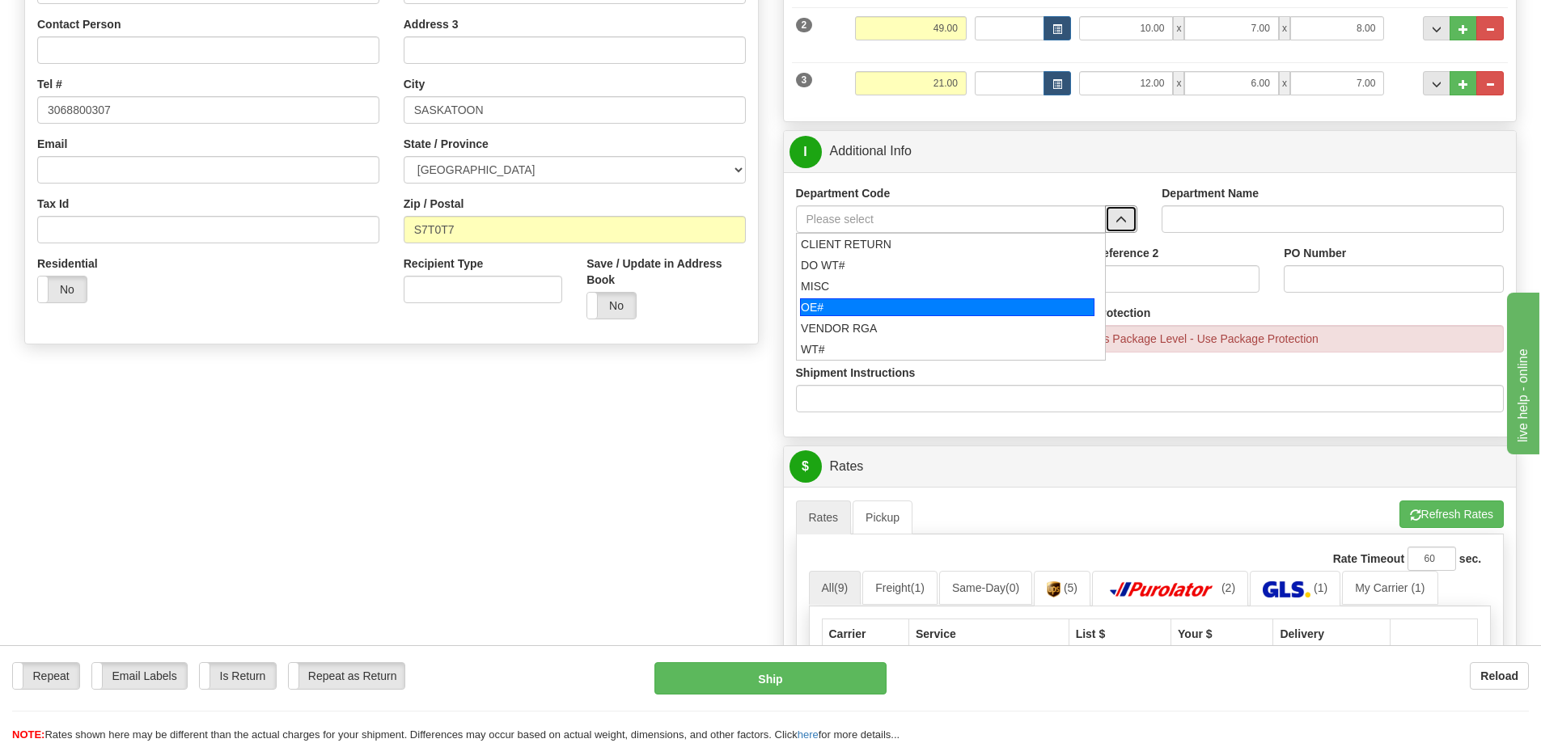
click at [881, 305] on div "OE#" at bounding box center [947, 307] width 294 height 18
type input "OE#"
type input "ORDERS"
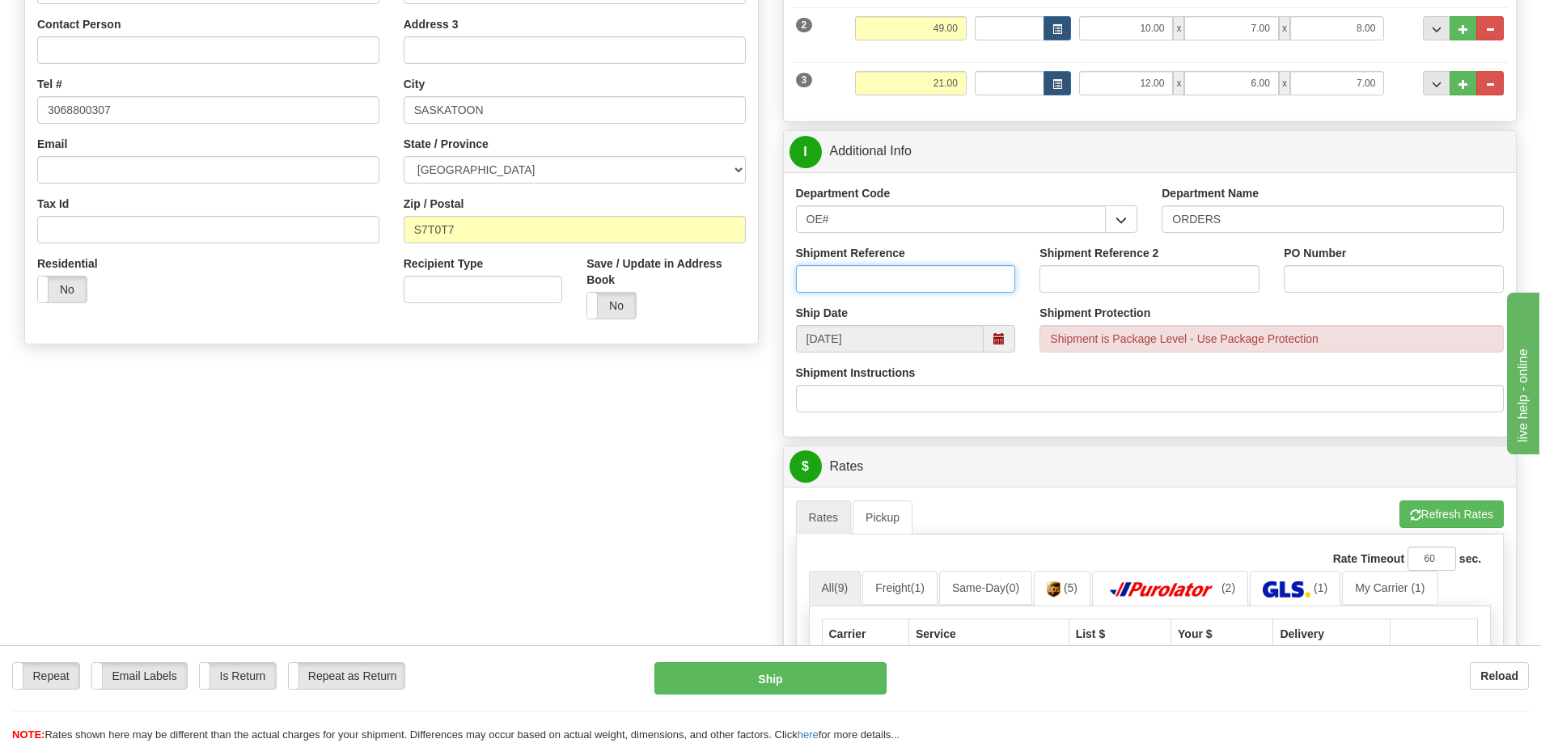
click at [939, 275] on input "Shipment Reference" at bounding box center [906, 279] width 220 height 28
type input "90040653-00"
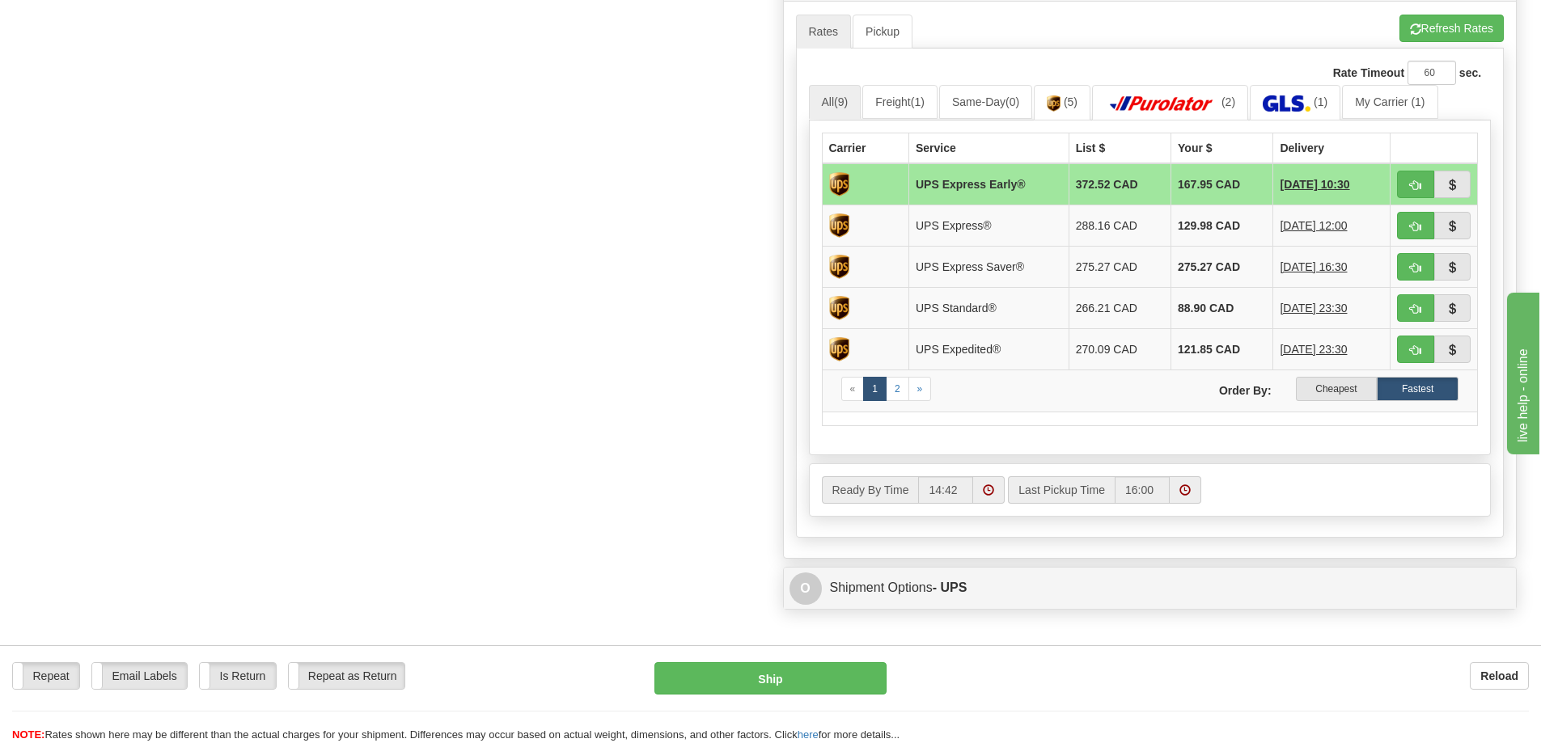
scroll to position [890, 0]
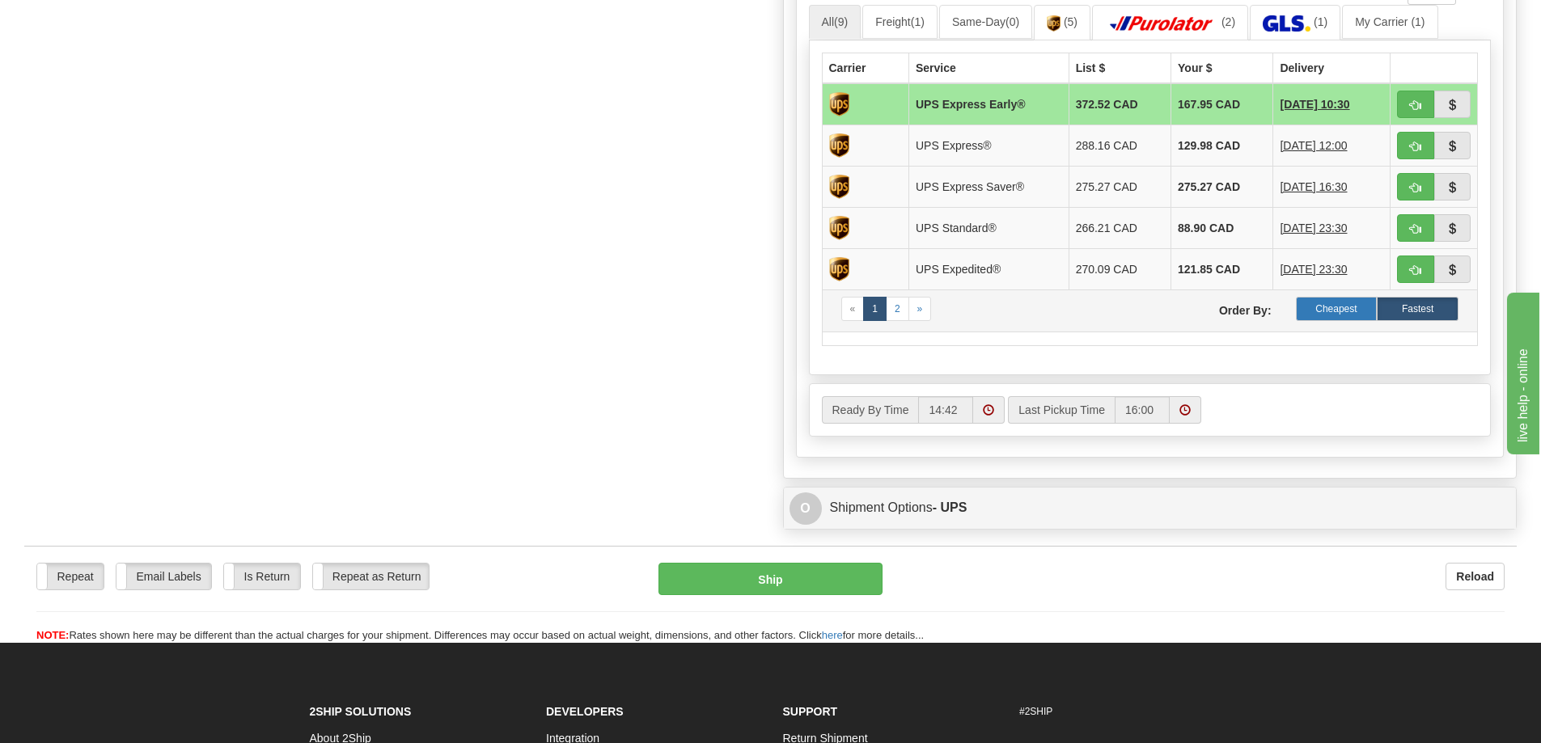
type input "STOCK-HINGES"
click at [1318, 312] on label "Cheapest" at bounding box center [1337, 309] width 82 height 24
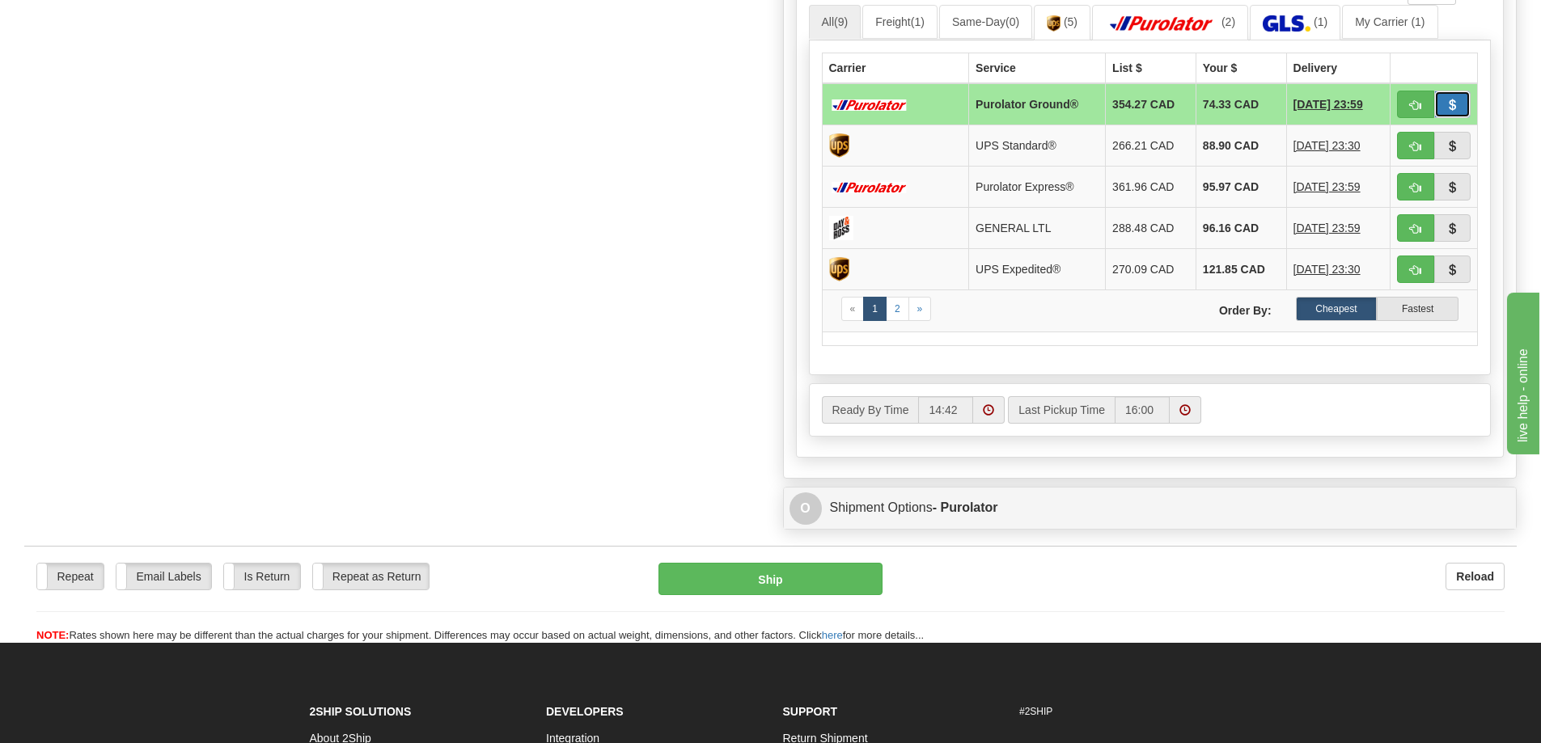
click at [1456, 96] on button "button" at bounding box center [1452, 105] width 37 height 28
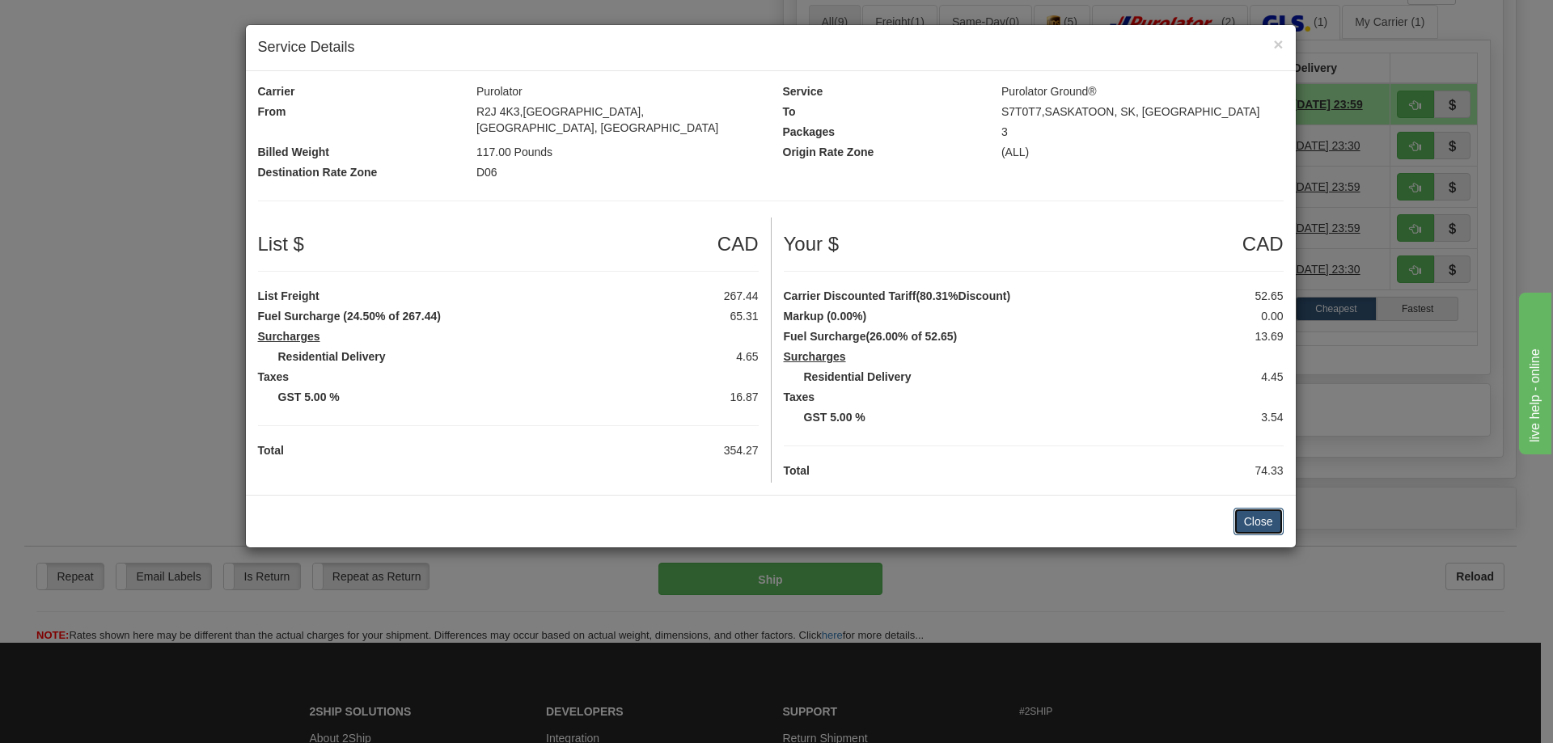
click at [1264, 508] on button "Close" at bounding box center [1258, 522] width 50 height 28
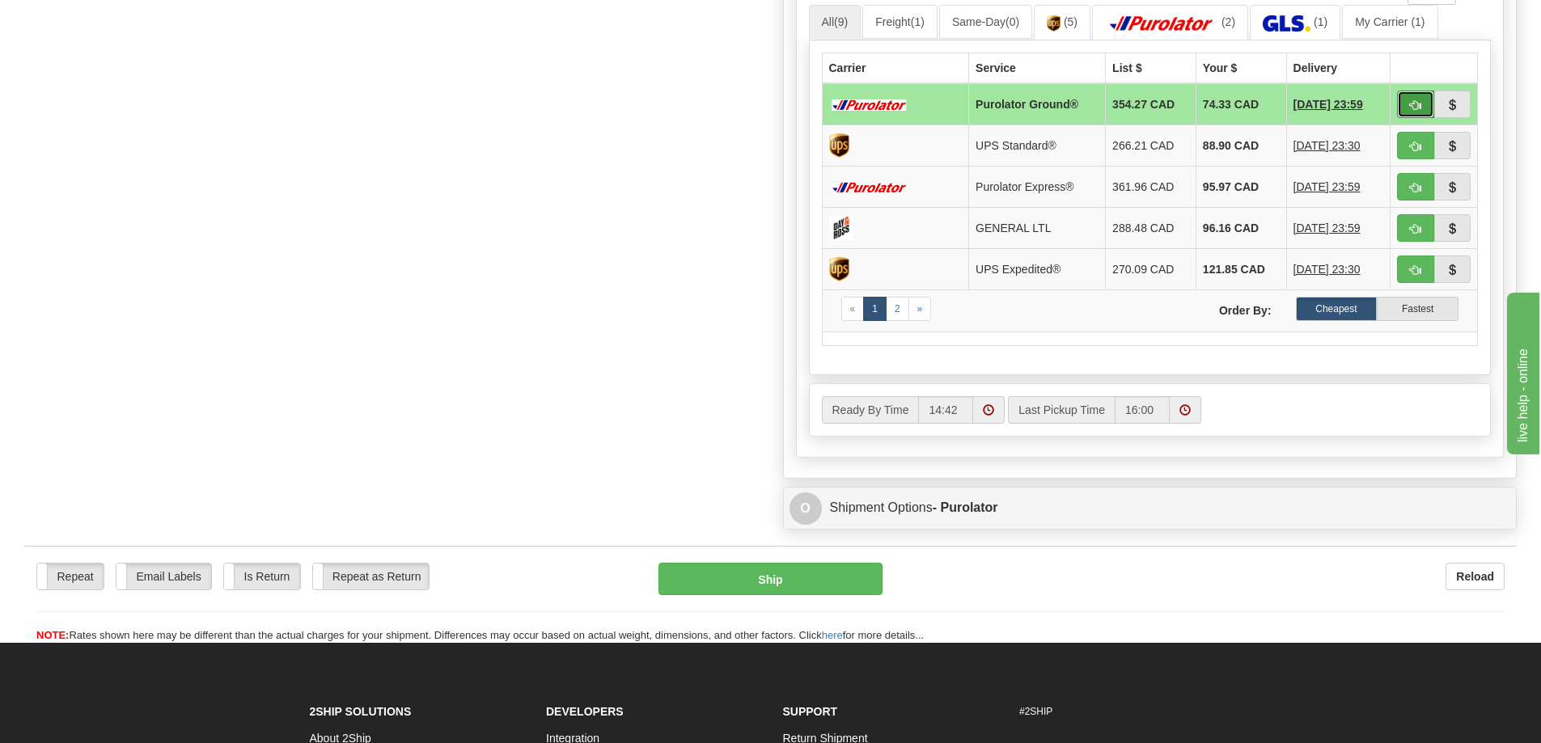
click at [1412, 101] on span "button" at bounding box center [1415, 105] width 11 height 11
type input "260"
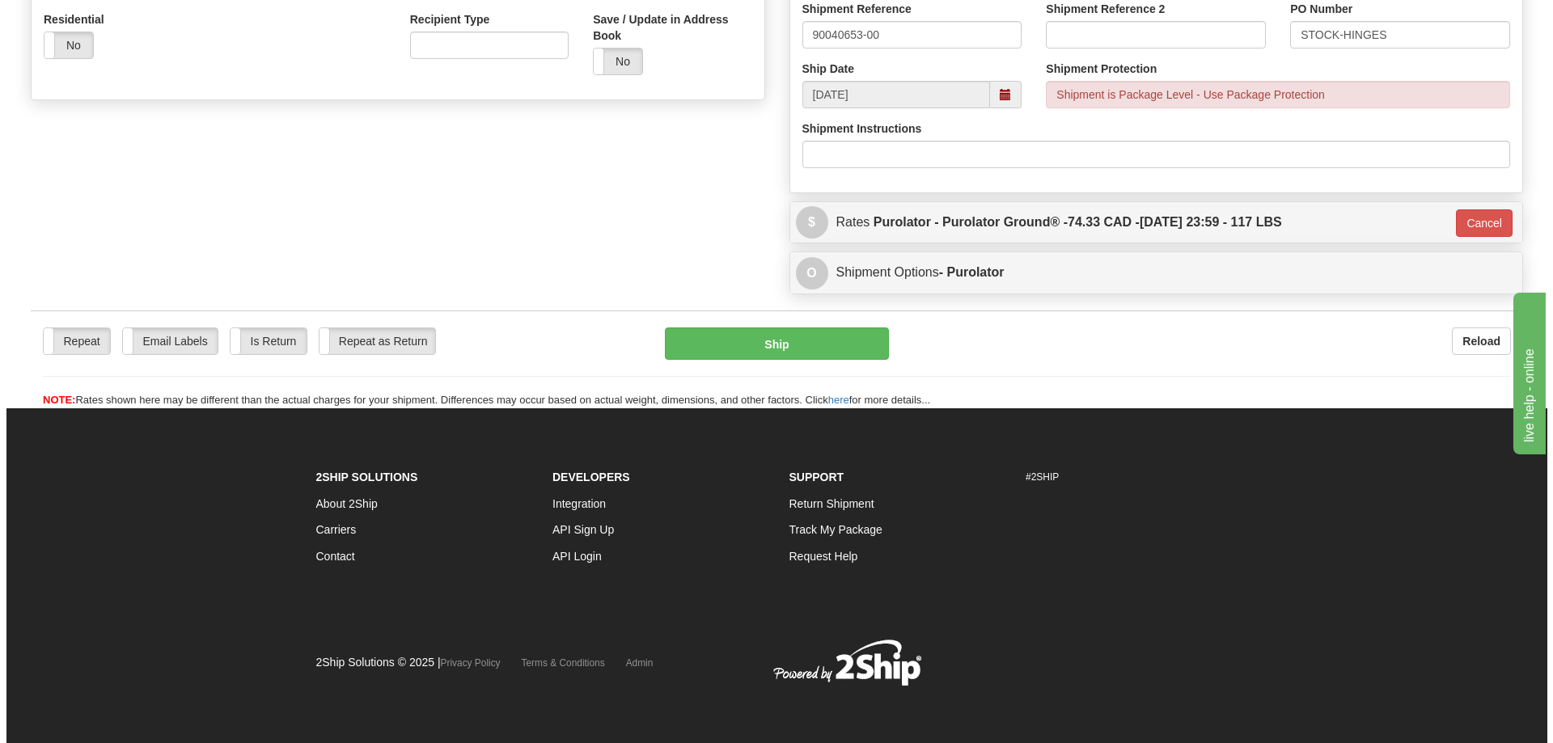
scroll to position [569, 0]
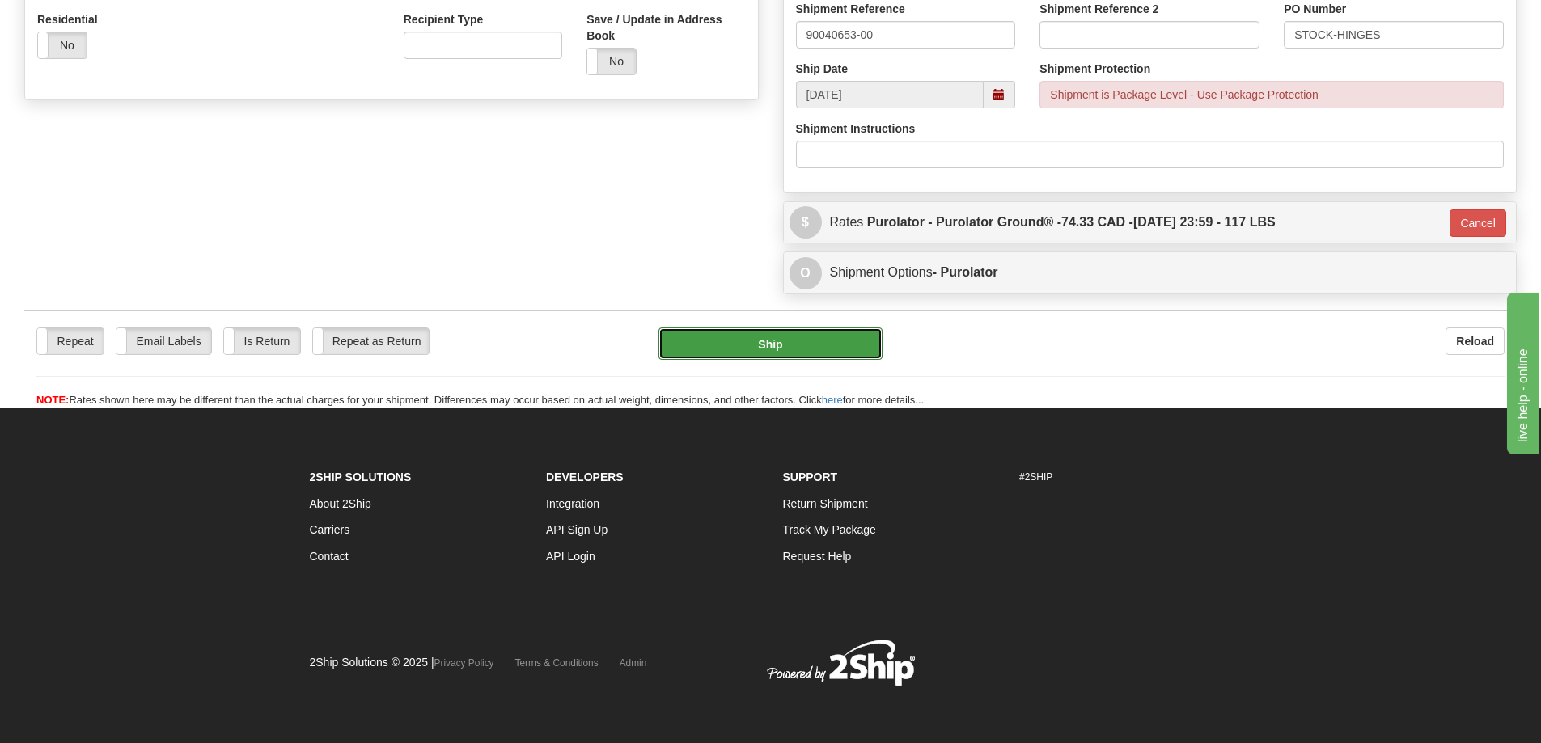
click at [799, 346] on button "Ship" at bounding box center [770, 344] width 224 height 32
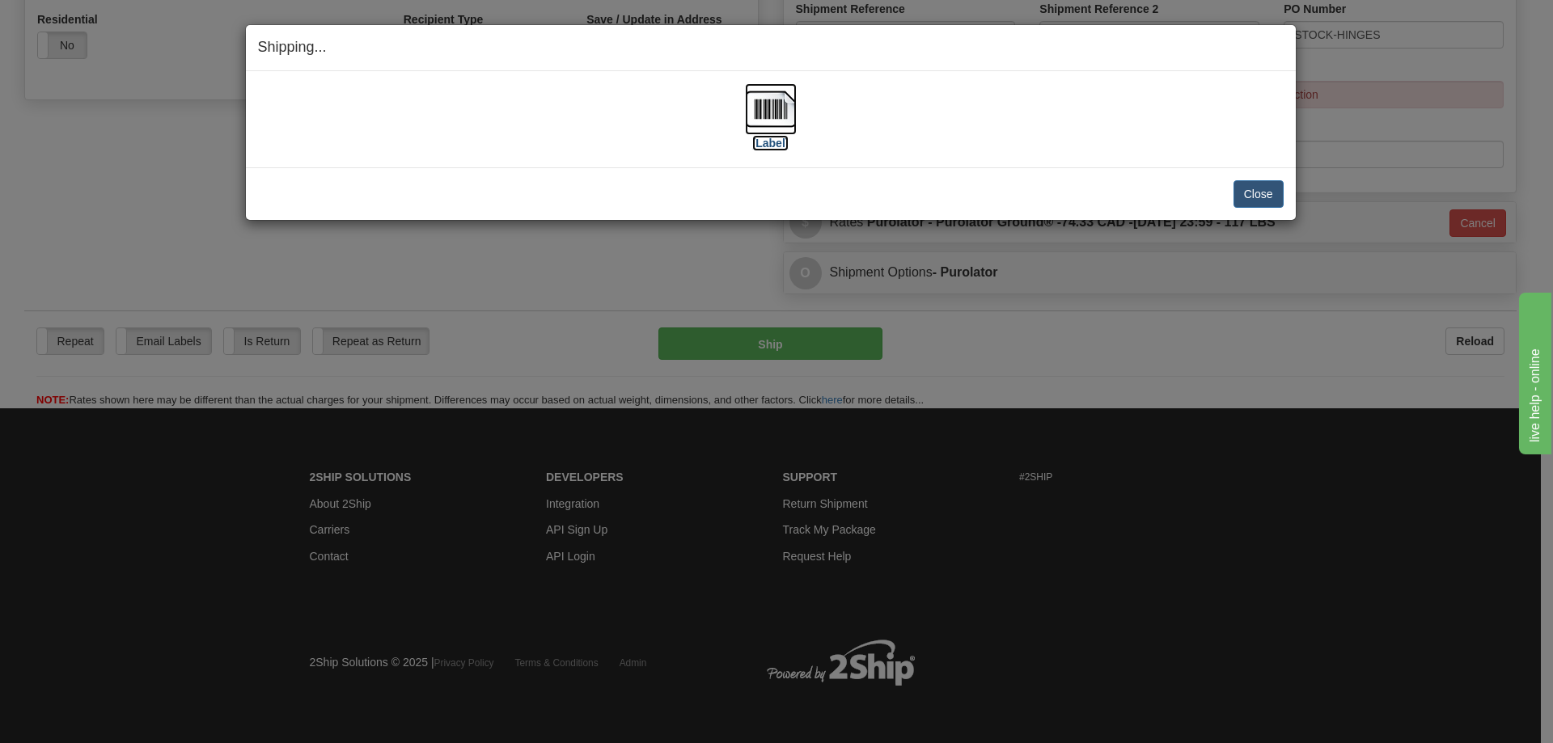
click at [781, 147] on label "[Label]" at bounding box center [770, 143] width 37 height 16
click at [1261, 195] on button "Close" at bounding box center [1258, 194] width 50 height 28
